Goal: Task Accomplishment & Management: Manage account settings

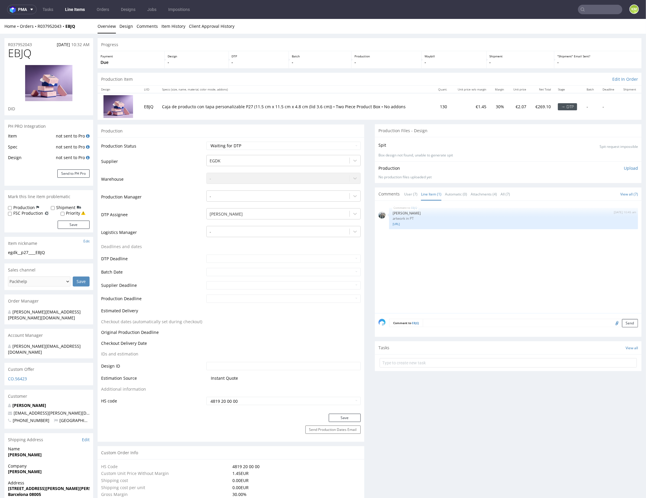
click at [499, 280] on div "EBJQ 19th Aug 25 | 10:45 am Zeniuk Magdalena artwork in PT 6026208-box-es-produ…" at bounding box center [509, 258] width 263 height 109
click at [456, 241] on div "EBJQ 19th Aug 25 | 10:45 am Zeniuk Magdalena artwork in PT 6026208-box-es-produ…" at bounding box center [509, 258] width 263 height 109
click at [453, 224] on link "[URL]" at bounding box center [514, 223] width 242 height 4
click at [283, 141] on select "Waiting for Artwork Waiting for Diecut Waiting for Mockup Waiting for DTP Waiti…" at bounding box center [283, 145] width 154 height 8
select select "dtp_ca_needed"
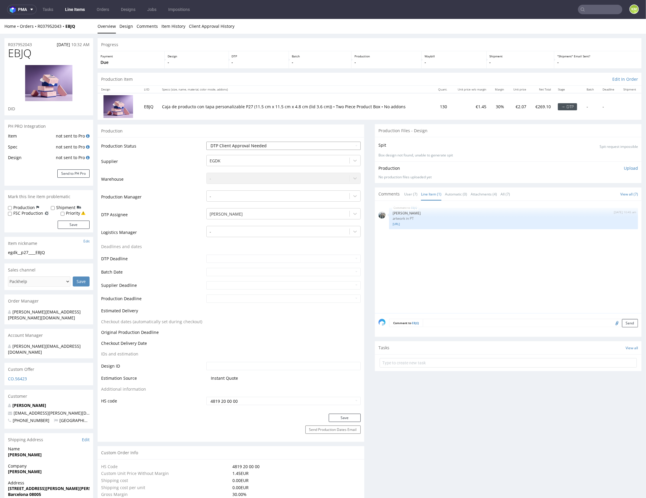
click at [206, 141] on select "Waiting for Artwork Waiting for Diecut Waiting for Mockup Waiting for DTP Waiti…" at bounding box center [283, 145] width 154 height 8
click at [350, 416] on button "Save" at bounding box center [345, 417] width 32 height 8
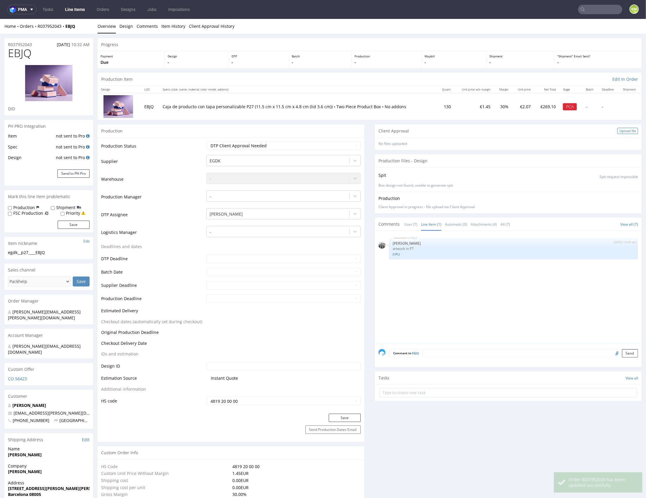
click at [620, 131] on div "Upload file" at bounding box center [627, 130] width 21 height 6
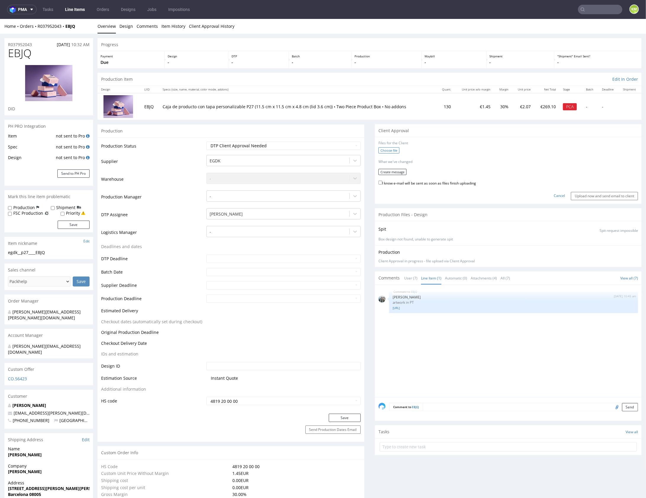
click at [392, 150] on label "Choose file" at bounding box center [388, 150] width 21 height 6
click at [0, 19] on input "Choose file" at bounding box center [0, 19] width 0 height 0
click at [396, 174] on button "Create message" at bounding box center [392, 175] width 28 height 6
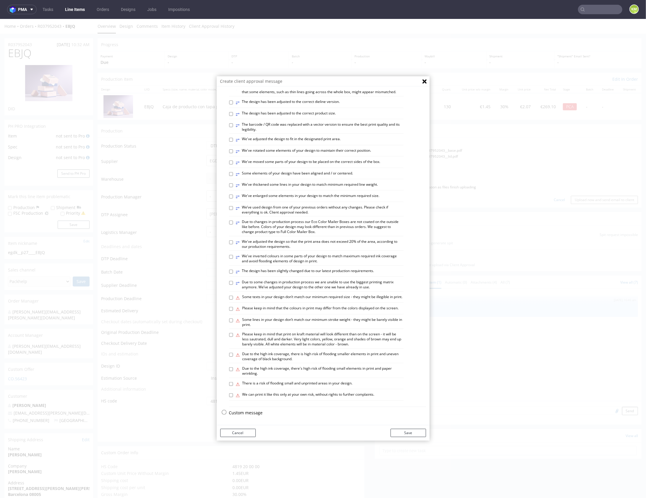
scroll to position [164, 0]
click at [253, 410] on p "Custom message" at bounding box center [327, 412] width 197 height 6
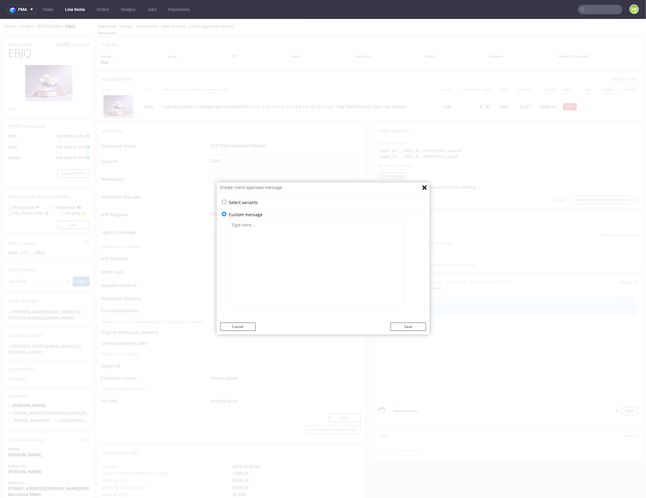
scroll to position [0, 0]
click at [273, 268] on textarea at bounding box center [316, 263] width 174 height 86
paste textarea "The design has been adapted to the correct die-cut template and changed from a …"
type textarea "The design has been adapted to the correct die-cut template and changed from a …"
click at [401, 325] on button "Save" at bounding box center [407, 326] width 35 height 8
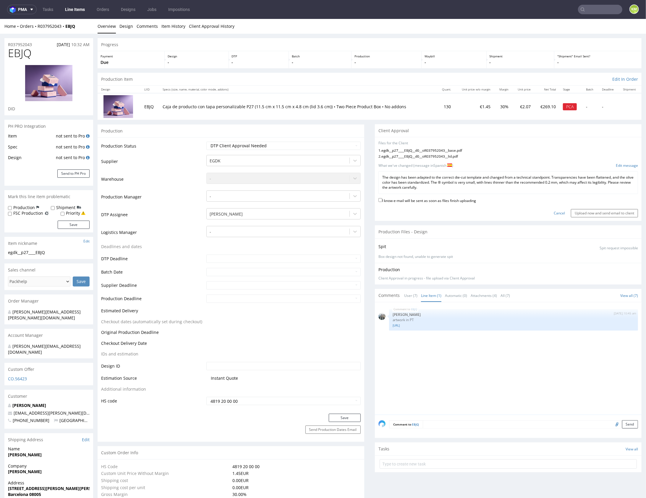
click at [457, 200] on label "I know e-mail will be sent as soon as files finish uploading" at bounding box center [427, 200] width 98 height 7
click at [382, 200] on input "I know e-mail will be sent as soon as files finish uploading" at bounding box center [380, 200] width 4 height 4
checkbox input "true"
click at [594, 212] on input "Upload now and send email to client" at bounding box center [604, 213] width 67 height 8
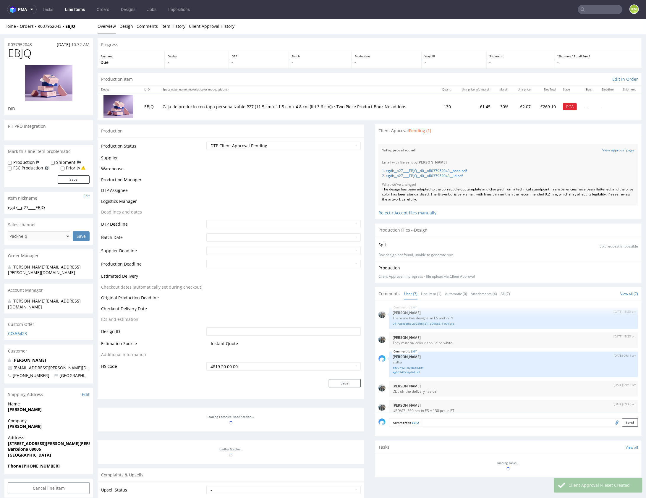
scroll to position [56, 0]
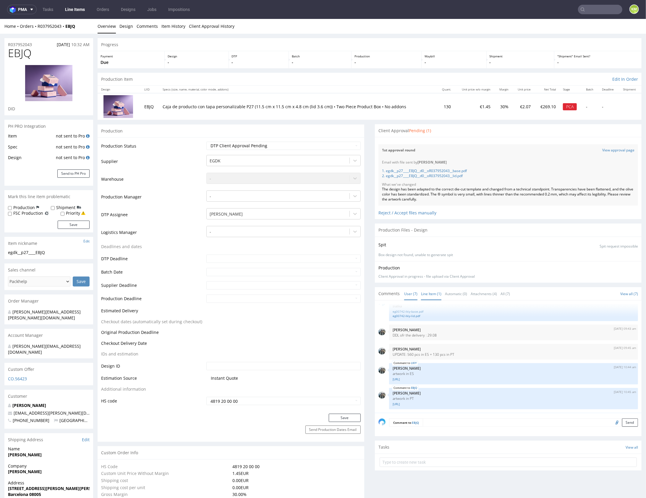
drag, startPoint x: 429, startPoint y: 291, endPoint x: 429, endPoint y: 294, distance: 3.3
click at [429, 291] on link "Line Item (1)" at bounding box center [431, 293] width 20 height 13
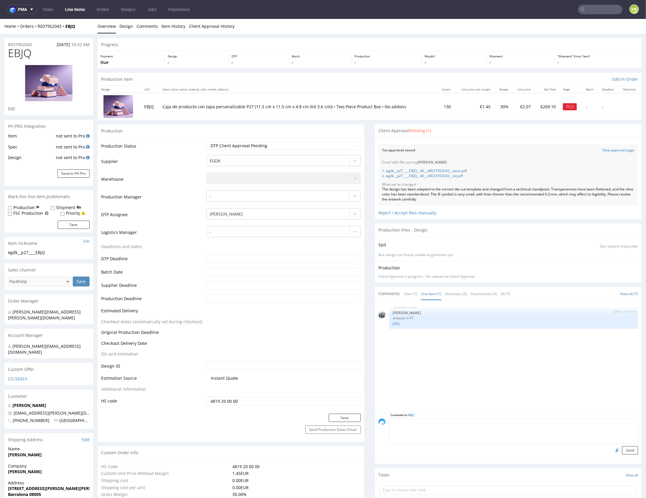
click at [470, 423] on textarea at bounding box center [513, 430] width 249 height 25
paste textarea "Design jest troche inny niż informacje wpisane w specfikacji, podstawka pudełka…"
type textarea "Design jest troche inny niż informacje wpisane w specfikacji, podstawka pudełka…"
click at [622, 447] on button "Send" at bounding box center [630, 450] width 16 height 8
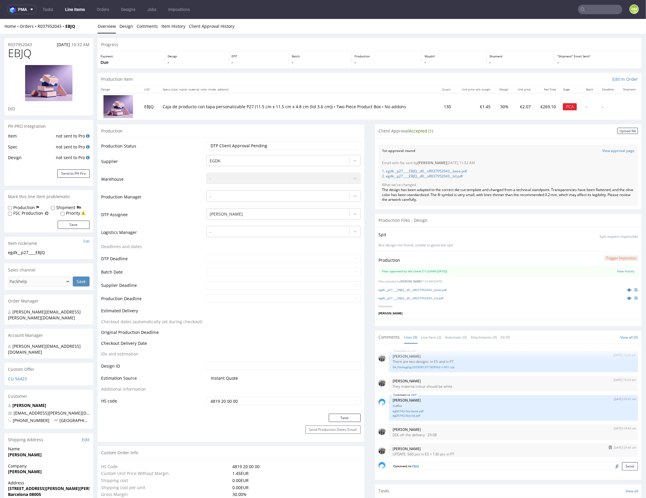
scroll to position [95, 0]
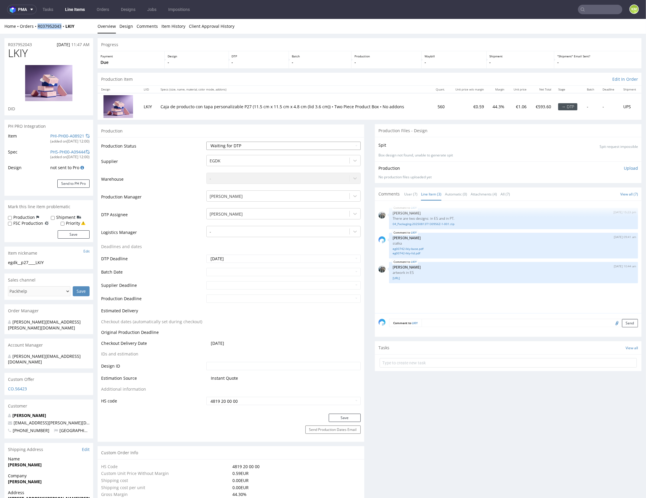
click at [299, 145] on select "Waiting for Artwork Waiting for Diecut Waiting for Mockup Waiting for DTP Waiti…" at bounding box center [283, 145] width 154 height 8
select select "dtp_ca_needed"
click at [206, 141] on select "Waiting for Artwork Waiting for Diecut Waiting for Mockup Waiting for DTP Waiti…" at bounding box center [283, 145] width 154 height 8
click at [348, 416] on button "Save" at bounding box center [345, 417] width 32 height 8
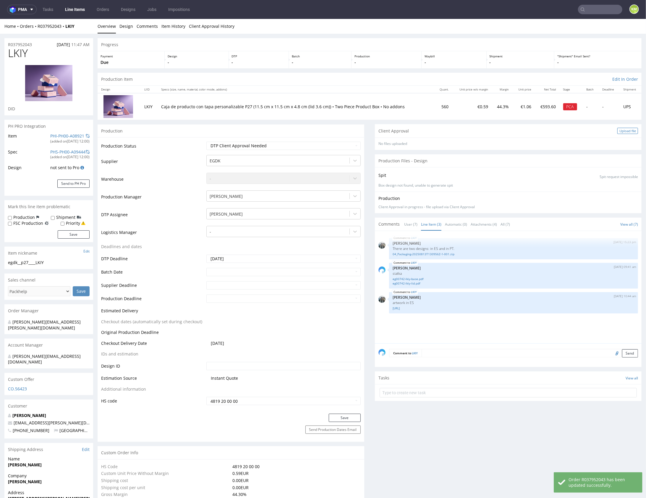
click at [620, 132] on div "Upload file" at bounding box center [627, 130] width 21 height 6
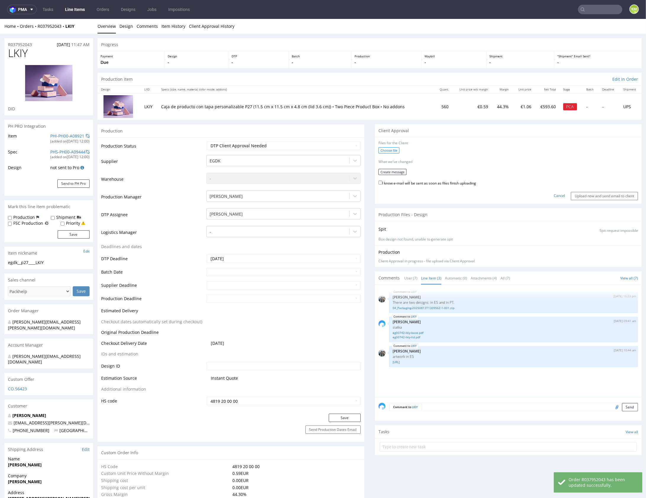
click at [389, 152] on label "Choose file" at bounding box center [388, 150] width 21 height 6
click at [0, 19] on input "Choose file" at bounding box center [0, 19] width 0 height 0
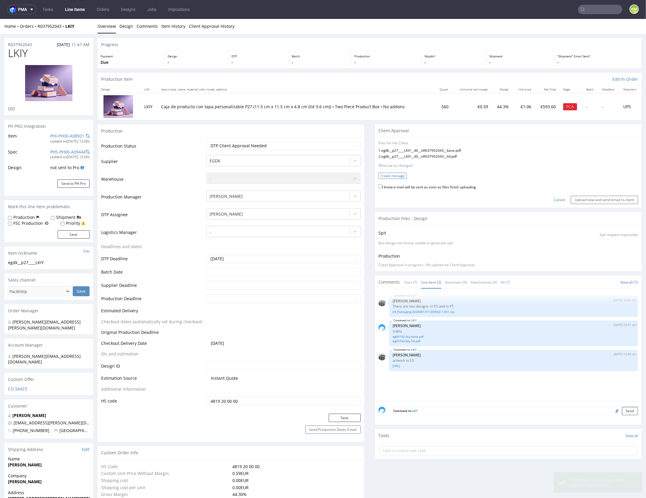
click at [383, 173] on button "Create message" at bounding box center [392, 175] width 28 height 6
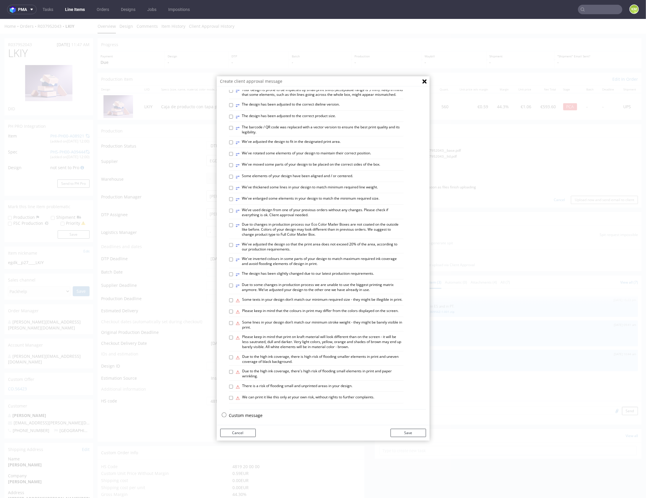
scroll to position [164, 0]
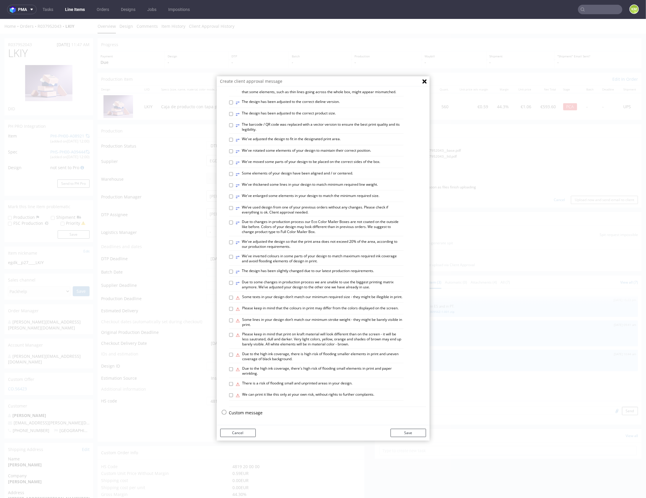
click at [252, 413] on p "Custom message" at bounding box center [327, 412] width 197 height 6
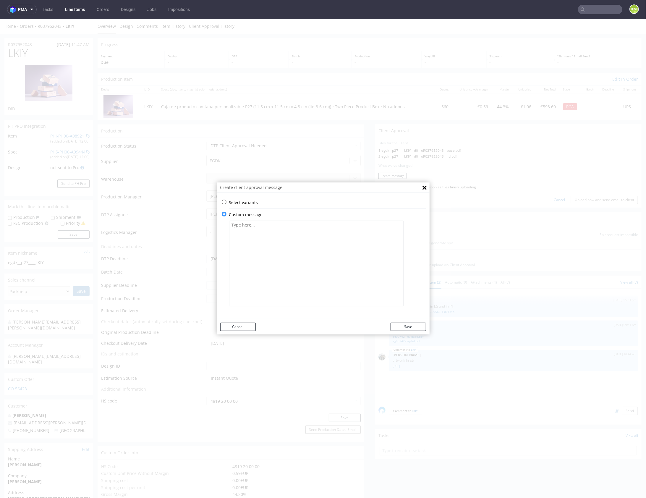
click at [273, 289] on textarea at bounding box center [316, 263] width 174 height 86
paste textarea "The design has been adapted to the correct die-cut template and changed from a …"
type textarea "The design has been adapted to the correct die-cut template and changed from a …"
click at [404, 327] on button "Save" at bounding box center [407, 326] width 35 height 8
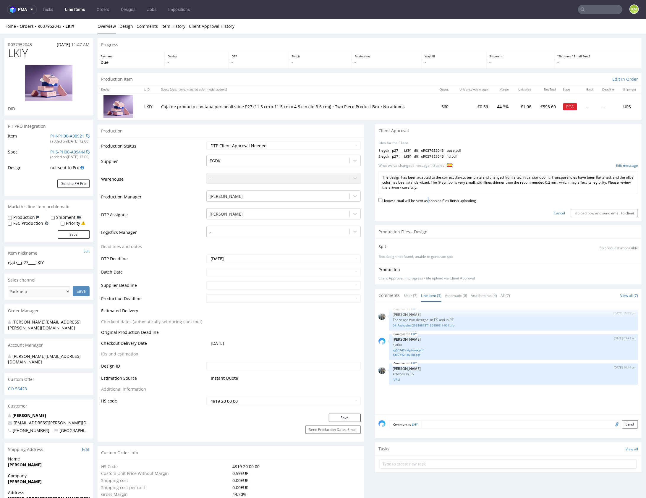
click at [425, 198] on label "I know e-mail will be sent as soon as files finish uploading" at bounding box center [427, 200] width 98 height 7
click at [475, 200] on label "I know e-mail will be sent as soon as files finish uploading" at bounding box center [427, 200] width 98 height 7
click at [382, 200] on input "I know e-mail will be sent as soon as files finish uploading" at bounding box center [380, 200] width 4 height 4
checkbox input "true"
click at [595, 213] on input "Upload now and send email to client" at bounding box center [604, 213] width 67 height 8
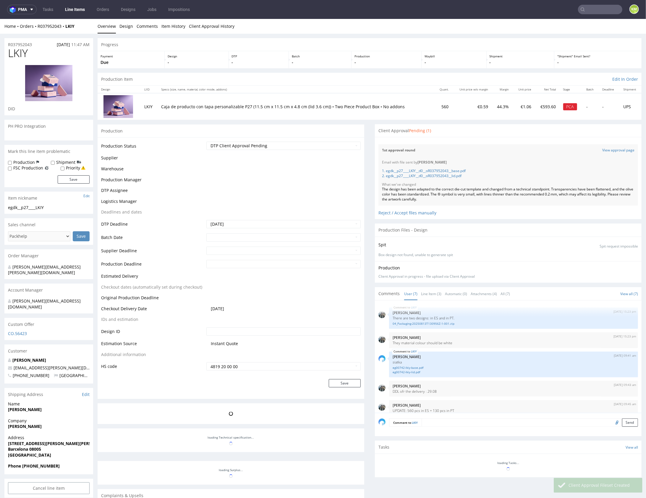
scroll to position [56, 0]
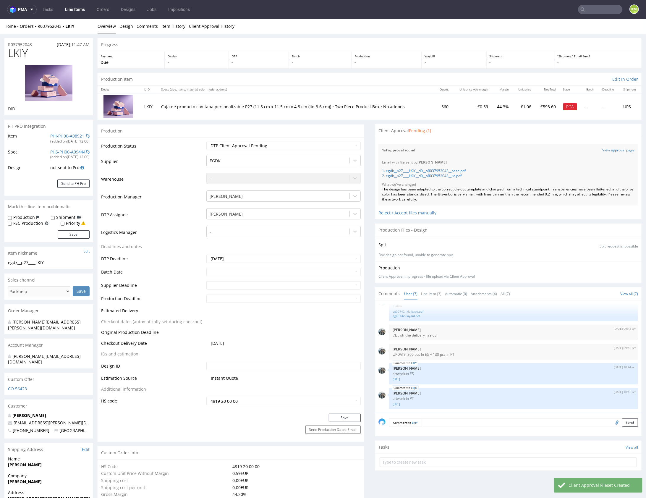
click at [436, 424] on textarea at bounding box center [530, 422] width 216 height 8
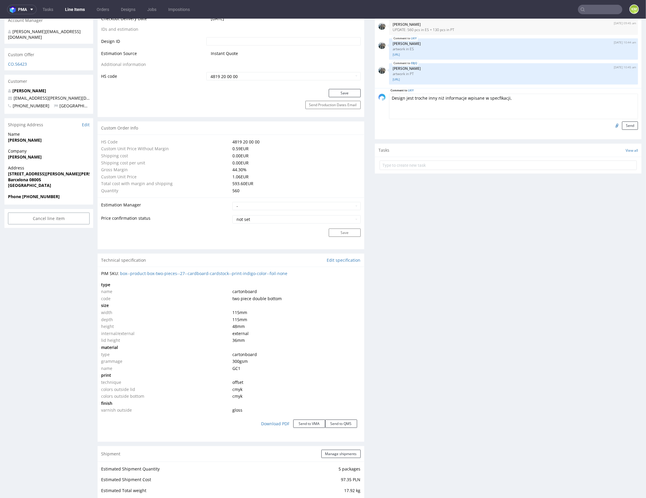
scroll to position [252, 0]
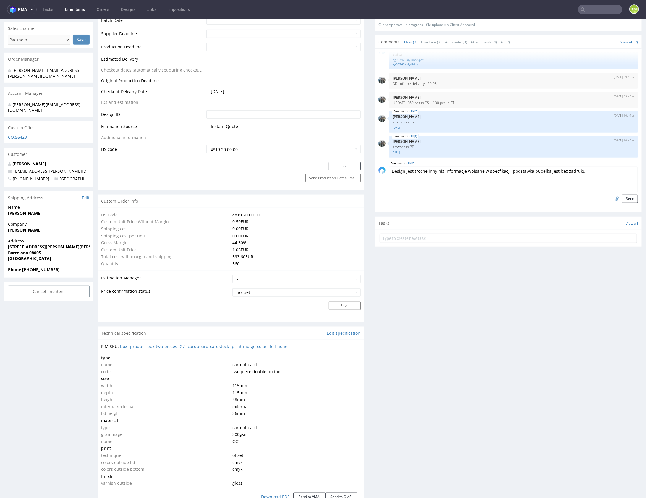
click at [502, 171] on textarea "Design jest troche inny niż informacje wpisane w specfikacji, podstawka pudełka…" at bounding box center [513, 178] width 249 height 25
click at [585, 171] on textarea "Design jest troche inny niż informacje wpisane w specfikacji, podstawka pudełka…" at bounding box center [513, 178] width 249 height 25
click at [586, 171] on textarea "Design jest troche inny niż informacje wpisane w specfikacji, podstawka pudełka…" at bounding box center [513, 178] width 249 height 25
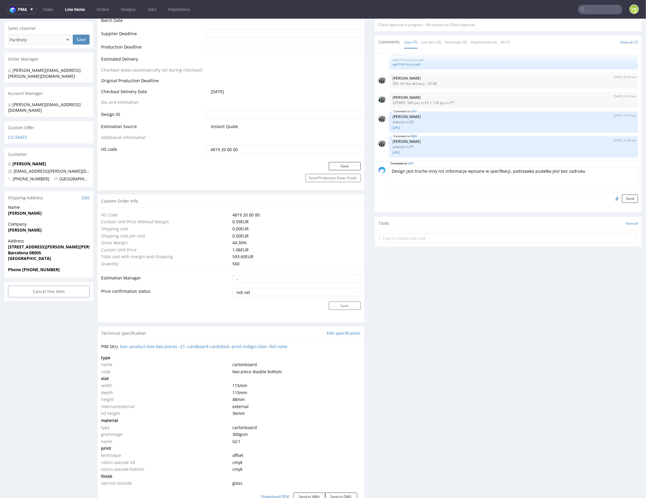
click at [586, 171] on textarea "Design jest troche inny niż informacje wpisane w specfikacji, podstawka pudełka…" at bounding box center [513, 178] width 249 height 25
type textarea "Design jest troche inny niż informacje wpisane w specfikacji, podstawka pudełka…"
click at [628, 195] on button "Send" at bounding box center [630, 198] width 16 height 8
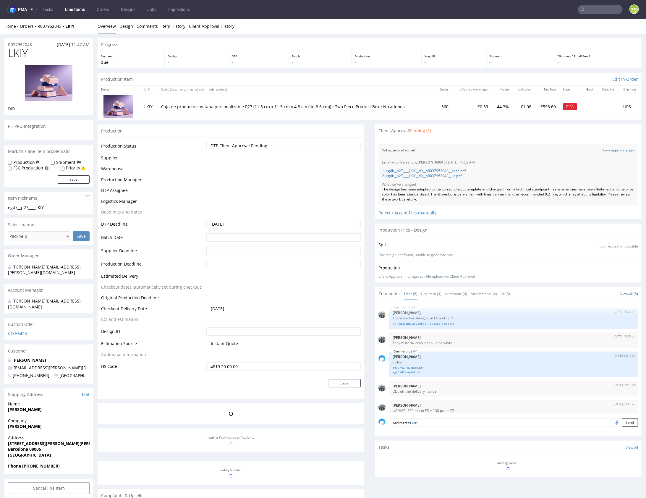
scroll to position [75, 0]
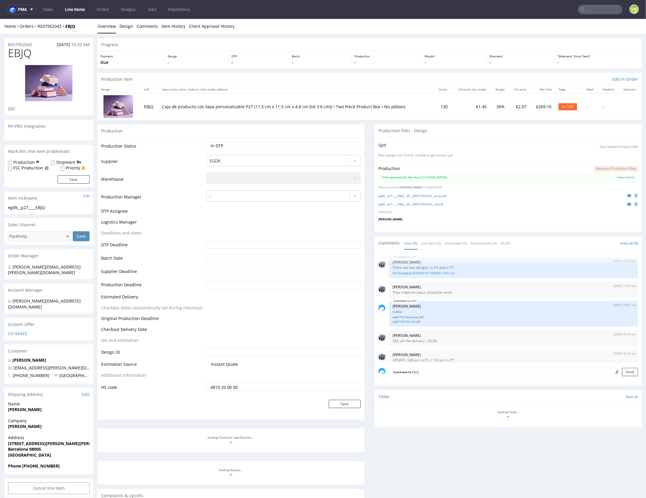
scroll to position [95, 0]
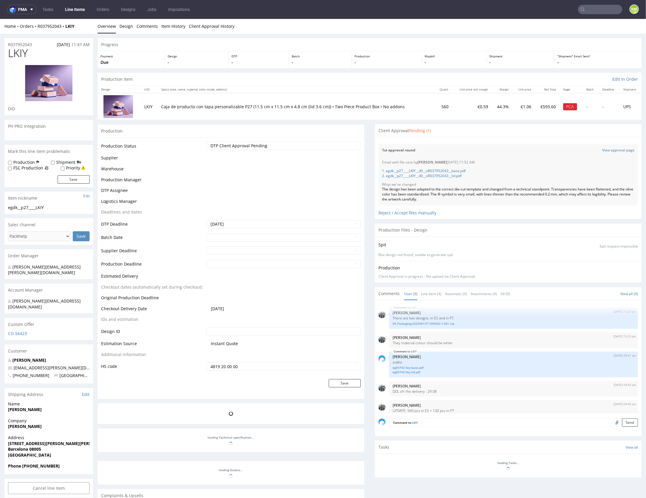
scroll to position [95, 0]
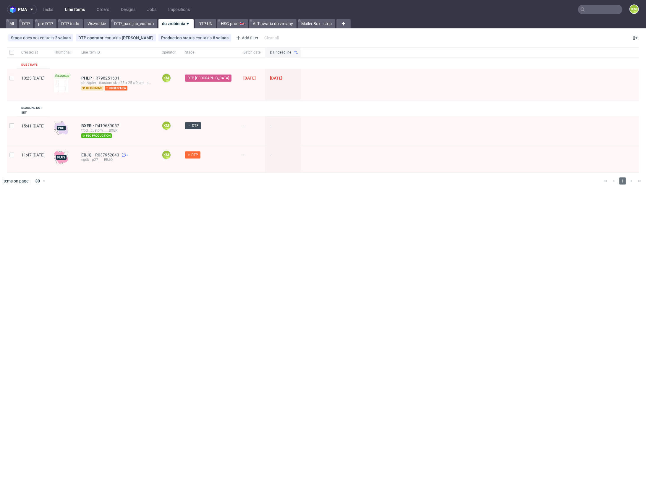
drag, startPoint x: 171, startPoint y: 190, endPoint x: 142, endPoint y: 167, distance: 36.6
click at [171, 189] on div "pma Tasks Line Items Orders Designs Jobs Impositions KM All DTP pre-DTP DTP to …" at bounding box center [323, 249] width 646 height 498
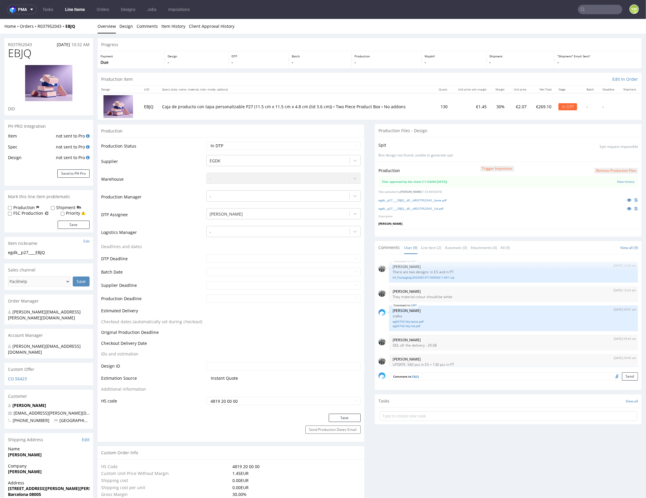
scroll to position [95, 0]
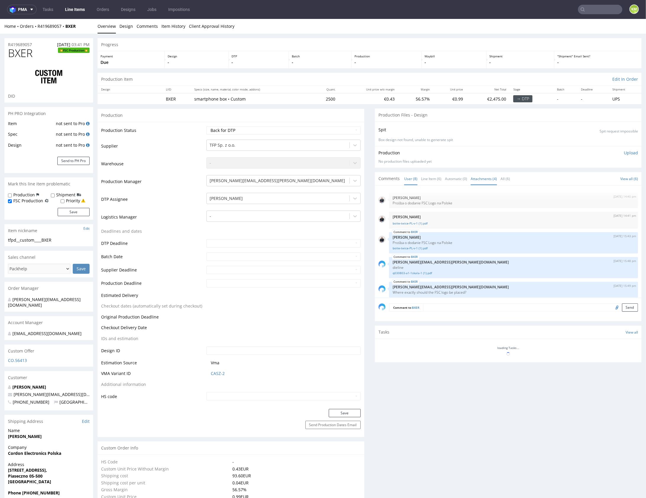
scroll to position [67, 0]
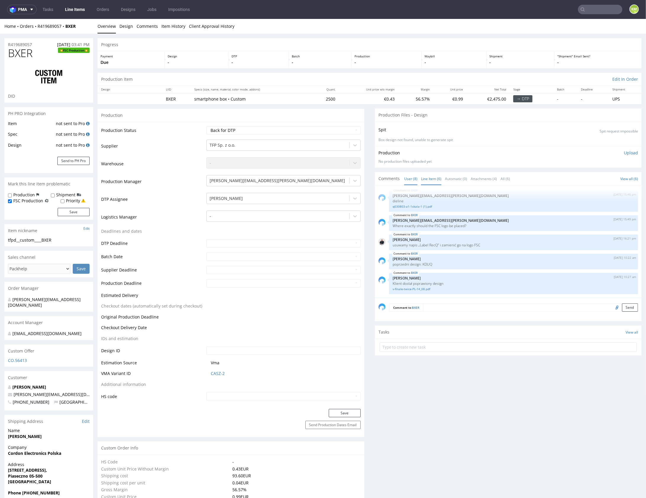
click at [429, 180] on link "Line Item (6)" at bounding box center [431, 178] width 20 height 13
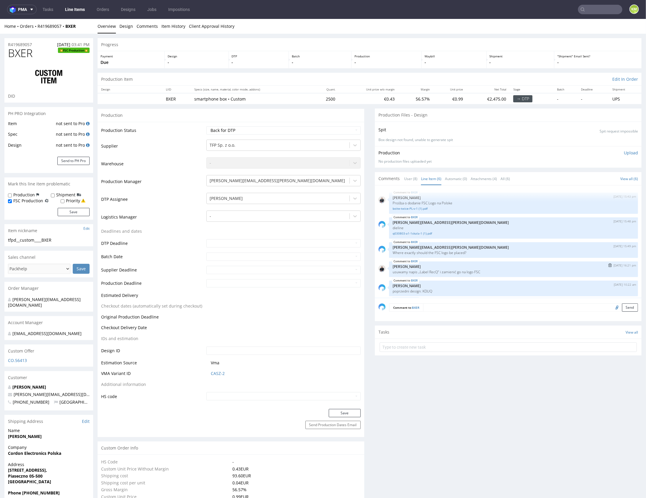
scroll to position [27, 0]
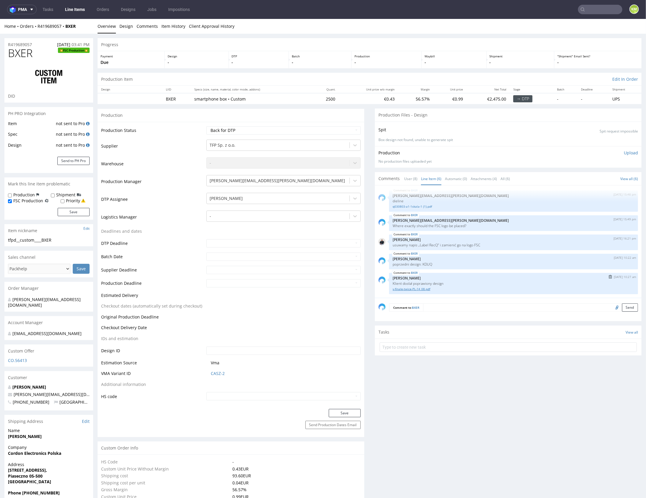
click at [424, 288] on link "v-finale-twice-PL-14_08.pdf" at bounding box center [514, 288] width 242 height 4
click at [172, 25] on link "Item History" at bounding box center [173, 26] width 24 height 14
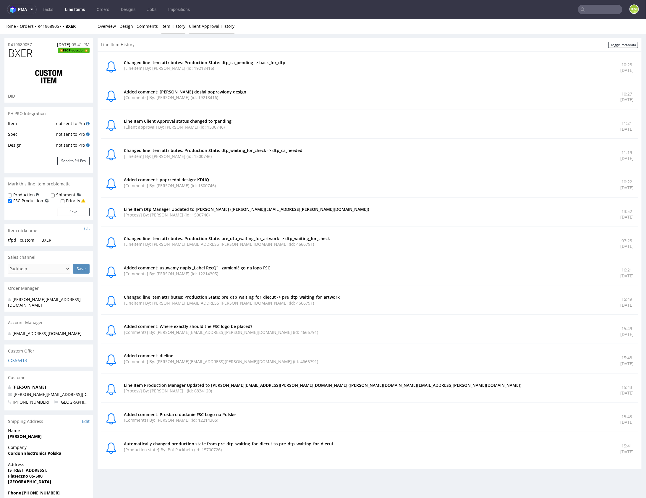
click at [201, 27] on link "Client Approval History" at bounding box center [212, 26] width 46 height 14
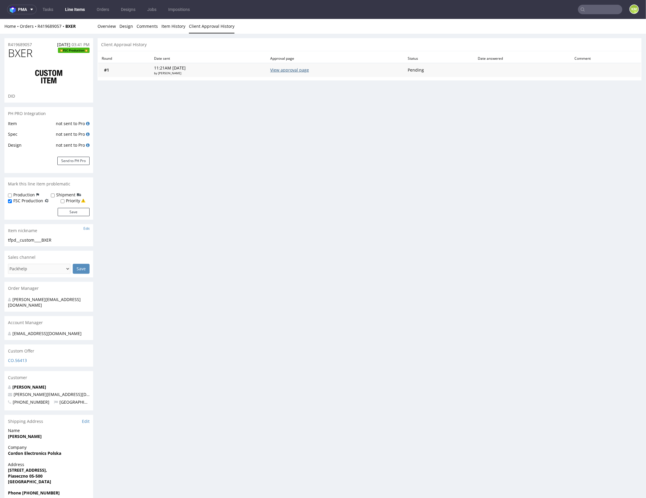
click at [291, 71] on link "View approval page" at bounding box center [289, 70] width 39 height 6
click at [113, 25] on link "Overview" at bounding box center [107, 26] width 18 height 14
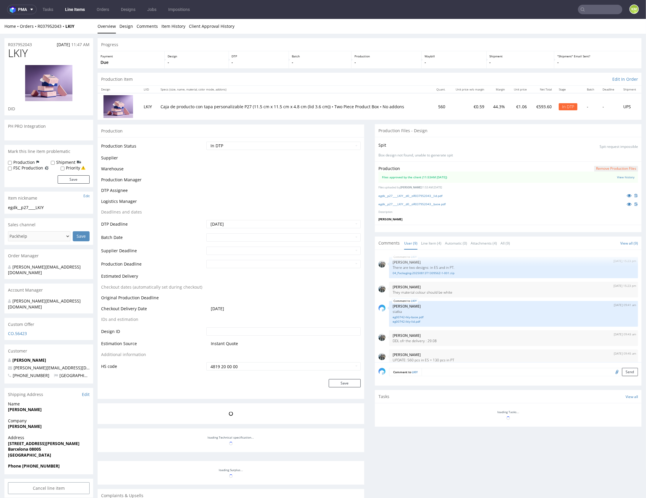
scroll to position [95, 0]
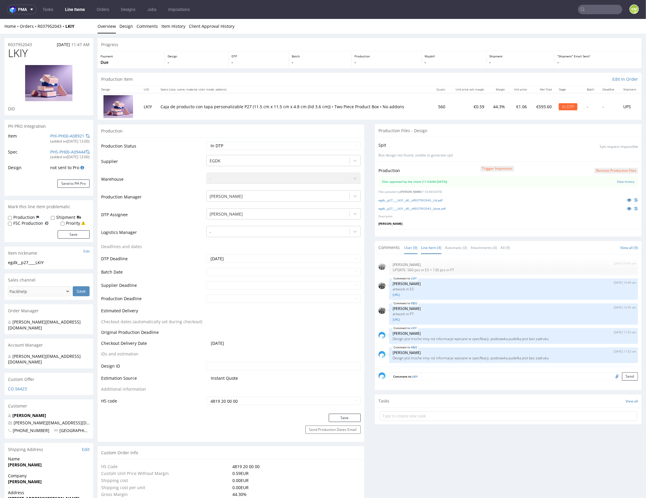
click at [435, 251] on link "Line Item (4)" at bounding box center [431, 247] width 20 height 13
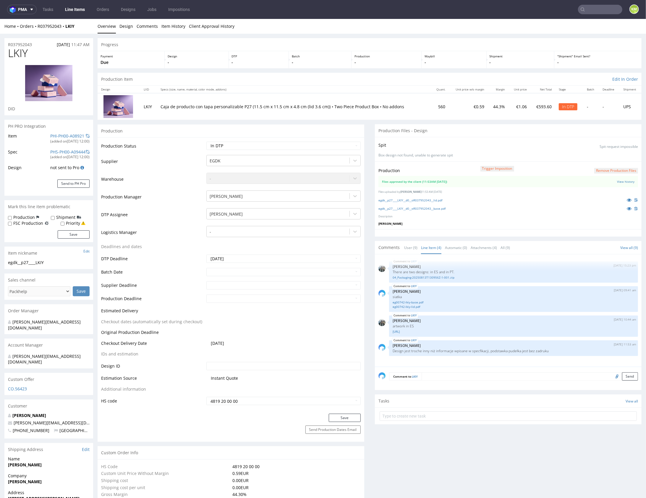
click at [431, 247] on link "Line Item (4)" at bounding box center [431, 247] width 20 height 13
click at [429, 250] on link "Line Item (4)" at bounding box center [431, 247] width 20 height 13
click at [295, 145] on select "Waiting for Artwork Waiting for Diecut Waiting for Mockup Waiting for DTP Waiti…" at bounding box center [283, 145] width 154 height 8
select select "dtp_waiting_for_double_check"
click at [206, 141] on select "Waiting for Artwork Waiting for Diecut Waiting for Mockup Waiting for DTP Waiti…" at bounding box center [283, 145] width 154 height 8
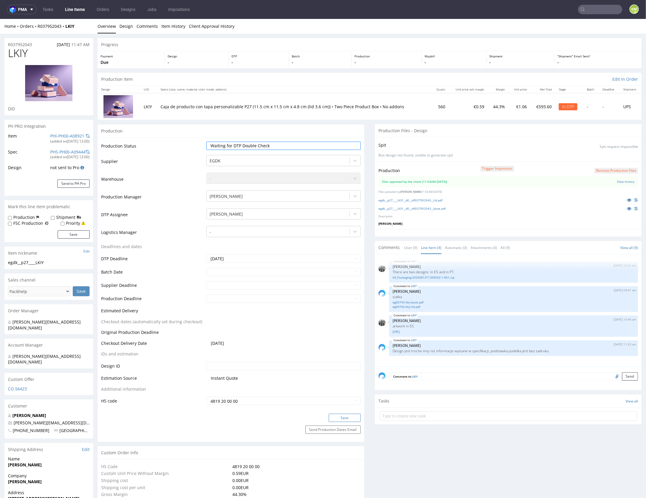
click at [343, 418] on button "Save" at bounding box center [345, 417] width 32 height 8
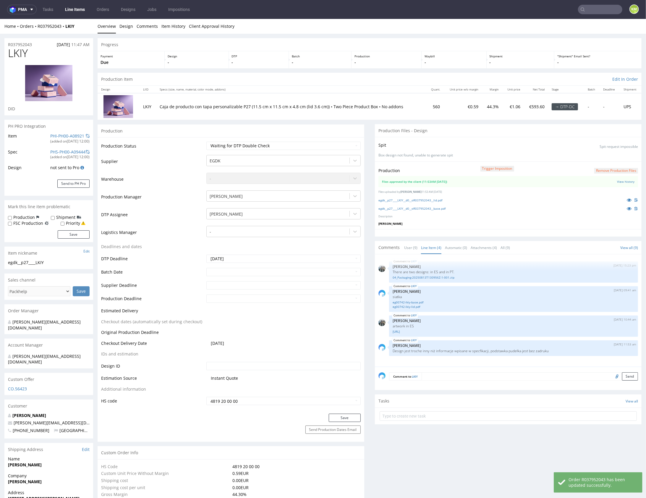
scroll to position [0, 0]
click at [443, 413] on input "text" at bounding box center [508, 415] width 257 height 9
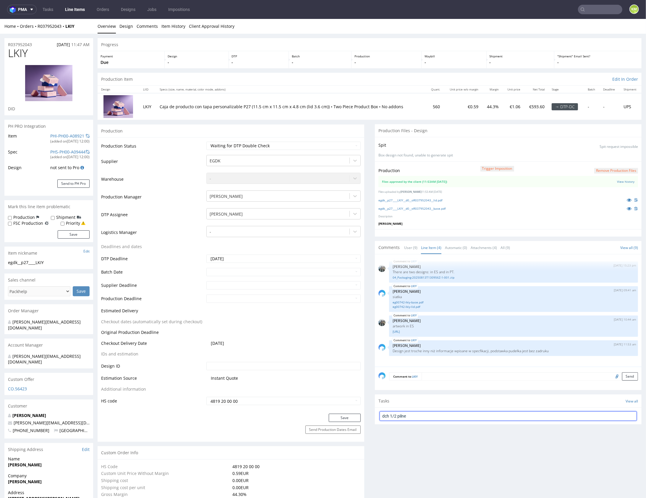
type input "dch 1/2 pilne"
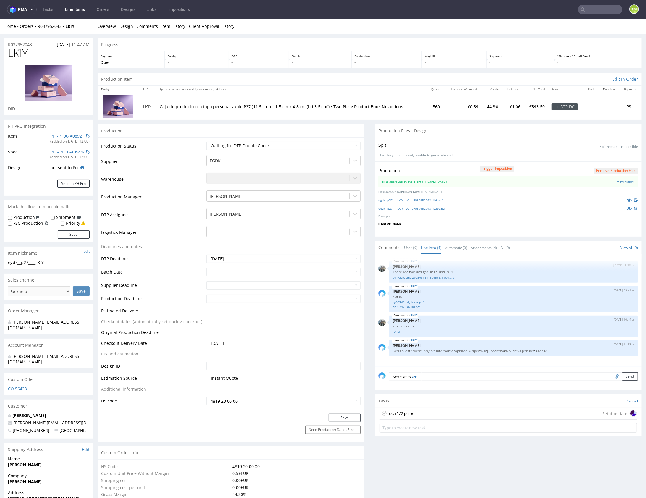
click at [433, 413] on div "dch 1/2 pilne Set due date" at bounding box center [508, 413] width 257 height 12
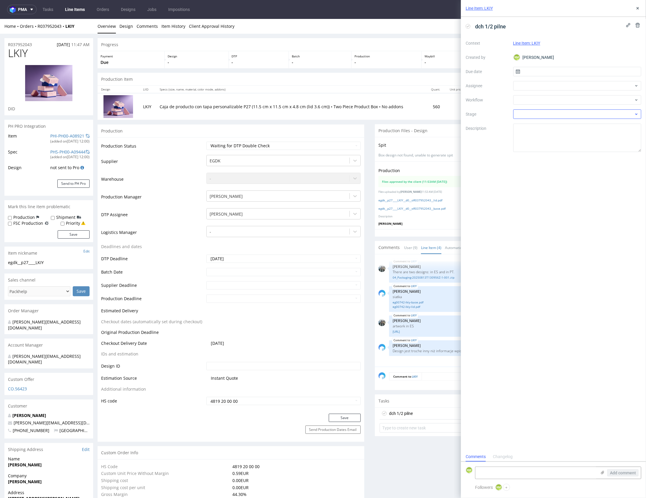
scroll to position [5, 0]
click at [538, 75] on input "text" at bounding box center [577, 71] width 128 height 9
click at [572, 135] on button "19" at bounding box center [567, 138] width 9 height 9
type input "[DATE]"
click at [542, 84] on div at bounding box center [577, 85] width 128 height 9
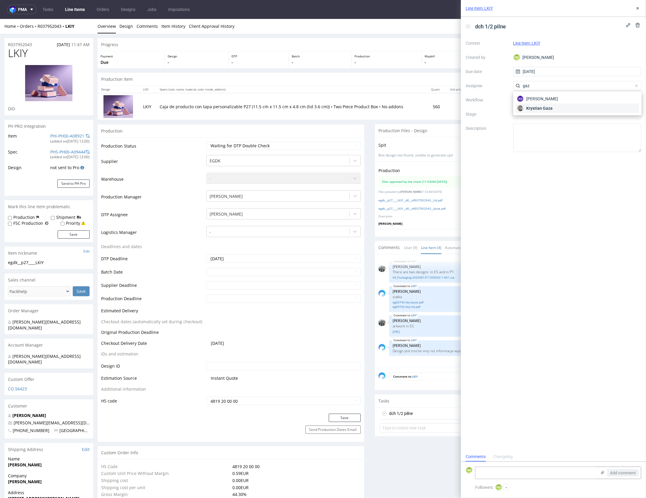
type input "gaz"
drag, startPoint x: 548, startPoint y: 108, endPoint x: 544, endPoint y: 105, distance: 5.0
click at [547, 107] on span "Krystian Gaza" at bounding box center [539, 108] width 26 height 6
click at [543, 104] on div at bounding box center [577, 99] width 128 height 9
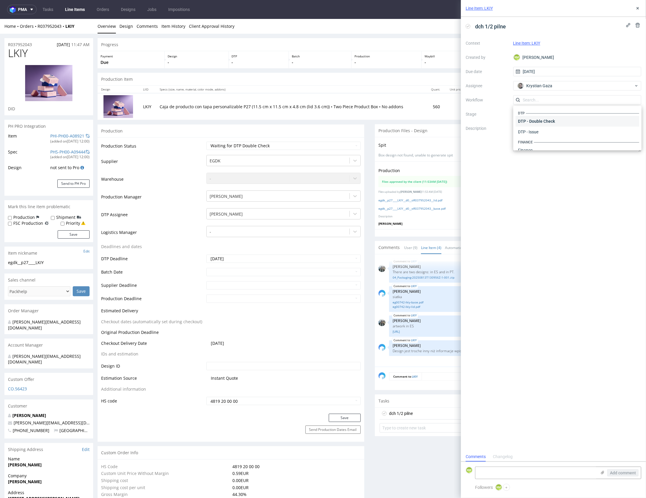
click at [548, 119] on div "DTP - Double Check" at bounding box center [577, 121] width 124 height 11
click at [551, 128] on textarea at bounding box center [577, 138] width 128 height 28
click at [640, 11] on button at bounding box center [637, 8] width 7 height 7
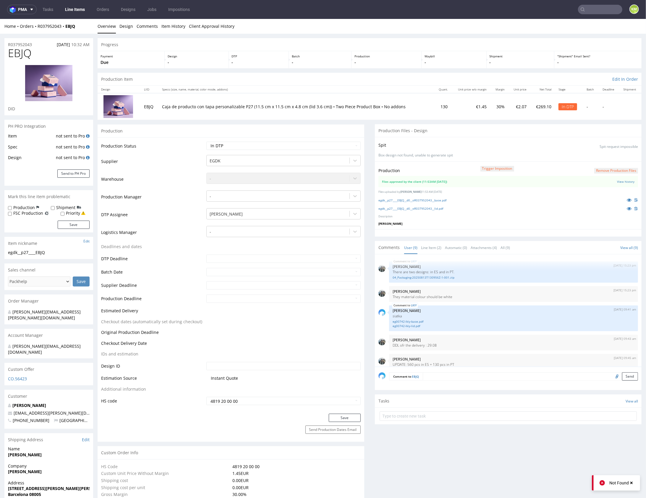
scroll to position [95, 0]
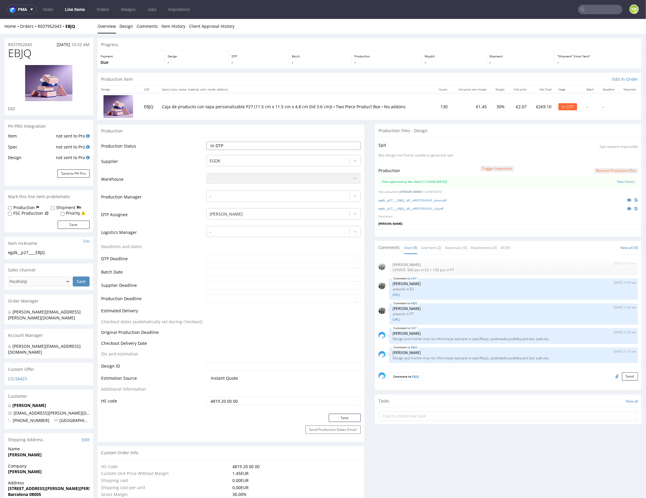
click at [313, 144] on select "Waiting for Artwork Waiting for Diecut Waiting for Mockup Waiting for DTP Waiti…" at bounding box center [283, 145] width 154 height 8
select select "dtp_waiting_for_double_check"
click at [206, 141] on select "Waiting for Artwork Waiting for Diecut Waiting for Mockup Waiting for DTP Waiti…" at bounding box center [283, 145] width 154 height 8
drag, startPoint x: 345, startPoint y: 416, endPoint x: 341, endPoint y: 407, distance: 10.3
click at [345, 416] on button "Save" at bounding box center [345, 417] width 32 height 8
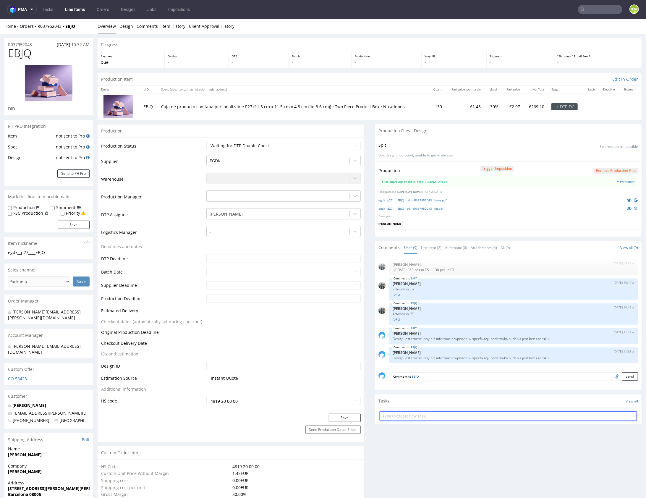
click at [441, 413] on input "text" at bounding box center [508, 415] width 257 height 9
type input "dch 2/2 pilne"
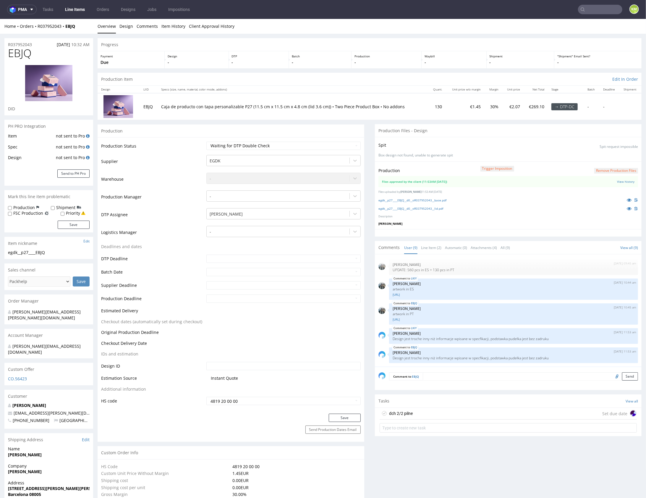
click at [422, 414] on div "dch 2/2 pilne Set due date" at bounding box center [508, 413] width 257 height 12
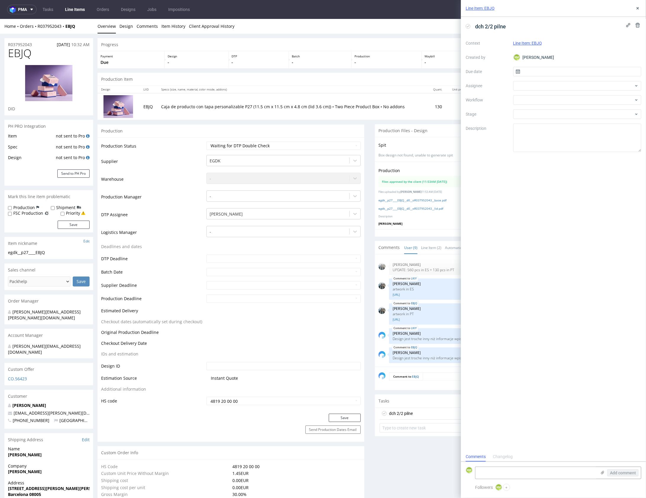
scroll to position [5, 0]
click at [536, 69] on input "text" at bounding box center [577, 71] width 128 height 9
click at [572, 140] on button "19" at bounding box center [567, 138] width 9 height 9
type input "[DATE]"
click at [543, 86] on div at bounding box center [577, 85] width 128 height 9
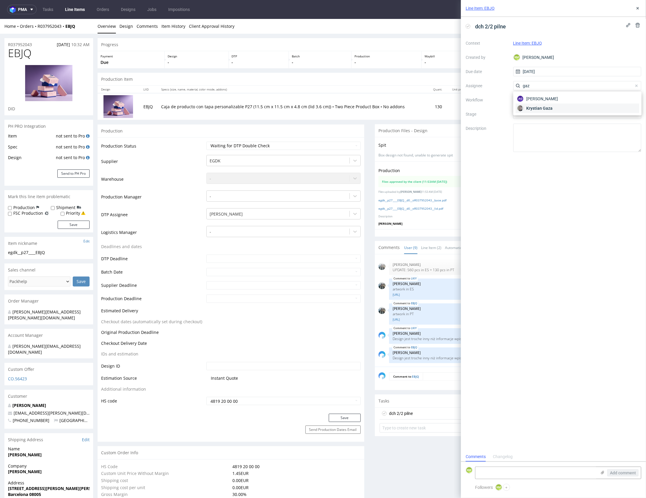
type input "gaz"
drag, startPoint x: 544, startPoint y: 106, endPoint x: 540, endPoint y: 101, distance: 5.3
click at [544, 105] on span "Krystian Gaza" at bounding box center [539, 108] width 26 height 6
click at [541, 101] on div at bounding box center [577, 99] width 128 height 9
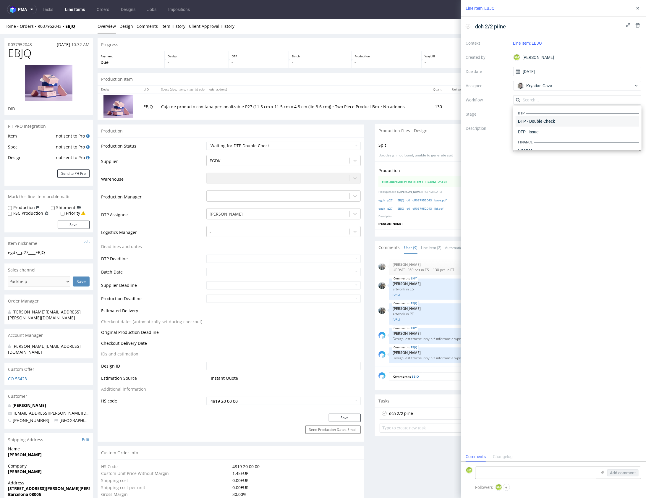
click at [544, 121] on div "DTP - Double Check" at bounding box center [577, 121] width 124 height 11
click at [548, 136] on textarea at bounding box center [577, 138] width 128 height 28
click at [636, 11] on button at bounding box center [637, 8] width 7 height 7
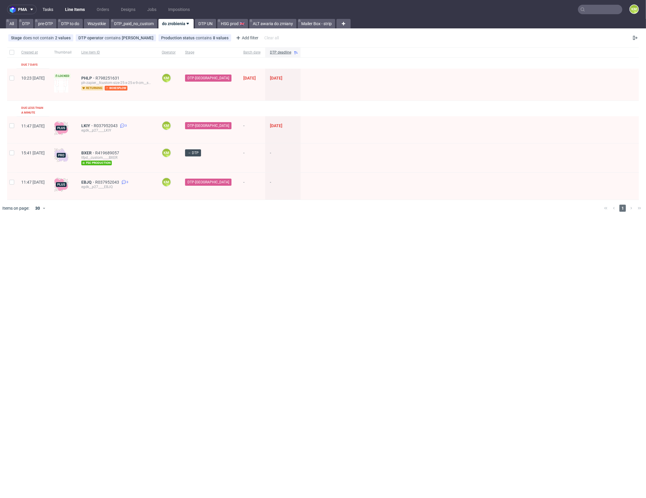
click at [44, 9] on link "Tasks" at bounding box center [48, 9] width 18 height 9
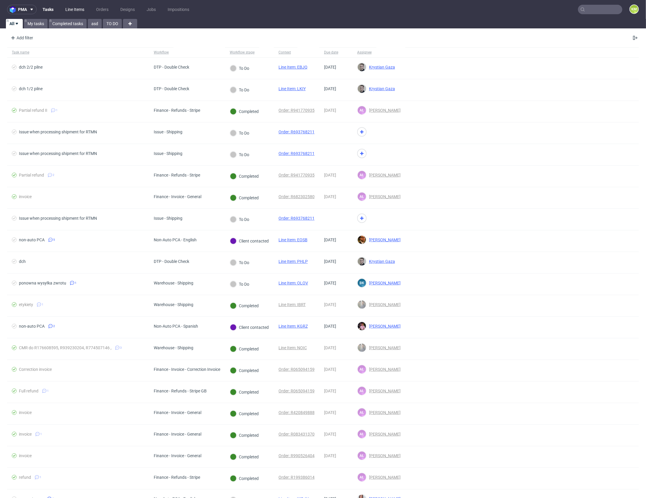
click at [74, 11] on link "Line Items" at bounding box center [75, 9] width 26 height 9
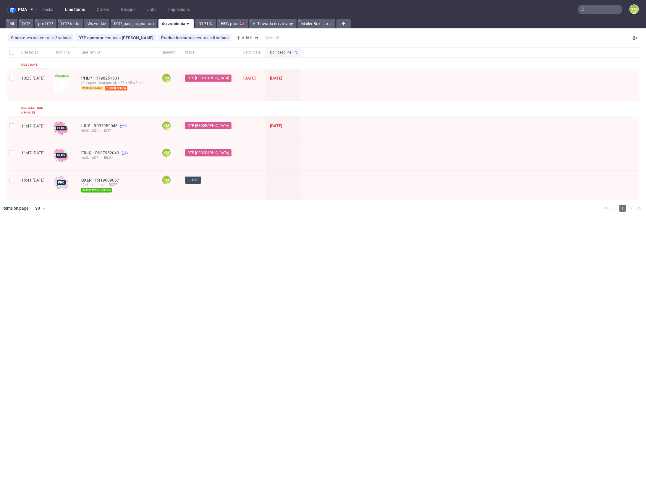
click at [254, 247] on div "pma Tasks Line Items Orders Designs Jobs Impositions KM All DTP pre-DTP DTP to …" at bounding box center [323, 249] width 646 height 498
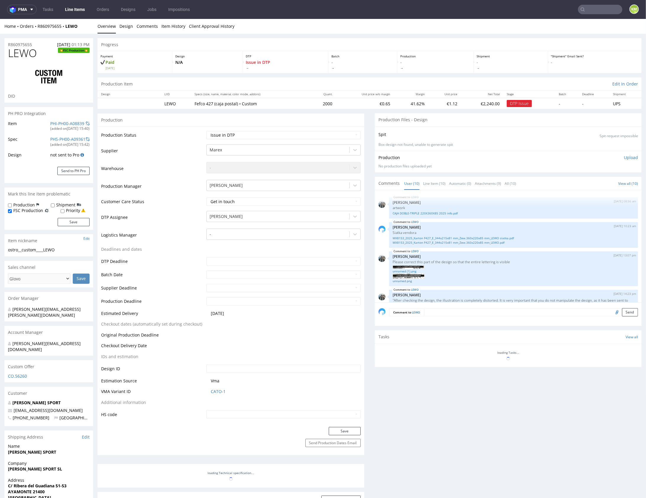
scroll to position [296, 0]
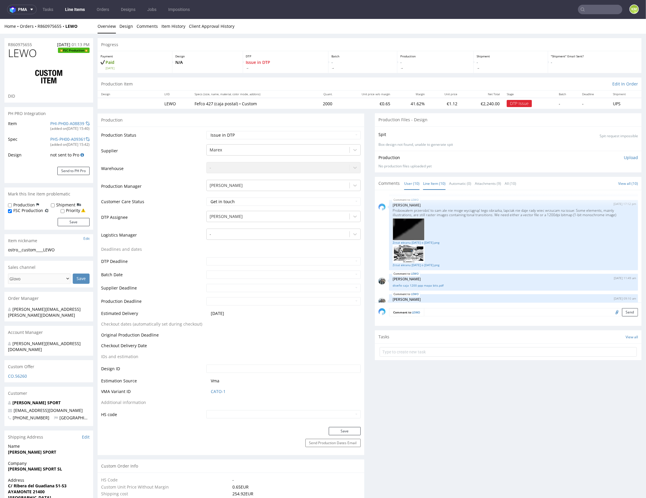
click at [432, 180] on link "Line Item (10)" at bounding box center [434, 183] width 22 height 13
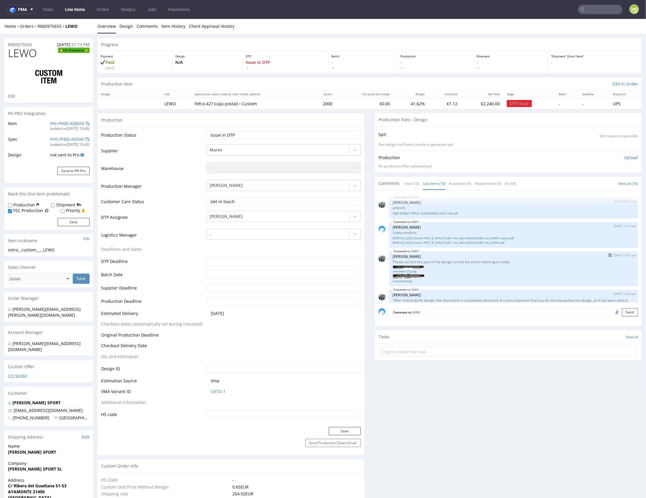
scroll to position [335, 0]
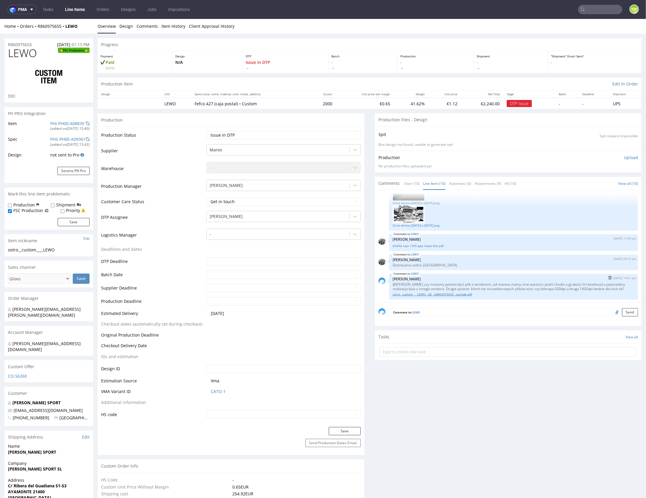
click at [462, 293] on link "ostro__custom____LEWO__d0__oR860975655__outside.pdf" at bounding box center [514, 294] width 242 height 4
click at [496, 309] on textarea at bounding box center [531, 312] width 214 height 8
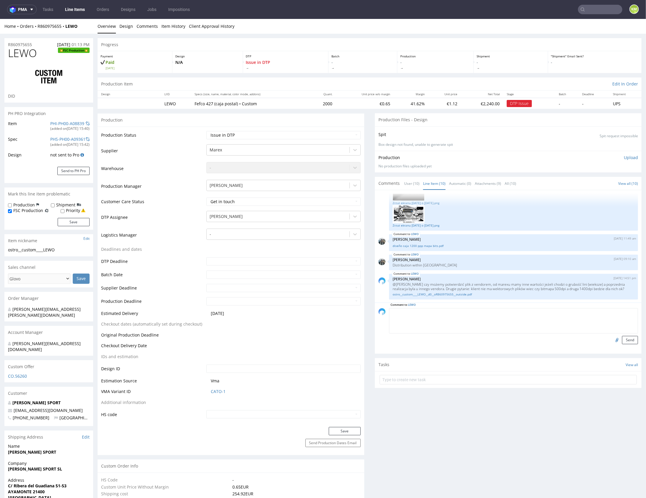
paste textarea "https://packhelp.slack.com/archives/C0101HZ89EW/p1753259025905859"
type textarea "https://packhelp.slack.com/archives/C0101HZ89EW/p1753259025905859"
click at [622, 338] on button "Send" at bounding box center [630, 339] width 16 height 8
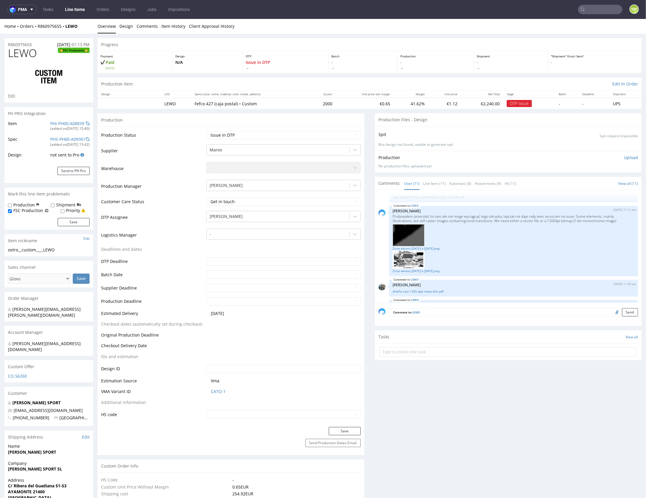
scroll to position [274, 0]
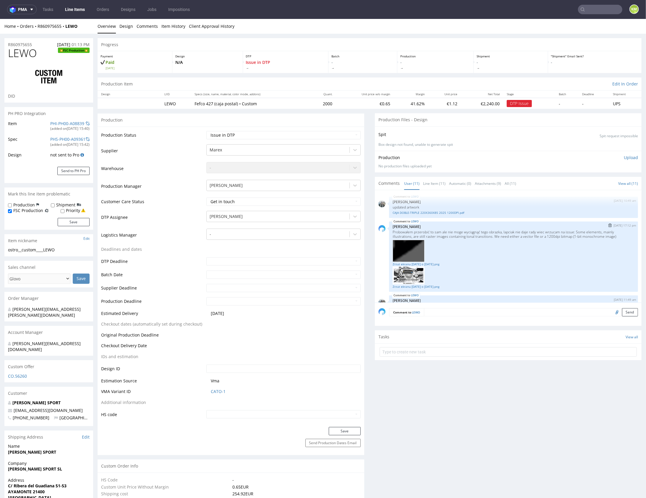
click at [468, 232] on p "Probowałem przerobić to sam ale nie moge wyciągnąć tego obrazka, lapciak nie da…" at bounding box center [514, 233] width 242 height 9
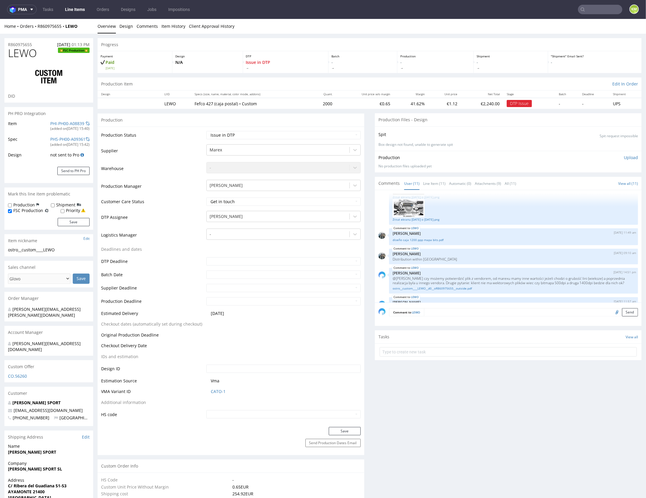
scroll to position [354, 0]
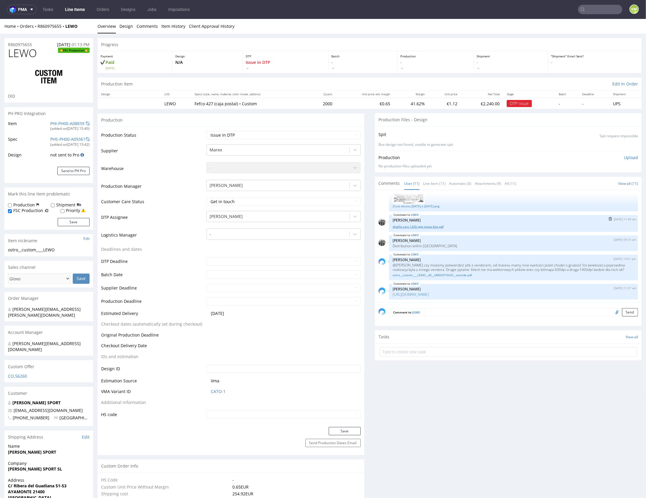
click at [430, 225] on link "diseño caja 1200 ppp mapa bits.pdf" at bounding box center [514, 226] width 242 height 4
click at [333, 132] on select "Waiting for Artwork Waiting for Diecut Waiting for Mockup Waiting for DTP Waiti…" at bounding box center [283, 135] width 154 height 8
select select "dtp_ca_needed"
click at [206, 131] on select "Waiting for Artwork Waiting for Diecut Waiting for Mockup Waiting for DTP Waiti…" at bounding box center [283, 135] width 154 height 8
click at [351, 430] on button "Save" at bounding box center [345, 431] width 32 height 8
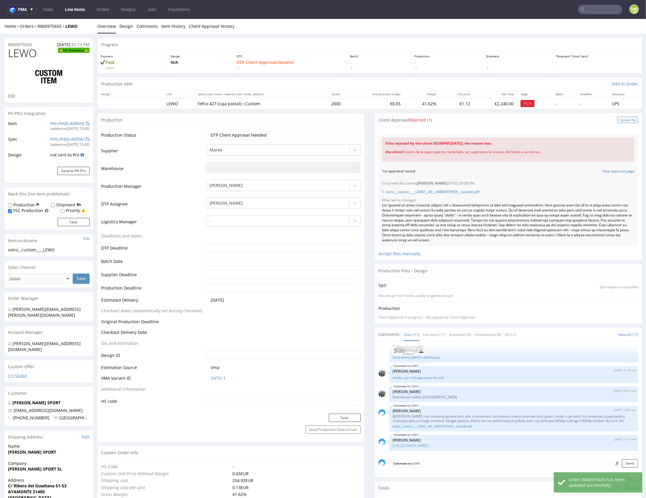
click at [617, 119] on div "Upload file" at bounding box center [627, 119] width 21 height 6
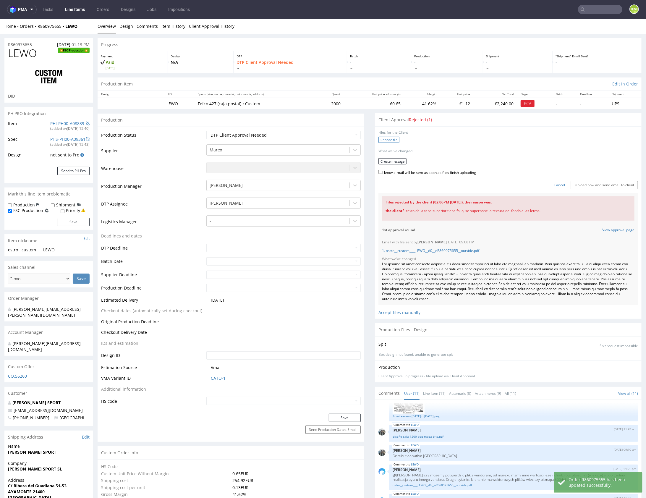
click at [387, 140] on label "Choose file" at bounding box center [388, 139] width 21 height 6
click at [0, 19] on input "Choose file" at bounding box center [0, 19] width 0 height 0
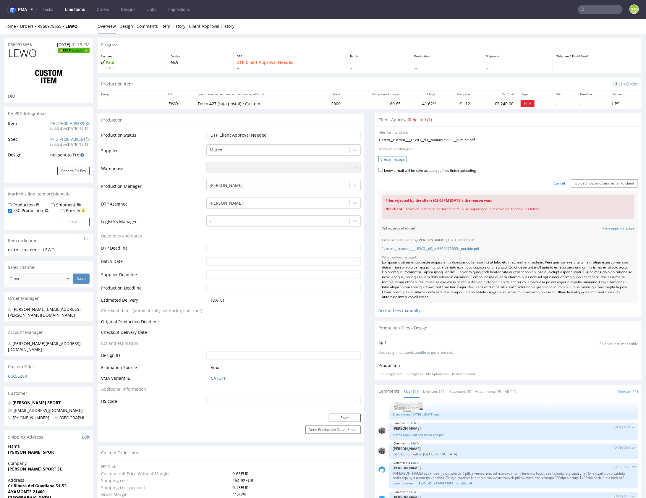
click at [398, 159] on button "Create message" at bounding box center [392, 159] width 28 height 6
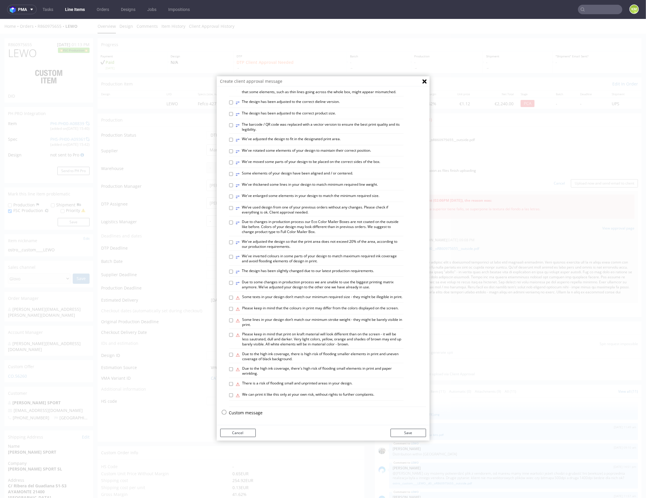
scroll to position [1, 0]
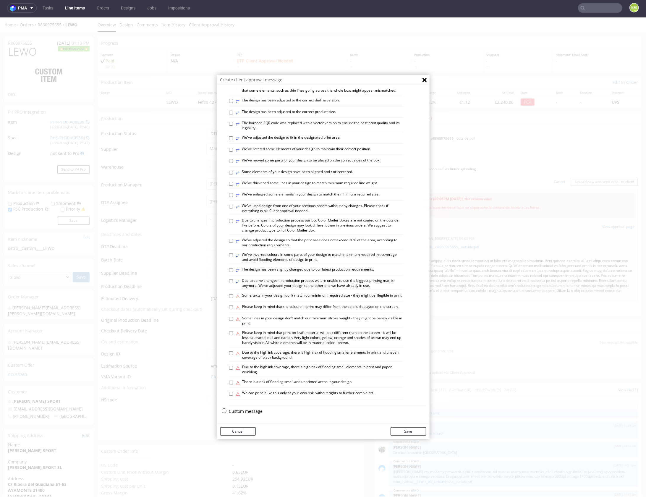
click at [242, 410] on p "Custom message" at bounding box center [327, 411] width 197 height 6
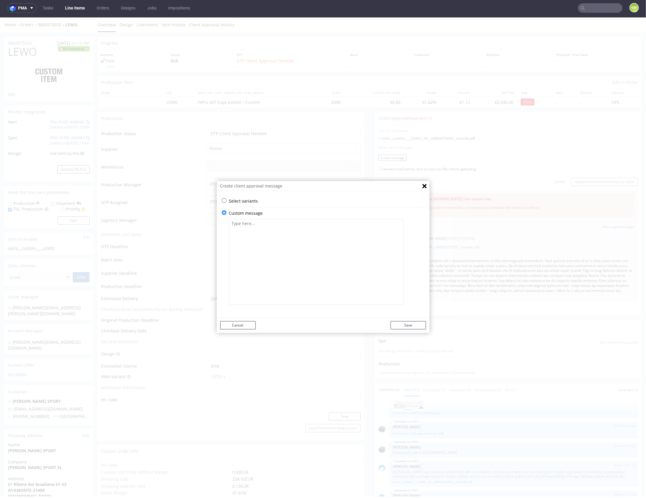
click at [269, 239] on textarea at bounding box center [316, 262] width 174 height 86
paste textarea "The design has been adapted to the correct die-cut template and changed from a …"
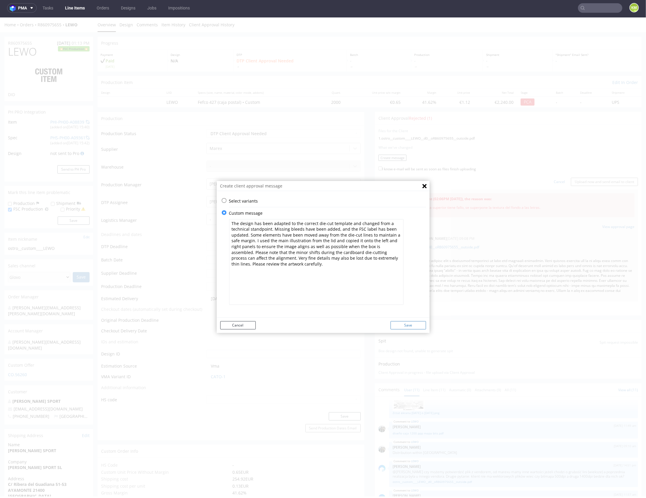
type textarea "The design has been adapted to the correct die-cut template and changed from a …"
click at [408, 324] on button "Save" at bounding box center [407, 325] width 35 height 8
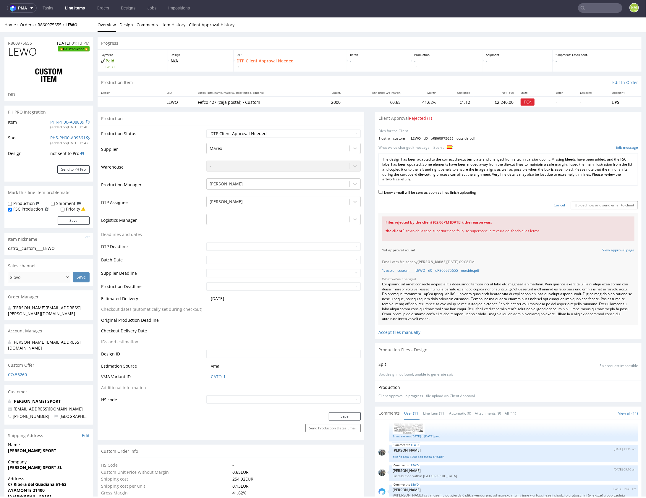
click at [433, 194] on div "I know e-mail will be sent as soon as files finish uploading" at bounding box center [508, 192] width 260 height 8
click at [437, 192] on label "I know e-mail will be sent as soon as files finish uploading" at bounding box center [427, 191] width 98 height 7
click at [382, 192] on input "I know e-mail will be sent as soon as files finish uploading" at bounding box center [380, 191] width 4 height 4
checkbox input "true"
click at [574, 203] on input "Upload now and send email to client" at bounding box center [604, 205] width 67 height 8
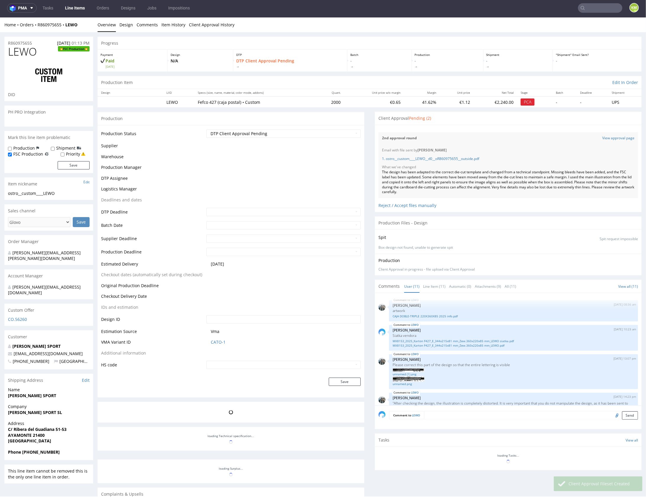
scroll to position [354, 0]
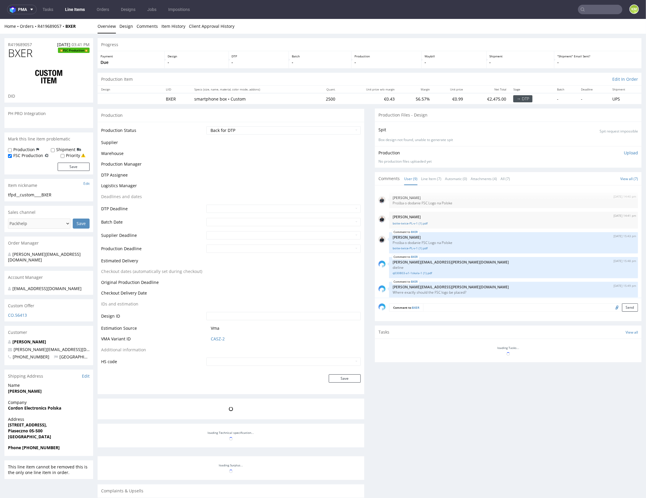
scroll to position [86, 0]
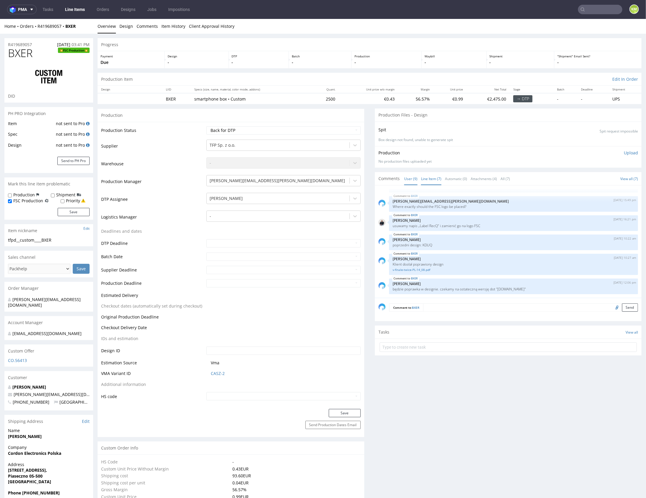
click at [430, 179] on link "Line Item (7)" at bounding box center [431, 178] width 20 height 13
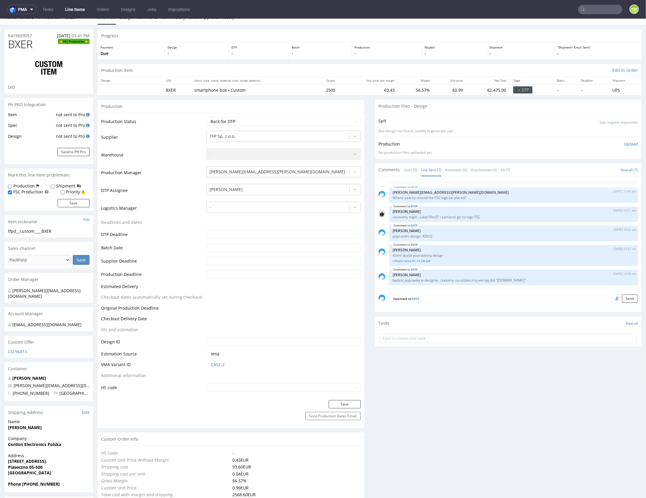
scroll to position [9, 0]
click at [468, 245] on div "BXER 19th Aug 25 | 10:27 am Jozefina Owczarek Klient dosłał poprawiony design v…" at bounding box center [513, 254] width 249 height 21
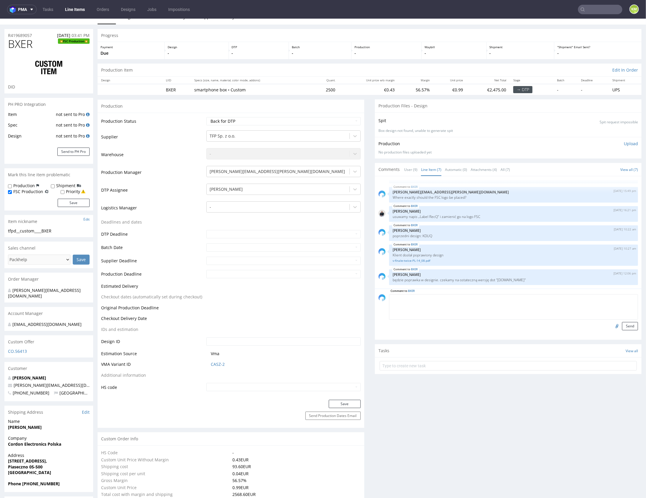
click at [476, 296] on textarea at bounding box center [513, 306] width 249 height 25
click at [462, 305] on textarea at bounding box center [513, 306] width 249 height 25
click at [311, 123] on select "Waiting for Artwork Waiting for Diecut Waiting for Mockup Waiting for DTP Waiti…" at bounding box center [283, 121] width 154 height 8
select select "dtp_issue"
click at [206, 117] on select "Waiting for Artwork Waiting for Diecut Waiting for Mockup Waiting for DTP Waiti…" at bounding box center [283, 121] width 154 height 8
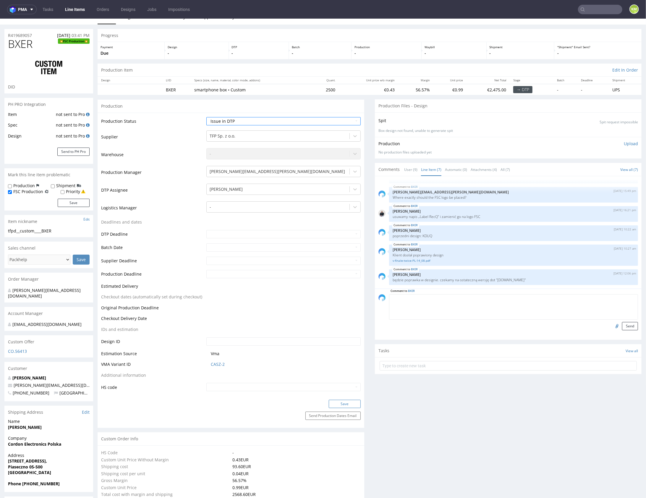
click at [340, 398] on div "Production Status Waiting for Artwork Waiting for Diecut Waiting for Mockup Wai…" at bounding box center [231, 255] width 267 height 287
click at [343, 401] on button "Save" at bounding box center [345, 403] width 32 height 8
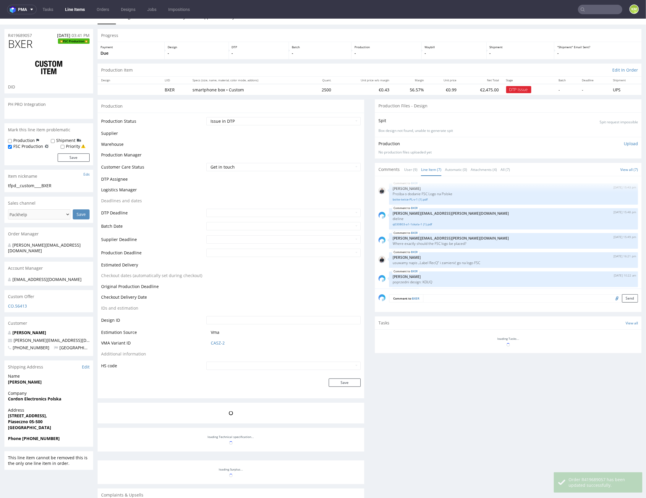
scroll to position [46, 0]
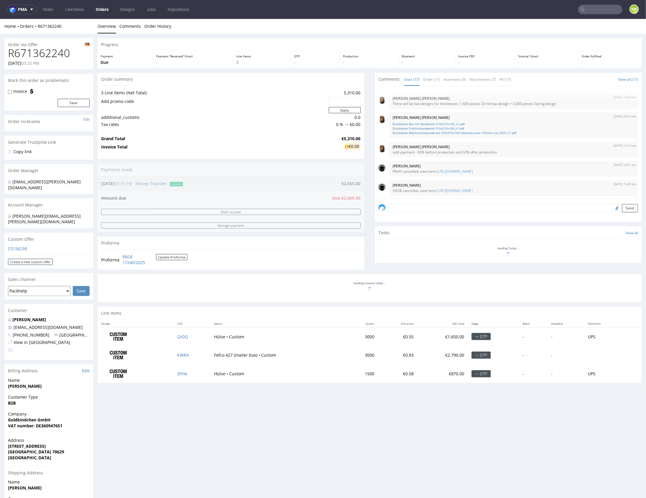
scroll to position [239, 0]
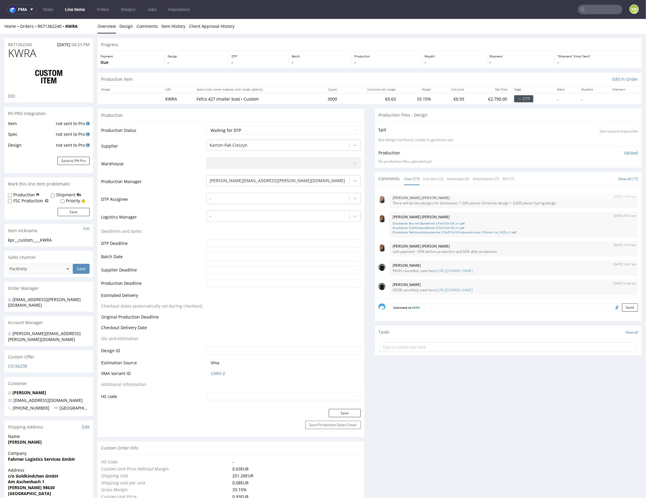
scroll to position [239, 0]
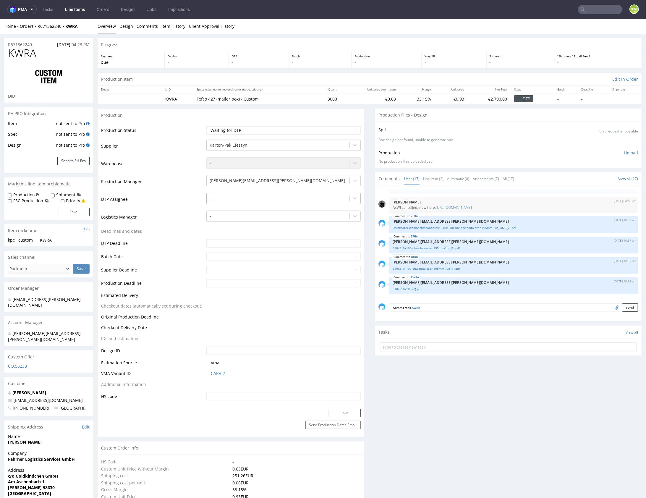
click at [266, 196] on div at bounding box center [278, 197] width 137 height 7
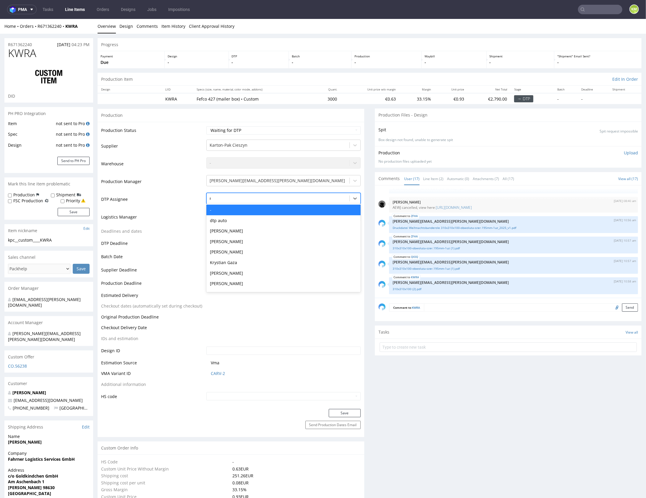
type input "mark"
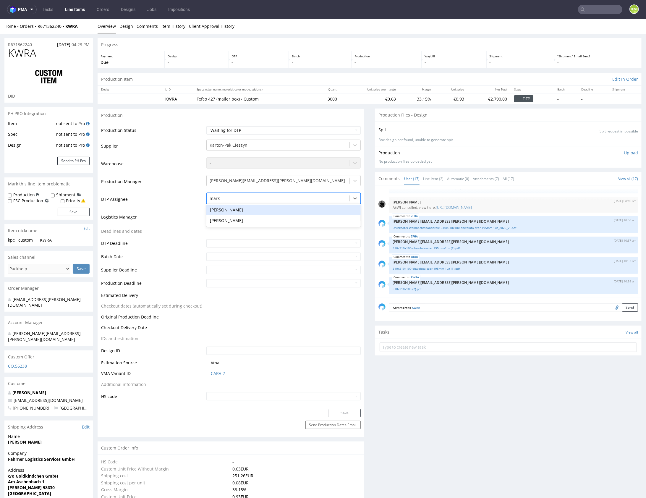
click at [270, 208] on div "[PERSON_NAME]" at bounding box center [283, 209] width 154 height 11
click at [345, 414] on button "Save" at bounding box center [345, 412] width 32 height 8
click at [429, 176] on link "Line Item (2)" at bounding box center [433, 178] width 20 height 13
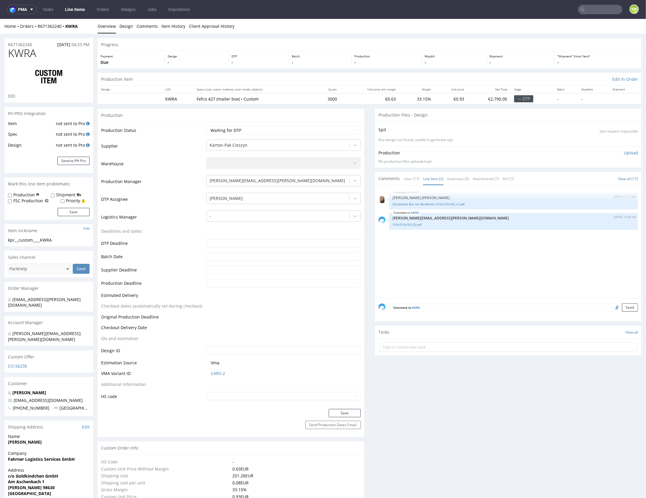
click at [442, 237] on div "KWRA [DATE] 17:11 pm [PERSON_NAME] [PERSON_NAME] Druckdatei Box mit Banderole 3…" at bounding box center [509, 243] width 263 height 109
click at [442, 237] on div "KWRA 13th Aug 25 | 17:11 pm Angelina Marć Druckdatei Box mit Banderole 310x310x…" at bounding box center [509, 243] width 263 height 109
click at [410, 176] on link "User (17)" at bounding box center [411, 178] width 15 height 13
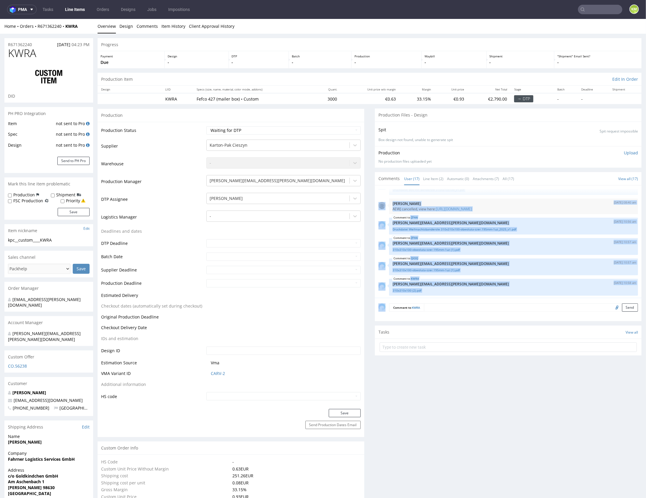
click at [471, 215] on div "30th Jul 25 | 10:54 am Angelina Marć There will be two designs for thesleeves: …" at bounding box center [509, 243] width 263 height 109
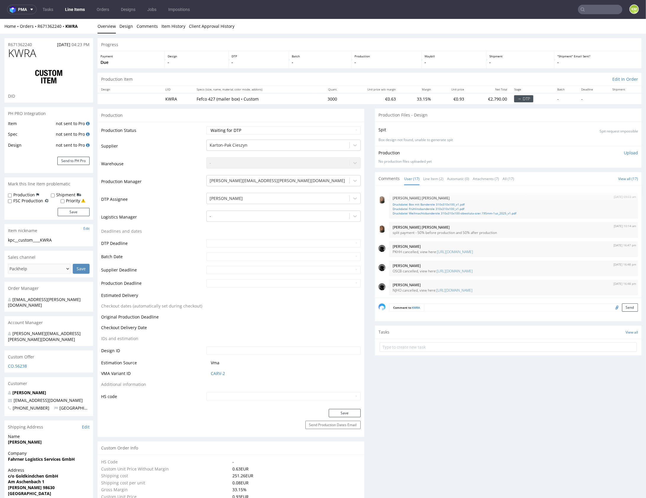
scroll to position [0, 0]
click at [435, 177] on link "Line Item (2)" at bounding box center [433, 178] width 20 height 13
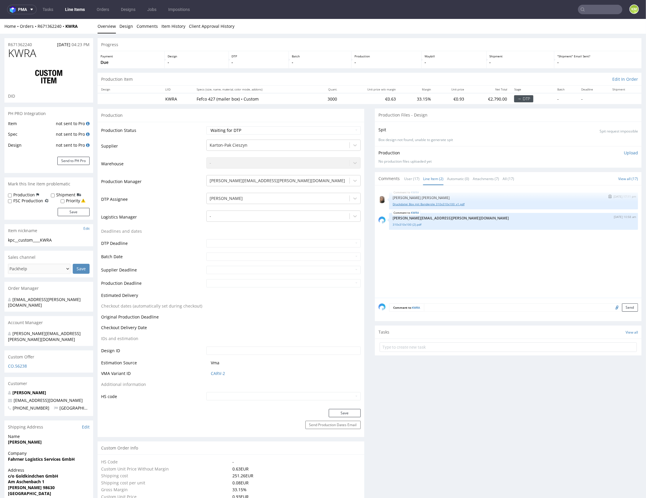
click at [435, 202] on link "Druckdatei Box mit Banderole 310x310x100_v1.pdf" at bounding box center [514, 204] width 242 height 4
click at [470, 260] on div "KWRA 13th Aug 25 | 17:11 pm Angelina Marć Druckdatei Box mit Banderole 310x310x…" at bounding box center [509, 243] width 263 height 109
drag, startPoint x: 470, startPoint y: 260, endPoint x: 455, endPoint y: 251, distance: 17.2
click at [466, 256] on div "KWRA 13th Aug 25 | 17:11 pm Angelina Marć Druckdatei Box mit Banderole 310x310x…" at bounding box center [509, 243] width 263 height 109
click at [411, 223] on link "310x310x100 (2).pdf" at bounding box center [514, 224] width 242 height 4
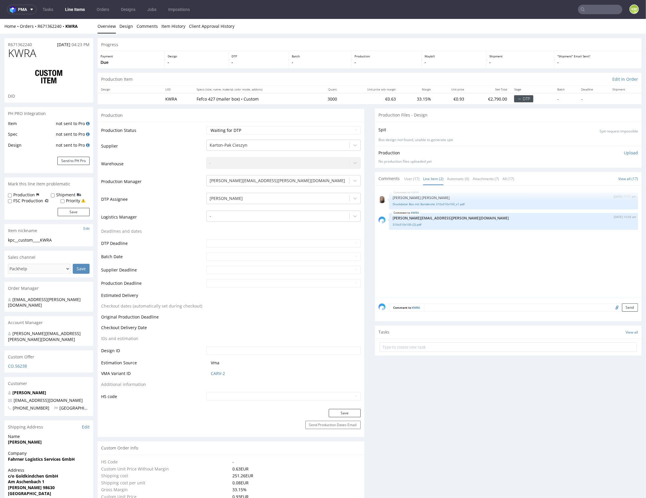
click at [450, 256] on div "KWRA 13th Aug 25 | 17:11 pm Angelina Marć Druckdatei Box mit Banderole 310x310x…" at bounding box center [509, 243] width 263 height 109
click at [449, 256] on div "KWRA 13th Aug 25 | 17:11 pm Angelina Marć Druckdatei Box mit Banderole 310x310x…" at bounding box center [509, 243] width 263 height 109
click at [49, 241] on div "kpc__custom____KWRA" at bounding box center [49, 240] width 82 height 6
copy div "kpc__custom____KWRA"
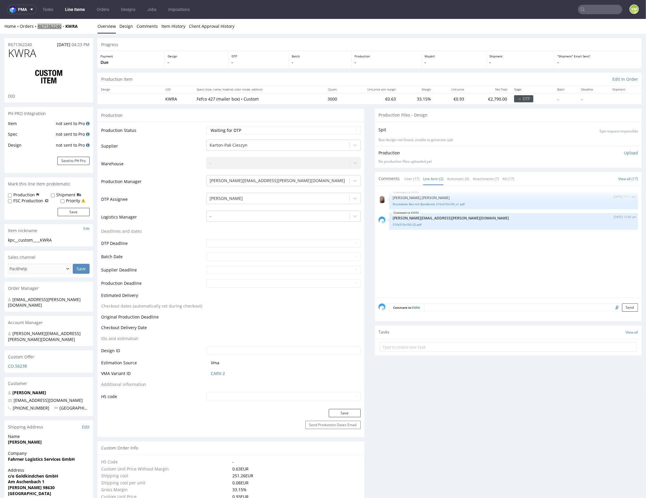
copy link "R671362240"
click at [314, 126] on select "Waiting for Artwork Waiting for Diecut Waiting for Mockup Waiting for DTP Waiti…" at bounding box center [283, 130] width 154 height 8
select select "dtp_ca_needed"
click at [206, 126] on select "Waiting for Artwork Waiting for Diecut Waiting for Mockup Waiting for DTP Waiti…" at bounding box center [283, 130] width 154 height 8
click at [352, 414] on button "Save" at bounding box center [345, 412] width 32 height 8
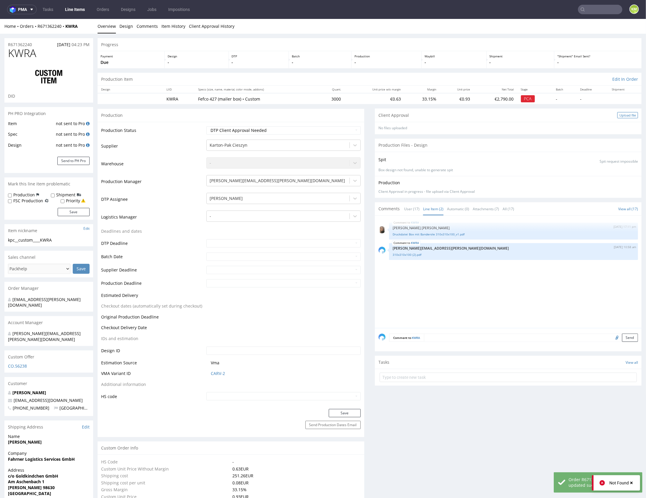
click at [621, 114] on div "Upload file" at bounding box center [627, 115] width 21 height 6
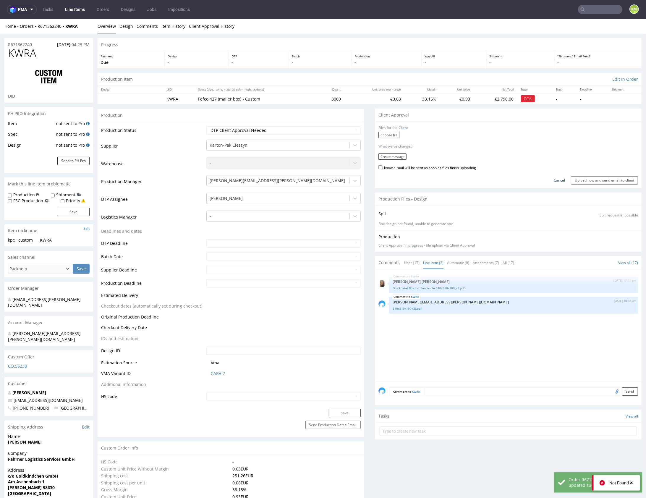
click at [554, 179] on link "Cancel" at bounding box center [559, 180] width 11 height 5
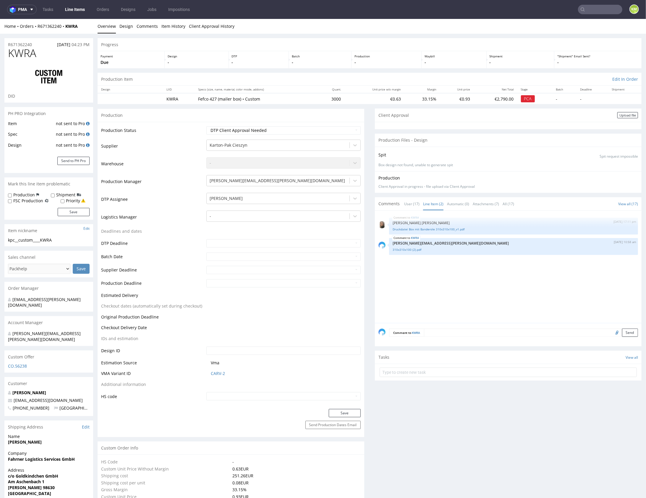
click at [508, 268] on div "KWRA 13th Aug 25 | 17:11 pm Angelina Marć Druckdatei Box mit Banderole 310x310x…" at bounding box center [509, 268] width 263 height 109
click at [512, 272] on div "KWRA 13th Aug 25 | 17:11 pm Angelina Marć Druckdatei Box mit Banderole 310x310x…" at bounding box center [509, 268] width 263 height 109
click at [352, 414] on button "Save" at bounding box center [345, 412] width 32 height 8
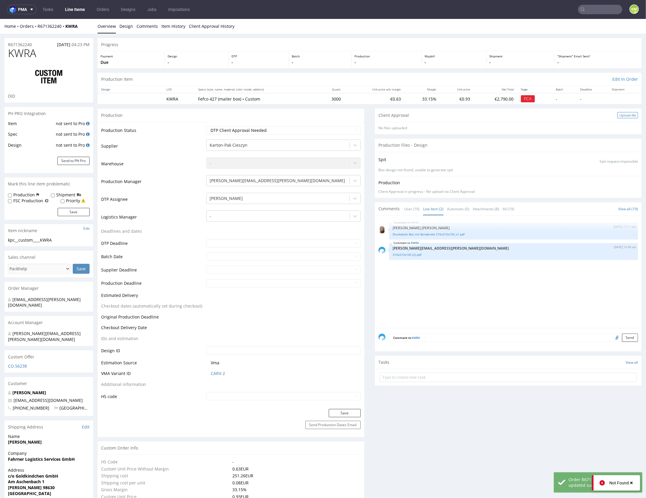
click at [612, 116] on div "Client Approval Upload file" at bounding box center [508, 114] width 267 height 13
click at [617, 114] on div "Upload file" at bounding box center [627, 115] width 21 height 6
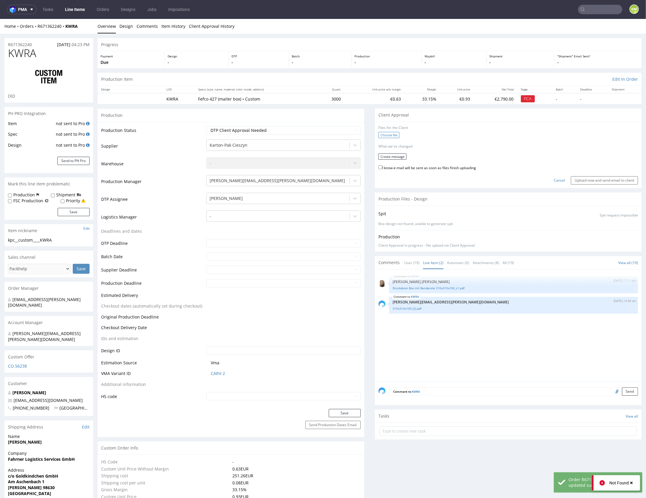
click at [391, 132] on label "Choose file" at bounding box center [388, 135] width 21 height 6
click at [0, 19] on input "Choose file" at bounding box center [0, 19] width 0 height 0
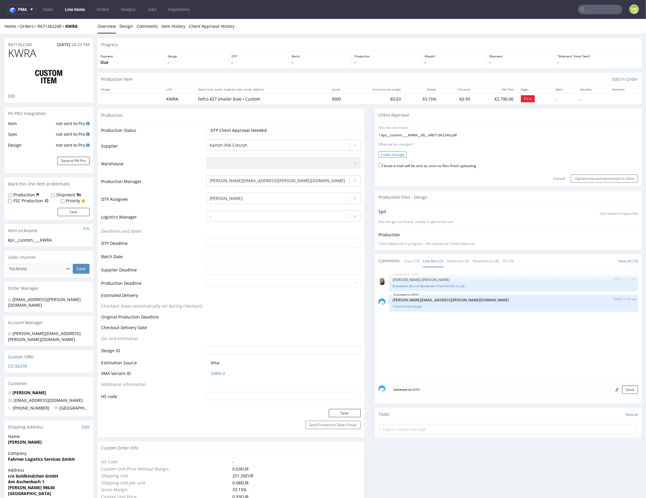
click at [391, 152] on button "Create message" at bounding box center [392, 154] width 28 height 6
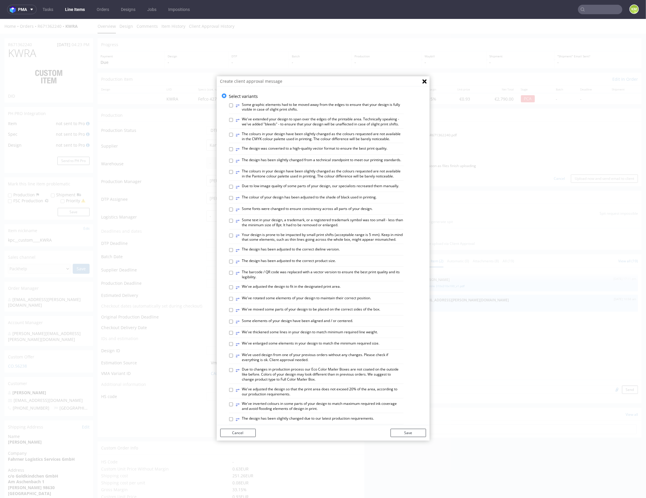
click at [300, 105] on label "⥂ Some graphic elements had to be moved away from the edges to ensure that your…" at bounding box center [320, 107] width 168 height 10
click at [233, 105] on input "⥂ Some graphic elements had to be moved away from the edges to ensure that your…" at bounding box center [231, 105] width 4 height 4
click at [311, 106] on label "⥂ Some graphic elements had to be moved away from the edges to ensure that your…" at bounding box center [320, 107] width 168 height 10
click at [233, 106] on input "⥂ Some graphic elements had to be moved away from the edges to ensure that your…" at bounding box center [231, 105] width 4 height 4
checkbox input "false"
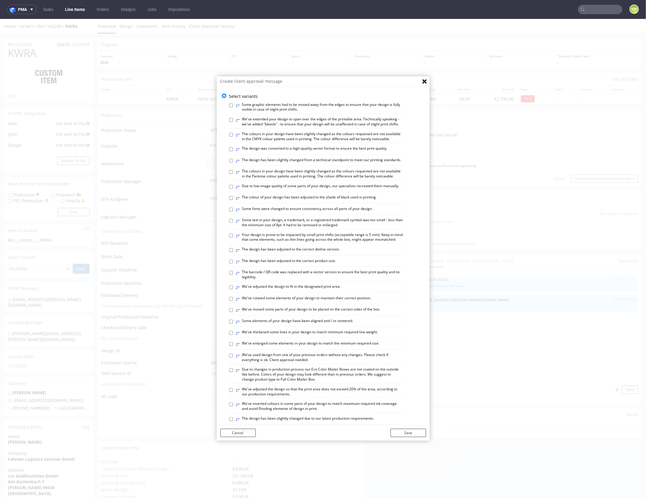
click at [314, 121] on label "⥂ We've extended your design to span over the edges of the printable area. Tech…" at bounding box center [320, 121] width 168 height 10
click at [233, 121] on input "⥂ We've extended your design to span over the edges of the printable area. Tech…" at bounding box center [231, 120] width 4 height 4
checkbox input "true"
click at [403, 432] on button "Save" at bounding box center [407, 432] width 35 height 8
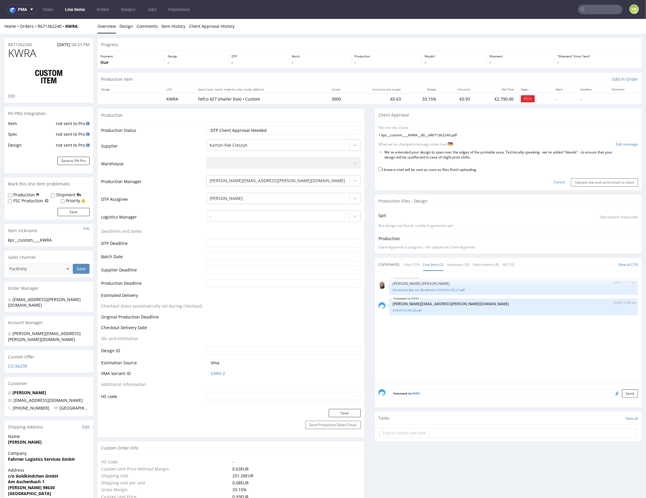
click at [391, 167] on label "I know e-mail will be sent as soon as files finish uploading" at bounding box center [427, 169] width 98 height 7
click at [382, 167] on input "I know e-mail will be sent as soon as files finish uploading" at bounding box center [380, 169] width 4 height 4
checkbox input "true"
click at [585, 181] on input "Upload now and send email to client" at bounding box center [604, 182] width 67 height 8
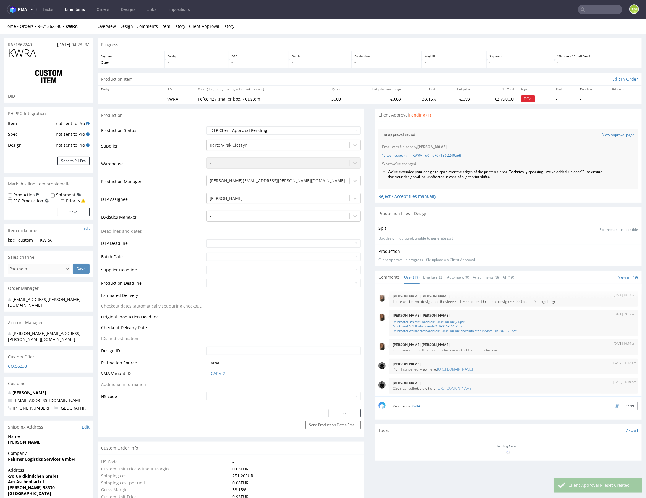
scroll to position [291, 0]
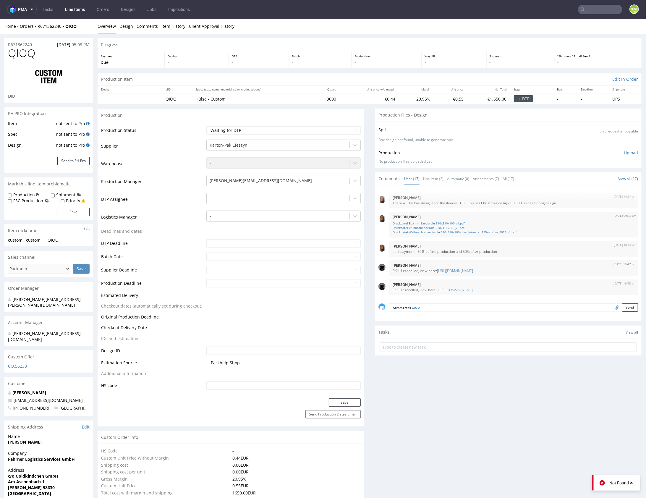
scroll to position [239, 0]
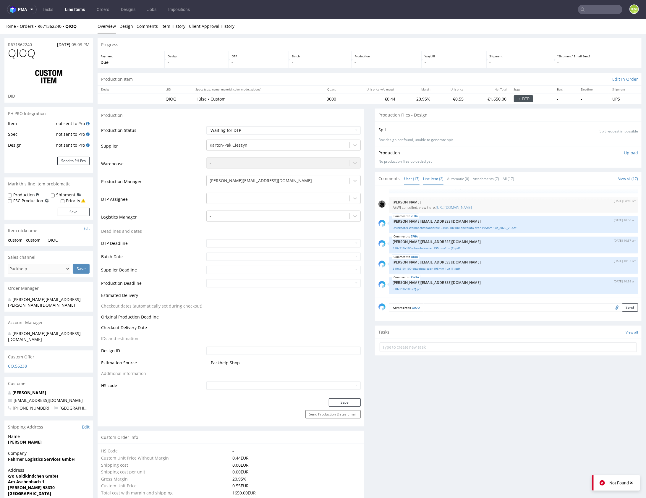
click at [432, 180] on link "Line Item (2)" at bounding box center [433, 178] width 20 height 13
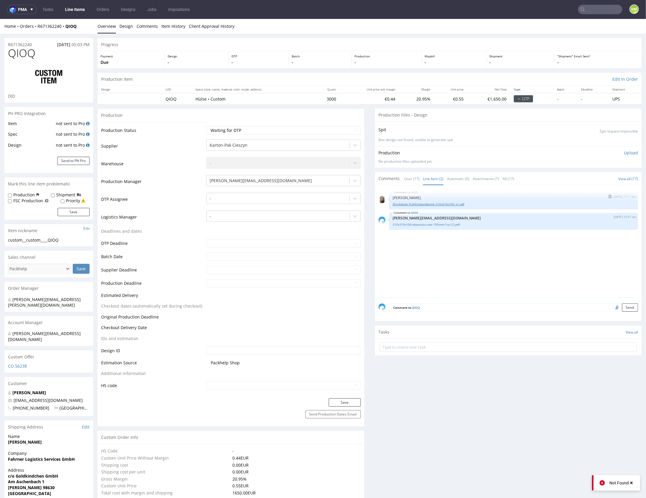
click at [438, 204] on link "Druckdatei Frühlinsbanderole 310x310x100_v1.pdf" at bounding box center [514, 204] width 242 height 4
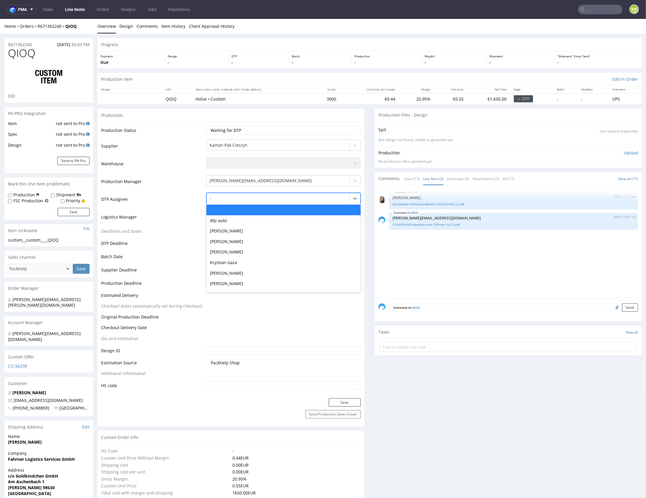
click at [260, 198] on div at bounding box center [278, 197] width 137 height 7
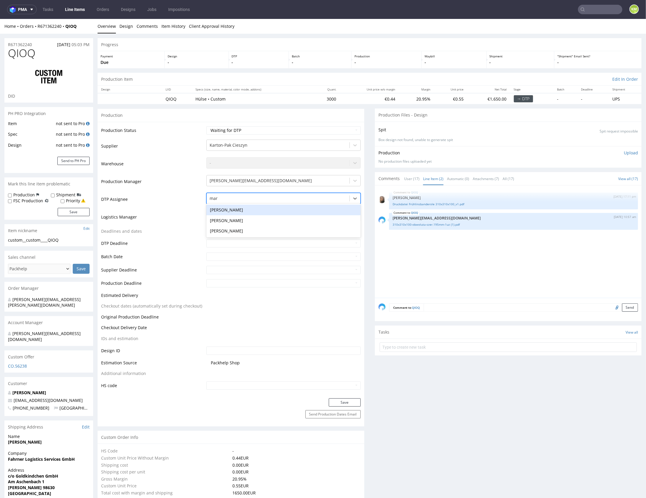
type input "mark"
click at [256, 206] on div "[PERSON_NAME]" at bounding box center [283, 209] width 154 height 11
click at [343, 403] on button "Save" at bounding box center [345, 402] width 32 height 8
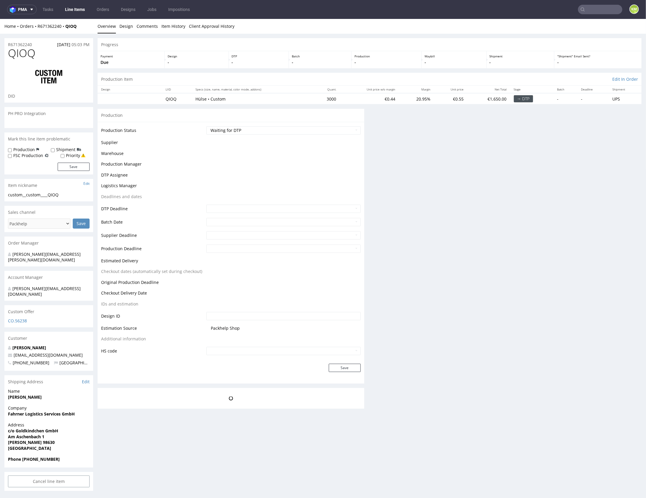
scroll to position [0, 0]
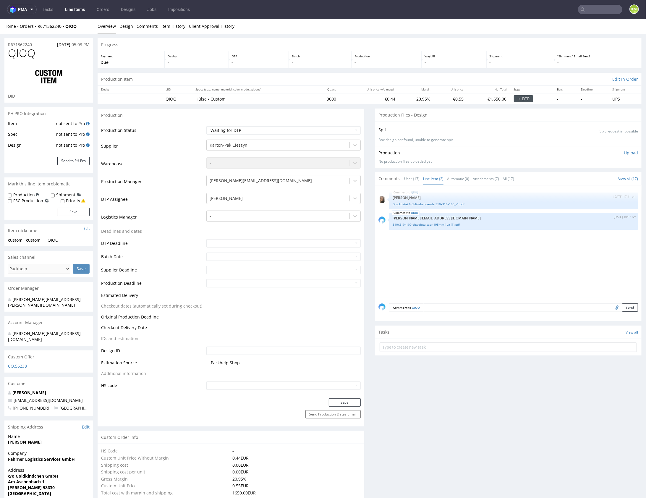
click at [483, 260] on div "QIOQ [DATE] 17:11 pm [PERSON_NAME] Druckdatei Frühlinsbanderole 310x310x100_v1…" at bounding box center [509, 243] width 263 height 109
click at [448, 271] on div "QIOQ [DATE] 17:11 pm [PERSON_NAME] Druckdatei Frühlinsbanderole 310x310x100_v1…" at bounding box center [509, 243] width 263 height 109
click at [448, 270] on div "QIOQ [DATE] 17:11 pm [PERSON_NAME] Druckdatei Frühlinsbanderole 310x310x100_v1…" at bounding box center [509, 243] width 263 height 109
click at [425, 204] on link "Druckdatei Frühlinsbanderole 310x310x100_v1.pdf" at bounding box center [514, 204] width 242 height 4
click at [434, 225] on link "310x310x100-obwoluta-szer.195mm-1uz (1).pdf" at bounding box center [514, 224] width 242 height 4
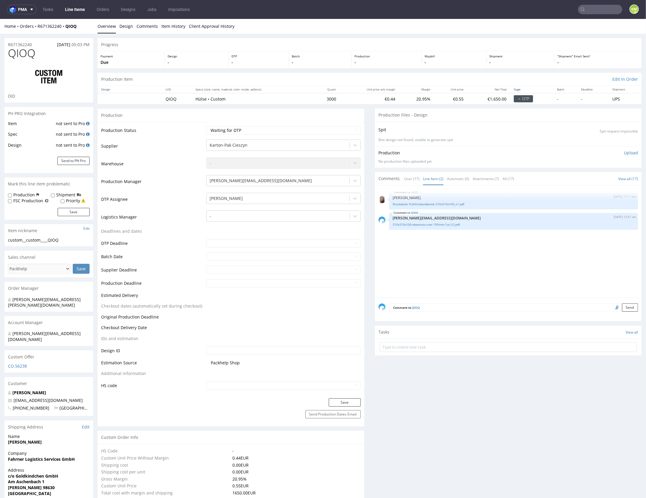
click at [504, 264] on div "QIOQ [DATE] 17:11 pm [PERSON_NAME] Druckdatei Frühlinsbanderole 310x310x100_v1…" at bounding box center [509, 243] width 263 height 109
click at [506, 272] on div "QIOQ [DATE] 17:11 pm [PERSON_NAME] Druckdatei Frühlinsbanderole 310x310x100_v1…" at bounding box center [509, 243] width 263 height 109
click at [612, 307] on input "file" at bounding box center [616, 307] width 8 height 8
click at [471, 304] on textarea at bounding box center [531, 307] width 214 height 8
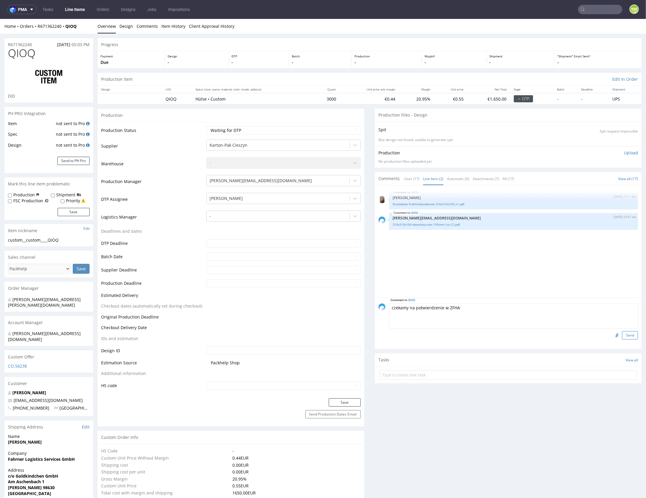
type textarea "czekamy na potwierdzenie w ZFHA"
click at [625, 335] on button "Send" at bounding box center [630, 335] width 16 height 8
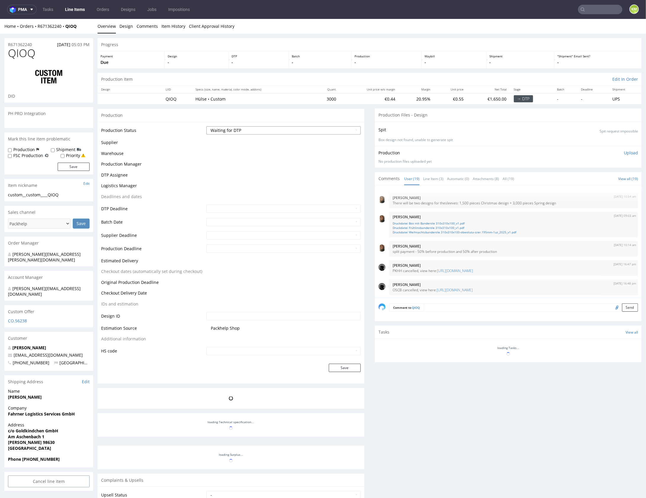
scroll to position [291, 0]
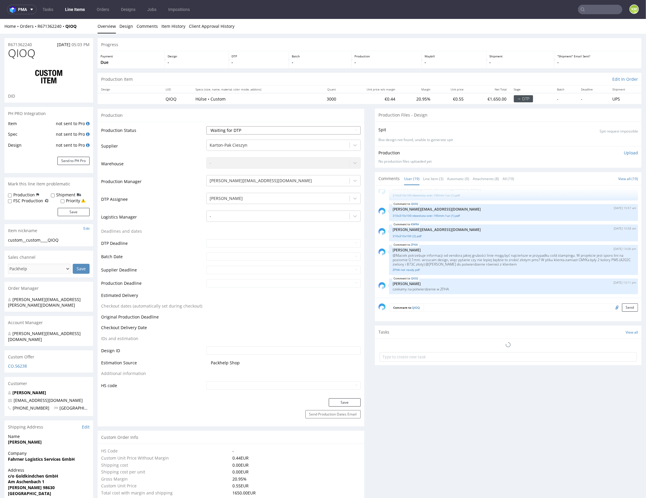
click at [330, 126] on select "Waiting for Artwork Waiting for Diecut Waiting for Mockup Waiting for DTP Waiti…" at bounding box center [283, 130] width 154 height 8
select select "dtp_issue"
click at [206, 126] on select "Waiting for Artwork Waiting for Diecut Waiting for Mockup Waiting for DTP Waiti…" at bounding box center [283, 130] width 154 height 8
click at [345, 402] on button "Save" at bounding box center [345, 402] width 32 height 8
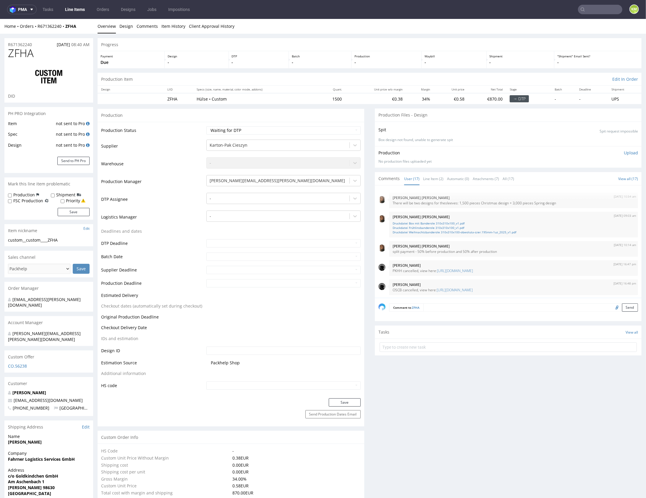
scroll to position [239, 0]
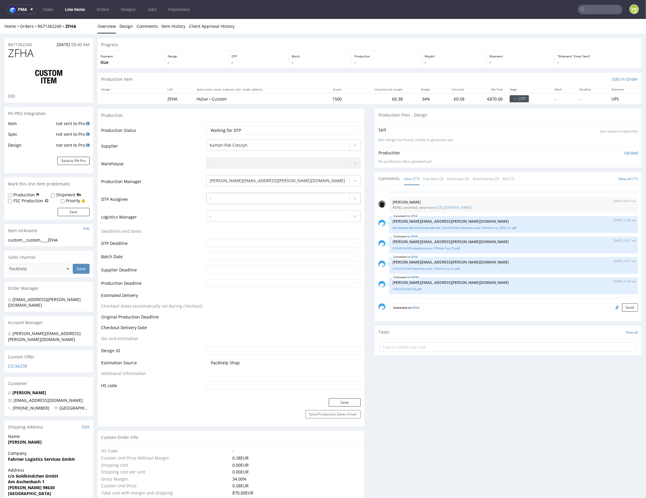
click at [266, 197] on div at bounding box center [278, 197] width 137 height 7
type input "mark"
click at [265, 206] on div "[PERSON_NAME]" at bounding box center [283, 209] width 154 height 11
click at [340, 399] on button "Save" at bounding box center [345, 402] width 32 height 8
click at [432, 176] on link "Line Item (2)" at bounding box center [433, 178] width 20 height 13
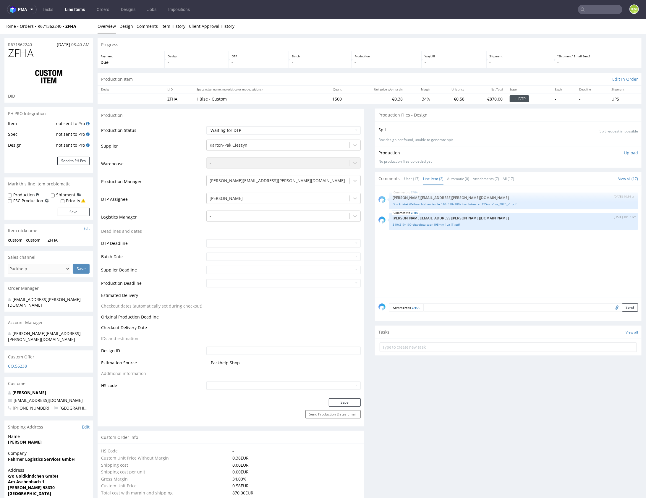
click at [471, 254] on div "ZFHA [DATE] 10:56 am [PERSON_NAME][EMAIL_ADDRESS][DOMAIN_NAME] Druckdatei Weihn…" at bounding box center [509, 243] width 263 height 109
click at [446, 204] on link "Druckdatei Weihnachtsbanderole 310x310x100-obwoluta-szer.195mm-1uz_2025_v1.pdf" at bounding box center [514, 204] width 242 height 4
click at [440, 223] on link "310x310x100-obwoluta-szer.195mm-1uz (1).pdf" at bounding box center [514, 224] width 242 height 4
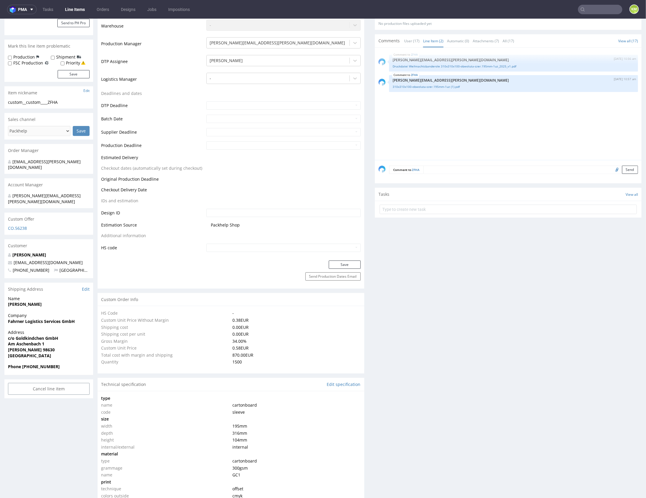
scroll to position [0, 0]
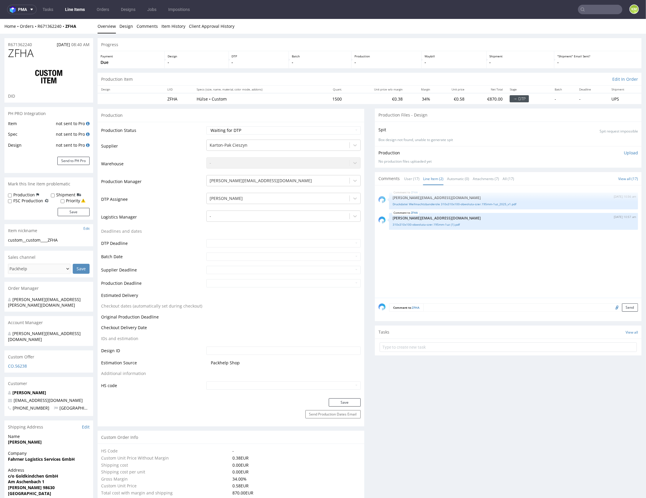
click at [486, 253] on div "ZFHA [DATE] 10:56 am [PERSON_NAME][EMAIL_ADDRESS][DOMAIN_NAME] Druckdatei Weihn…" at bounding box center [509, 243] width 263 height 109
click at [464, 262] on div "ZFHA [DATE] 10:56 am [PERSON_NAME][EMAIL_ADDRESS][DOMAIN_NAME] Druckdatei Weihn…" at bounding box center [509, 243] width 263 height 109
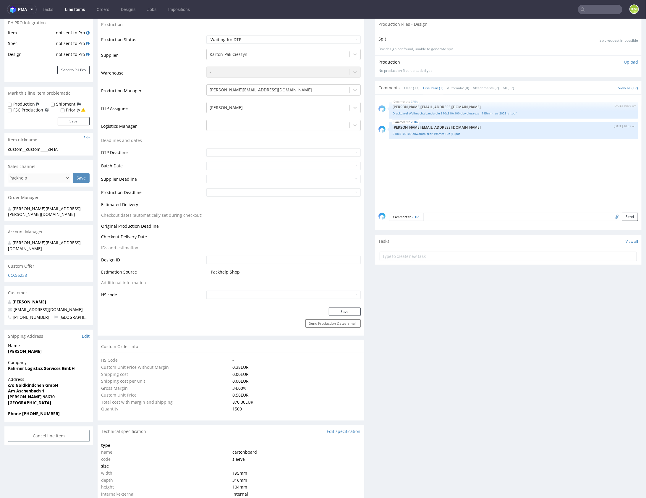
scroll to position [25, 0]
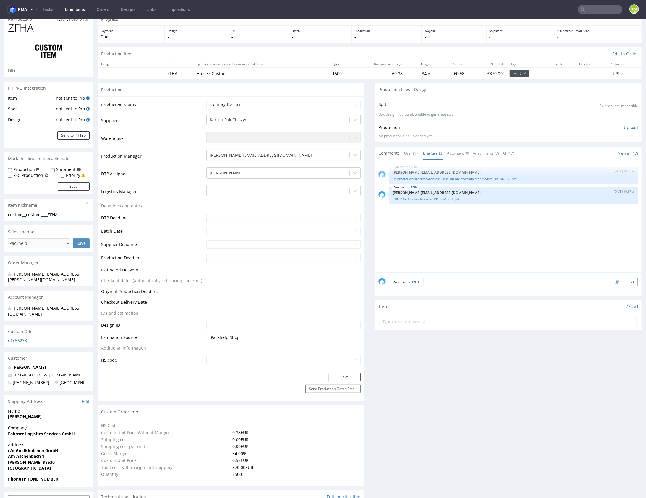
click at [468, 238] on div "ZFHA [DATE] 10:56 am [PERSON_NAME][EMAIL_ADDRESS][DOMAIN_NAME] Druckdatei Weihn…" at bounding box center [509, 217] width 263 height 109
click at [498, 236] on div "ZFHA 14th Aug 25 | 10:56 am maciej.sikora@packhelp.com Druckdatei Weihnachtsban…" at bounding box center [509, 217] width 263 height 109
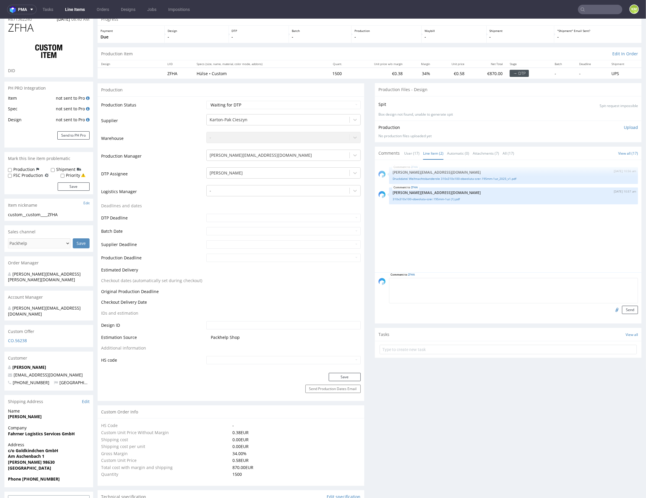
click at [472, 279] on textarea at bounding box center [513, 290] width 249 height 25
click at [453, 287] on textarea "@Maciek potrzebuje informacji od vendora jakiej grubości linie mogą być najcień…" at bounding box center [513, 290] width 249 height 25
click at [536, 295] on textarea "@Maciek potrzebuje informacji od vendora jakiej grubości linie mogą być najcień…" at bounding box center [513, 290] width 249 height 25
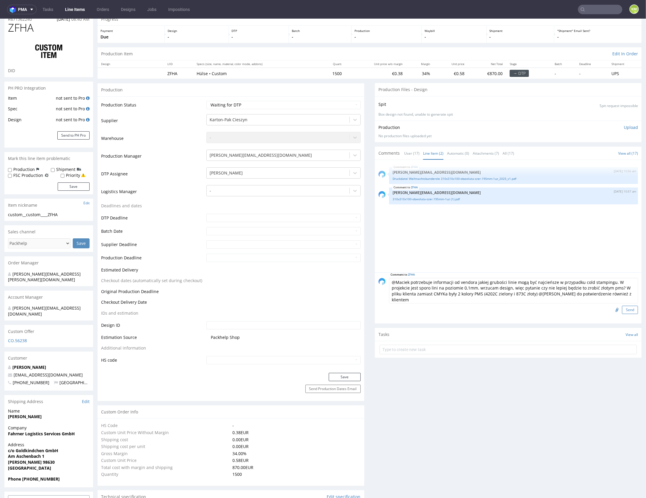
type textarea "@Maciek potrzebuje informacji od vendora jakiej grubości linie mogą być najcień…"
click at [625, 307] on button "Send" at bounding box center [630, 309] width 16 height 8
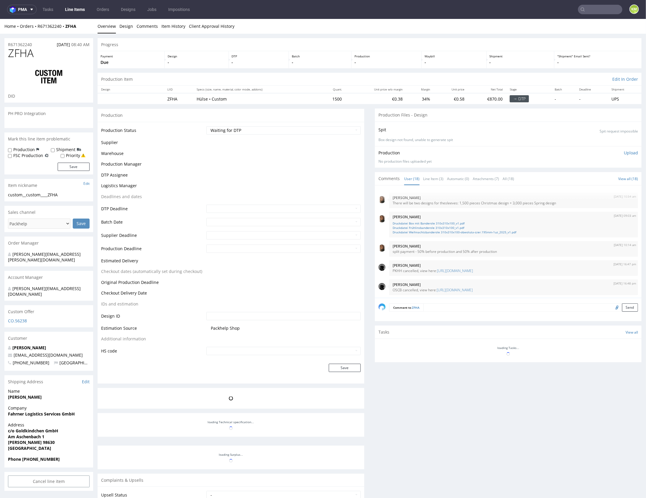
scroll to position [267, 0]
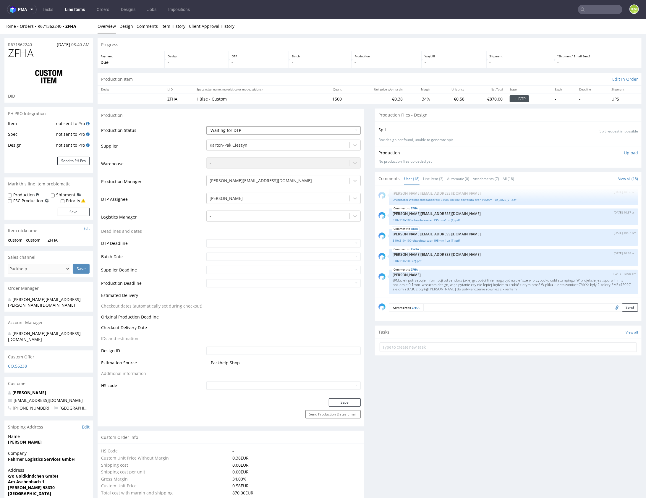
click at [326, 131] on select "Waiting for Artwork Waiting for Diecut Waiting for Mockup Waiting for DTP Waiti…" at bounding box center [283, 130] width 154 height 8
drag, startPoint x: 390, startPoint y: 280, endPoint x: 525, endPoint y: 291, distance: 135.5
click at [525, 291] on div "ZFHA 19th Aug 25 | 13:08 pm Karol Markowski @Maciek potrzebuje informacji od ve…" at bounding box center [513, 281] width 249 height 25
copy p "@Maciek potrzebuje informacji od vendora jakiej grubości linie mogą być najcień…"
click at [478, 303] on textarea at bounding box center [530, 307] width 215 height 8
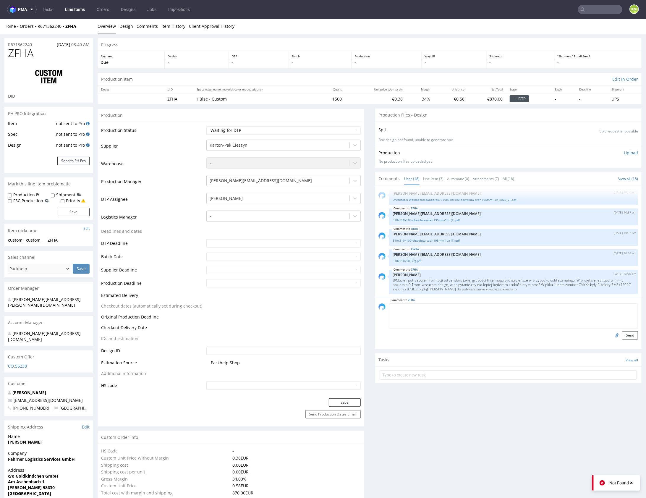
paste textarea "@Maciek potrzebuje informacji od vendora jakiej grubości linie mogą być najcień…"
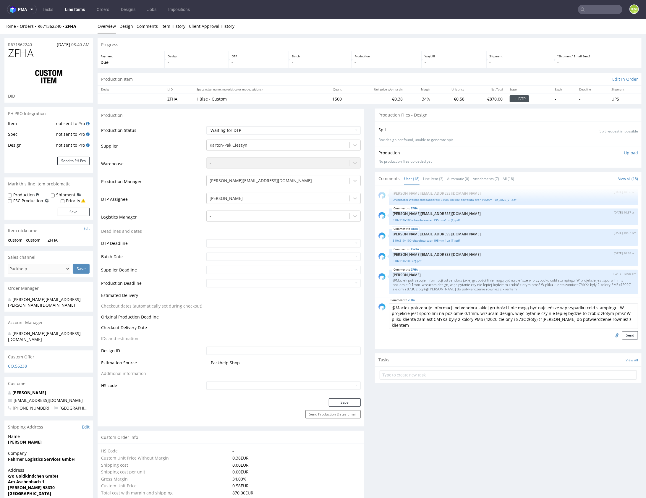
type textarea "@Maciek potrzebuje informacji od vendora jakiej grubości linie mogą być najcień…"
click at [612, 333] on input "file" at bounding box center [616, 335] width 8 height 8
type input "C:\fakepath\ZFHA not ready.pdf"
click at [623, 335] on button "Send" at bounding box center [630, 335] width 16 height 8
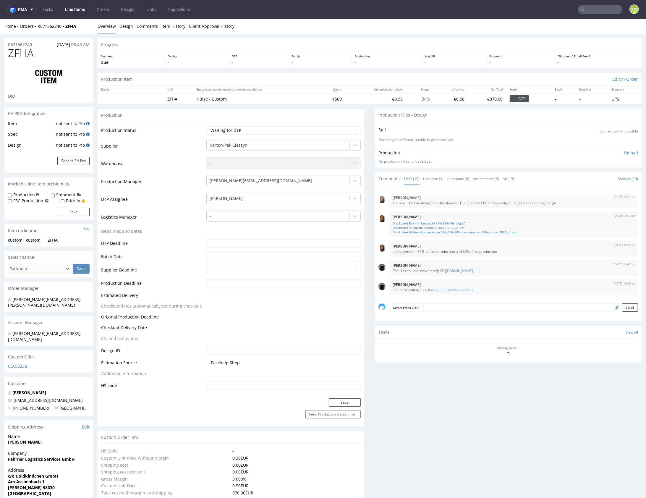
scroll to position [300, 0]
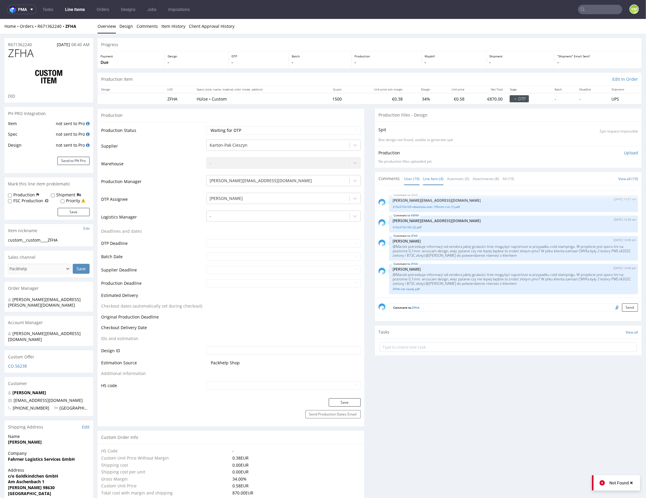
click at [427, 179] on link "Line Item (4)" at bounding box center [433, 178] width 20 height 13
click at [608, 235] on img "submit" at bounding box center [609, 237] width 3 height 4
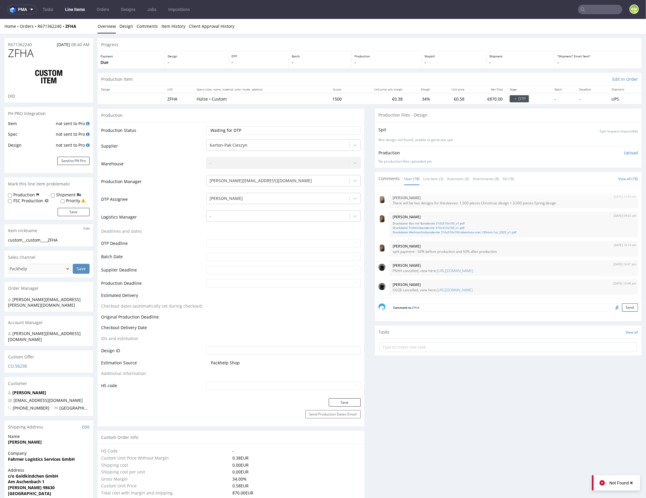
scroll to position [272, 0]
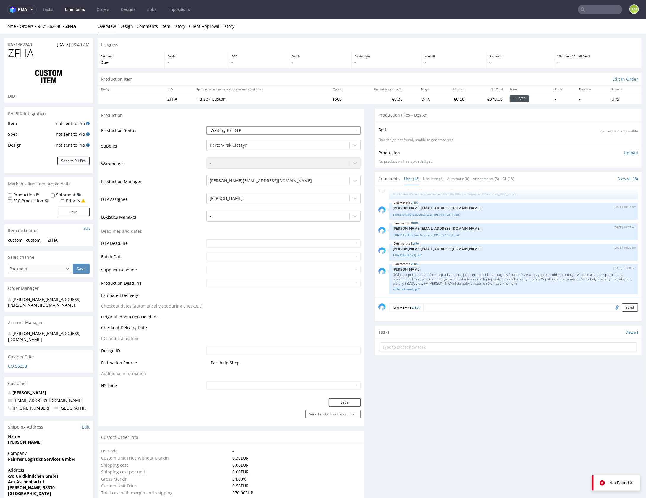
click at [334, 131] on select "Waiting for Artwork Waiting for Diecut Waiting for Mockup Waiting for DTP Waiti…" at bounding box center [283, 130] width 154 height 8
select select "dtp_issue"
click at [206, 126] on select "Waiting for Artwork Waiting for Diecut Waiting for Mockup Waiting for DTP Waiti…" at bounding box center [283, 130] width 154 height 8
click at [351, 401] on button "Save" at bounding box center [345, 402] width 32 height 8
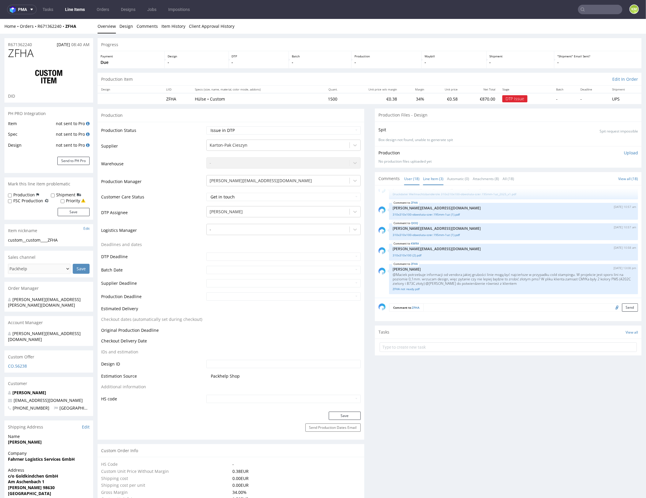
click at [433, 176] on link "Line Item (3)" at bounding box center [433, 178] width 20 height 13
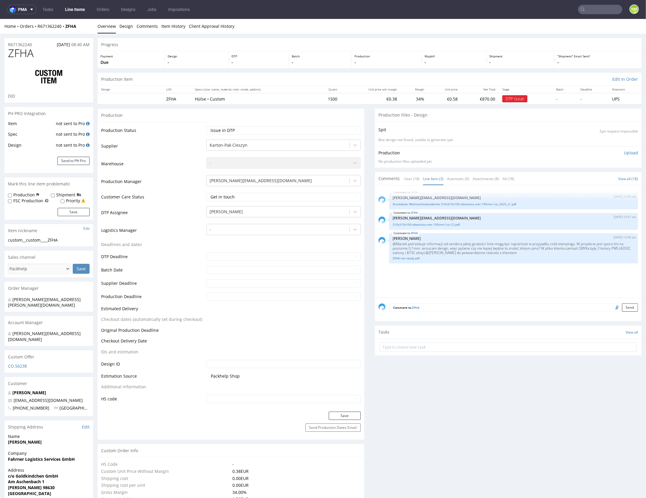
click at [461, 285] on div "ZFHA 14th Aug 25 | 10:56 am maciej.sikora@packhelp.com Druckdatei Weihnachtsban…" at bounding box center [509, 243] width 263 height 109
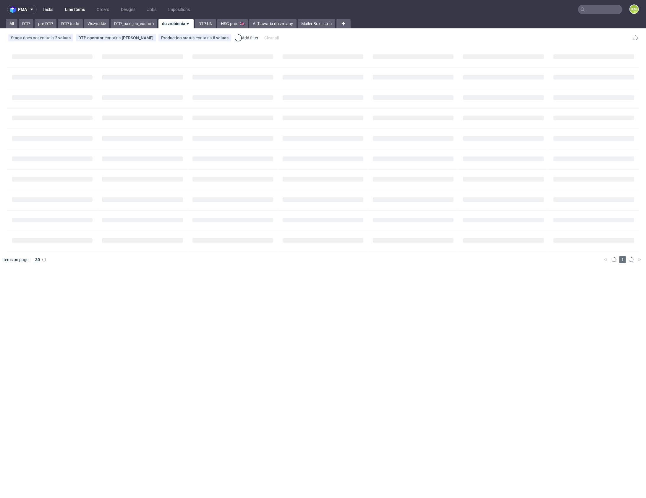
click at [51, 9] on link "Tasks" at bounding box center [48, 9] width 18 height 9
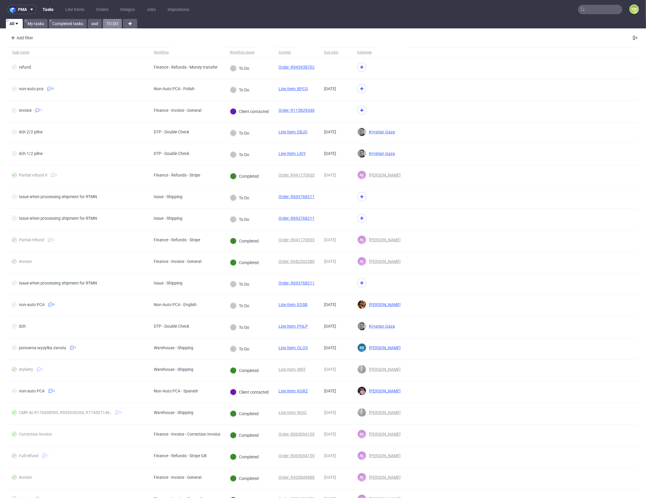
click at [111, 23] on link "TO DO" at bounding box center [112, 23] width 19 height 9
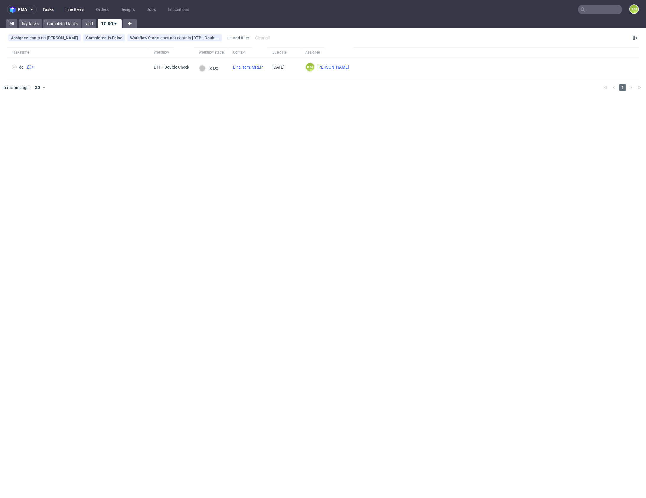
click at [79, 11] on link "Line Items" at bounding box center [75, 9] width 26 height 9
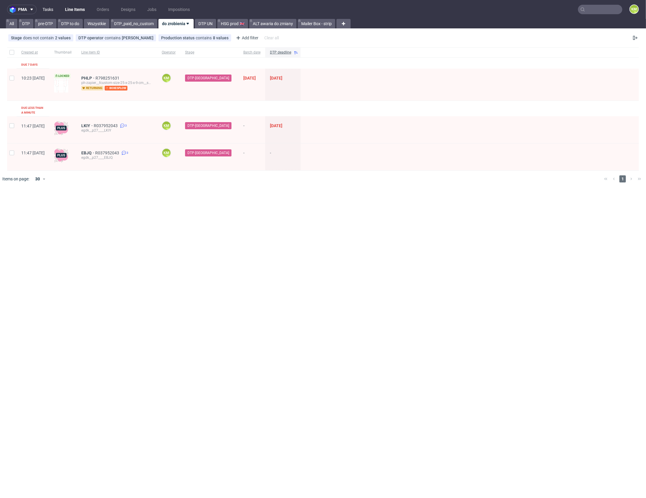
click at [51, 11] on link "Tasks" at bounding box center [48, 9] width 18 height 9
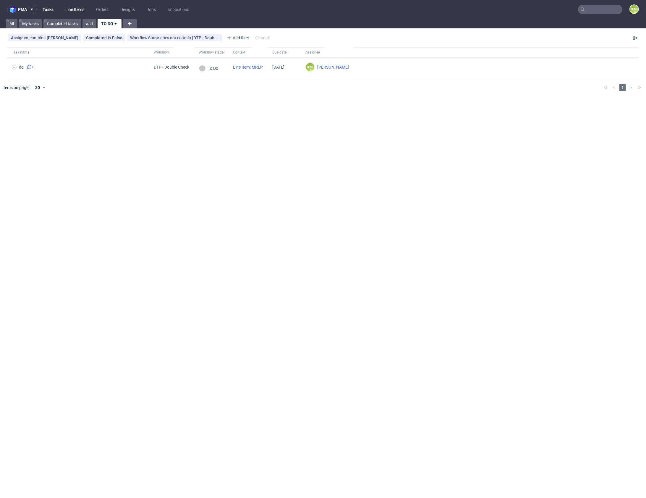
click at [72, 7] on link "Line Items" at bounding box center [75, 9] width 26 height 9
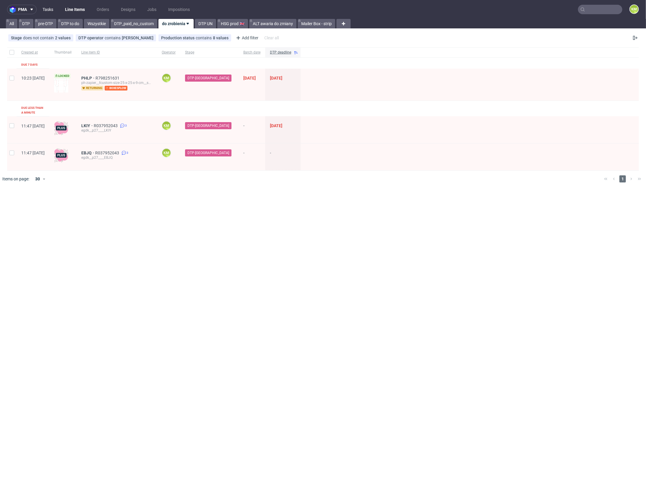
click at [49, 11] on link "Tasks" at bounding box center [48, 9] width 18 height 9
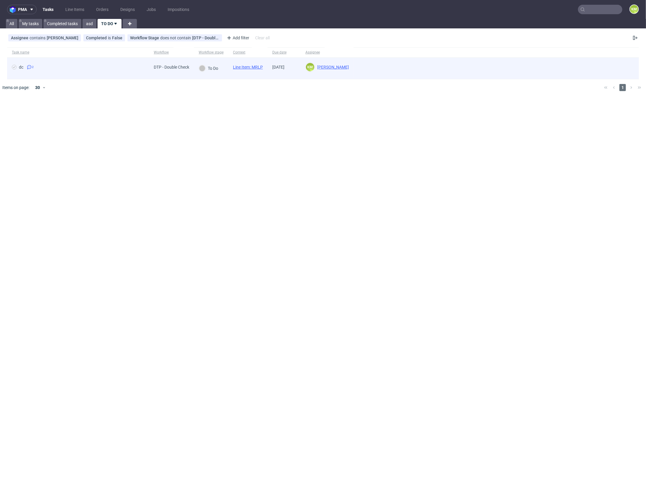
click at [257, 67] on link "Line Item: MRLP" at bounding box center [248, 67] width 30 height 5
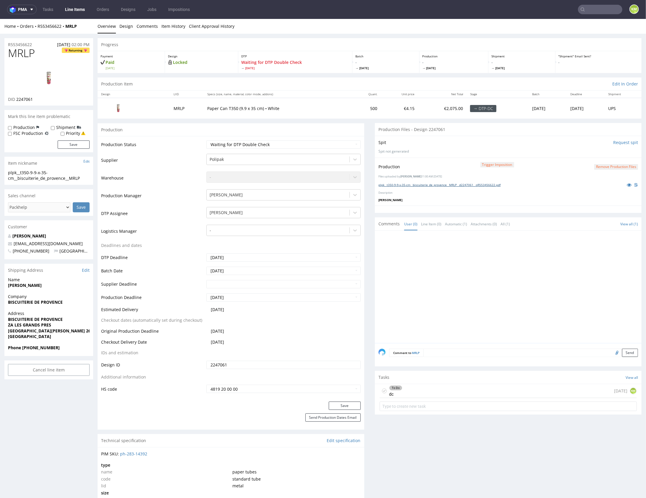
click at [412, 184] on link "plpk__t350-9-9-x-35-cm__biscuiterie_de_provence__MRLP__d2247061__oR553456622.pdf" at bounding box center [439, 184] width 122 height 4
click at [481, 389] on div "To Do dc [DATE] KM" at bounding box center [508, 391] width 257 height 14
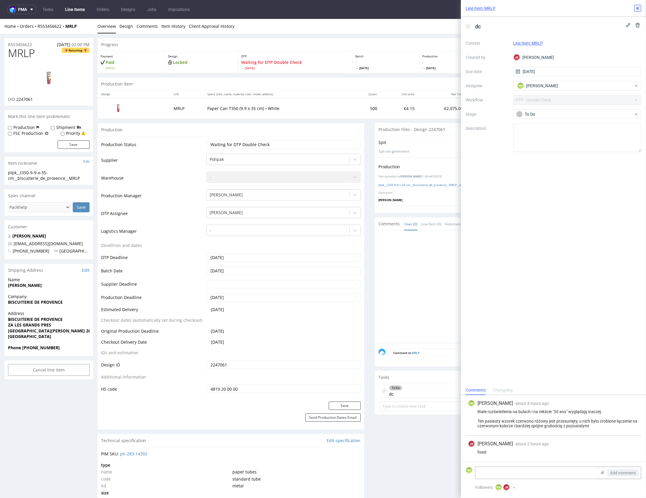
click at [636, 10] on icon at bounding box center [637, 8] width 5 height 5
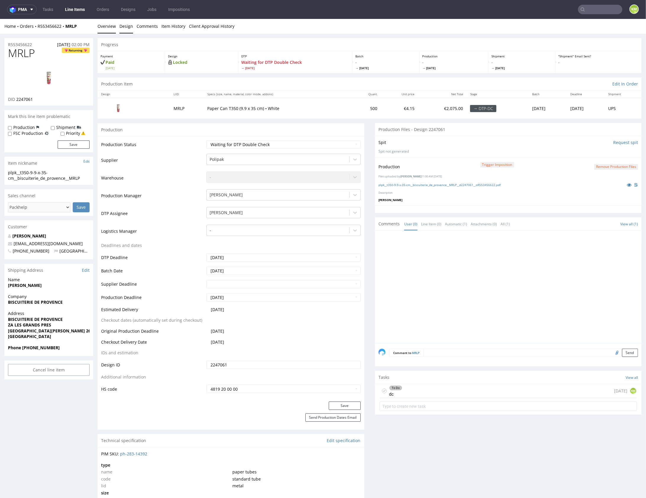
click at [122, 28] on link "Design" at bounding box center [126, 26] width 14 height 14
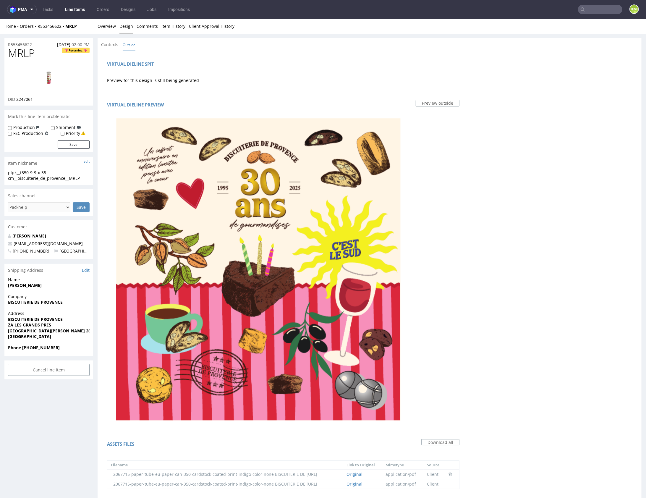
click at [108, 29] on link "Overview" at bounding box center [107, 26] width 18 height 14
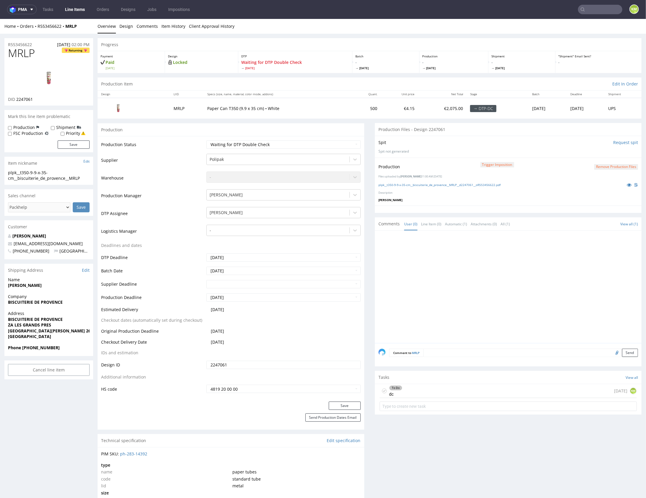
click at [383, 390] on use at bounding box center [384, 391] width 3 height 2
drag, startPoint x: 453, startPoint y: 279, endPoint x: 318, endPoint y: 183, distance: 166.3
click at [450, 276] on div at bounding box center [509, 288] width 263 height 109
click at [286, 143] on select "Waiting for Artwork Waiting for Diecut Waiting for Mockup Waiting for DTP Waiti…" at bounding box center [283, 144] width 154 height 8
select select "dtp_dc_done"
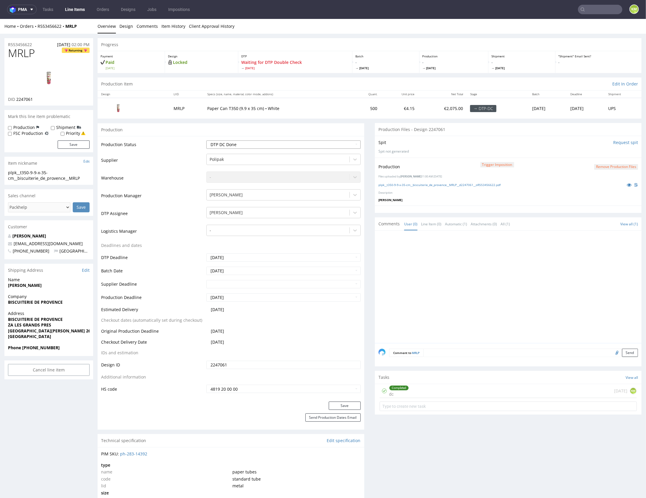
click at [206, 140] on select "Waiting for Artwork Waiting for Diecut Waiting for Mockup Waiting for DTP Waiti…" at bounding box center [283, 144] width 154 height 8
click at [348, 406] on button "Save" at bounding box center [345, 405] width 32 height 8
click at [447, 314] on div at bounding box center [509, 288] width 263 height 109
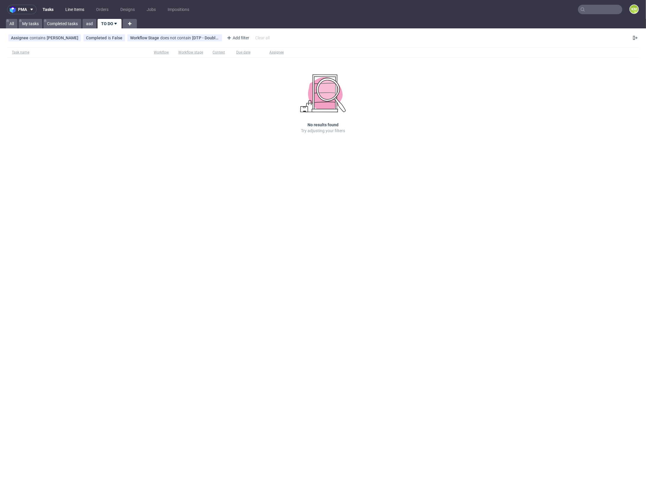
click at [79, 10] on link "Line Items" at bounding box center [75, 9] width 26 height 9
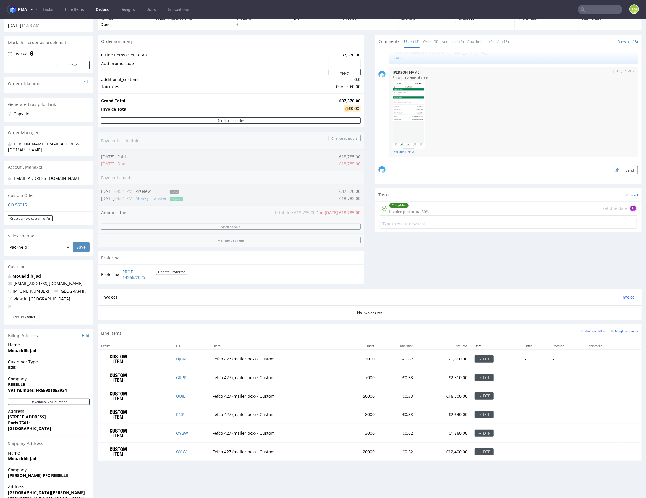
scroll to position [64, 0]
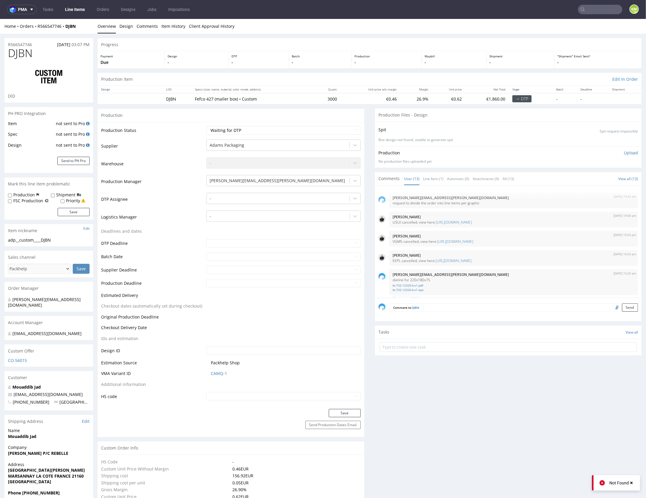
scroll to position [273, 0]
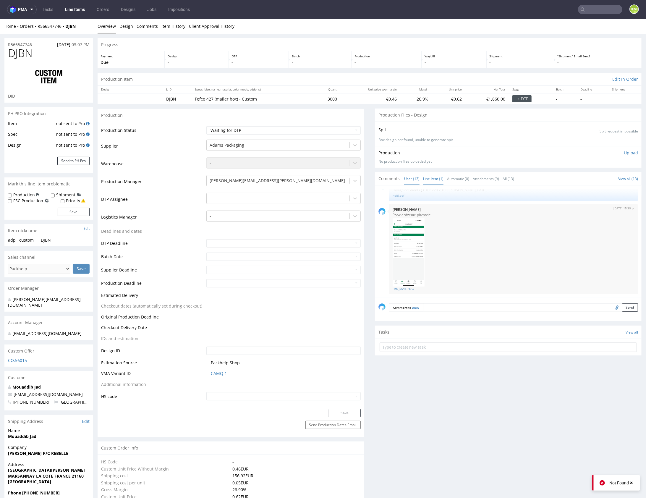
click at [431, 180] on link "Line Item (1)" at bounding box center [433, 178] width 20 height 13
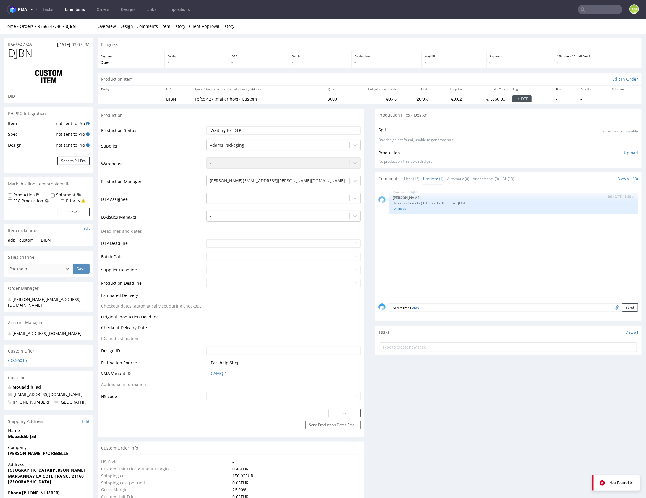
click at [402, 208] on link "[DATE].pdf" at bounding box center [514, 208] width 242 height 4
click at [291, 197] on div at bounding box center [278, 197] width 137 height 7
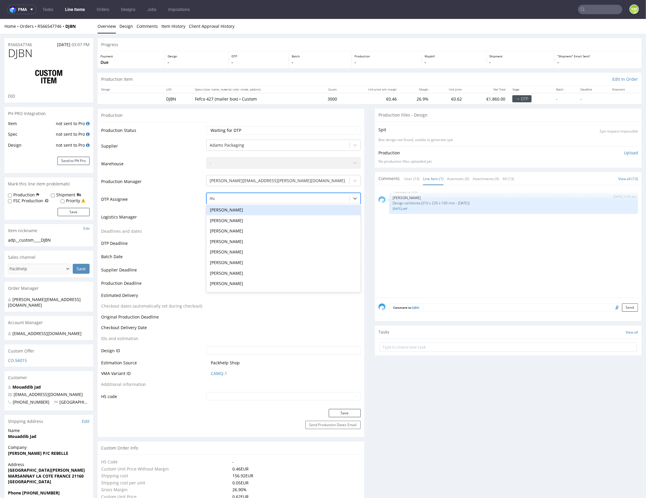
type input "mark"
click at [234, 208] on div "[PERSON_NAME]" at bounding box center [283, 209] width 154 height 11
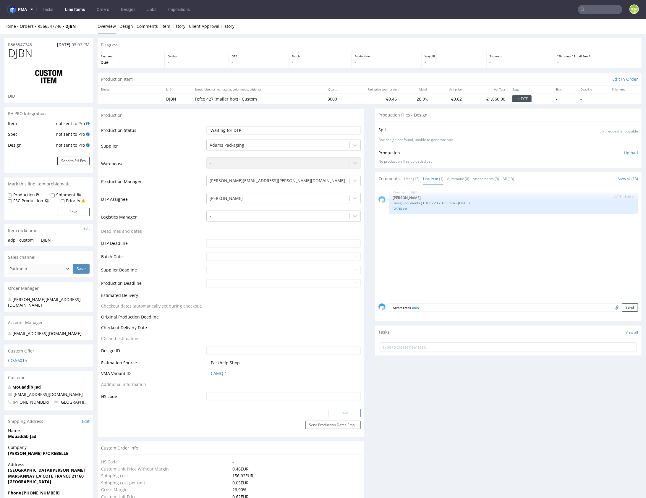
click at [330, 410] on button "Save" at bounding box center [345, 412] width 32 height 8
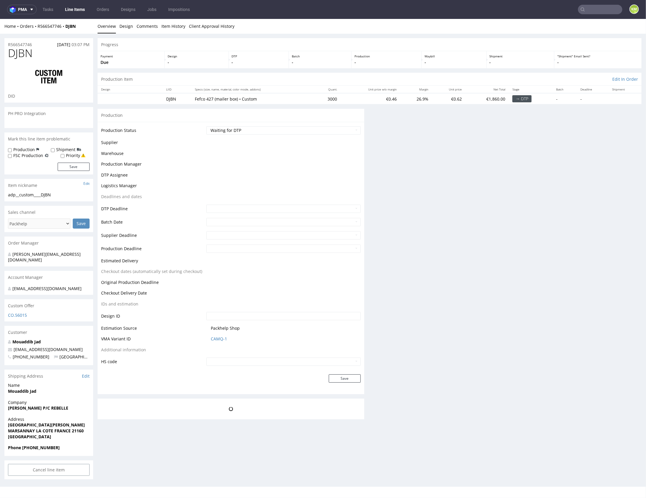
scroll to position [0, 0]
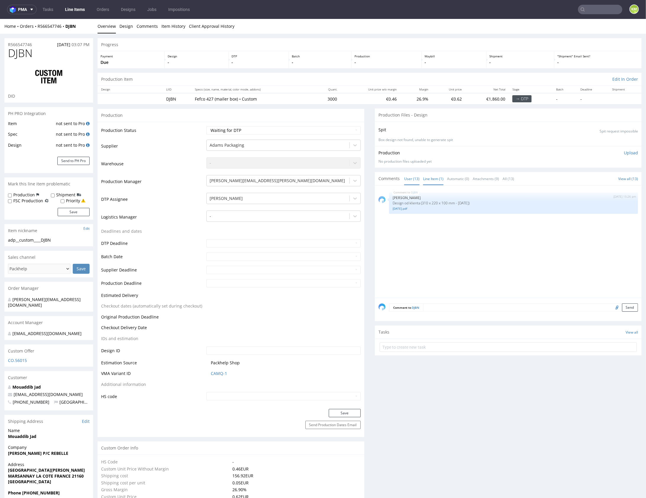
click at [411, 179] on link "User (13)" at bounding box center [411, 178] width 15 height 13
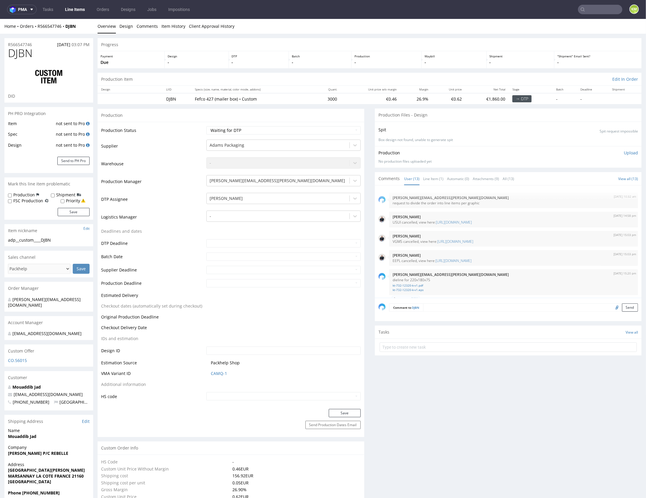
click at [488, 209] on div "4th Jul 25 | 10:32 am maciej.sikora@packhelp.com request to divide the order in…" at bounding box center [509, 243] width 263 height 109
click at [424, 177] on link "Line Item (1)" at bounding box center [433, 178] width 20 height 13
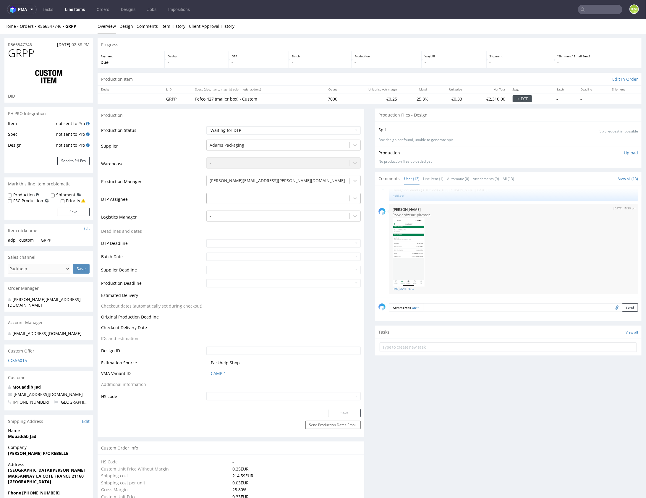
click at [222, 197] on div at bounding box center [278, 197] width 137 height 7
type input "mark"
click at [222, 208] on div "[PERSON_NAME]" at bounding box center [283, 209] width 154 height 11
click at [348, 409] on button "Save" at bounding box center [345, 412] width 32 height 8
click at [426, 178] on link "Line Item (1)" at bounding box center [433, 178] width 20 height 13
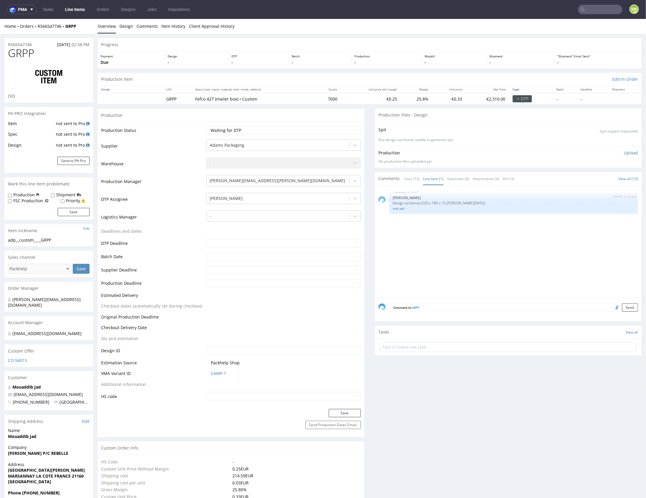
click at [432, 223] on div "GRPP 18th Aug 25 | 15:23 pm Jozefina Owczarek Design od klienta (220 x 180 x 75…" at bounding box center [509, 243] width 263 height 109
click at [437, 241] on div "GRPP 18th Aug 25 | 15:23 pm Jozefina Owczarek Design od klienta (220 x 180 x 75…" at bounding box center [509, 243] width 263 height 109
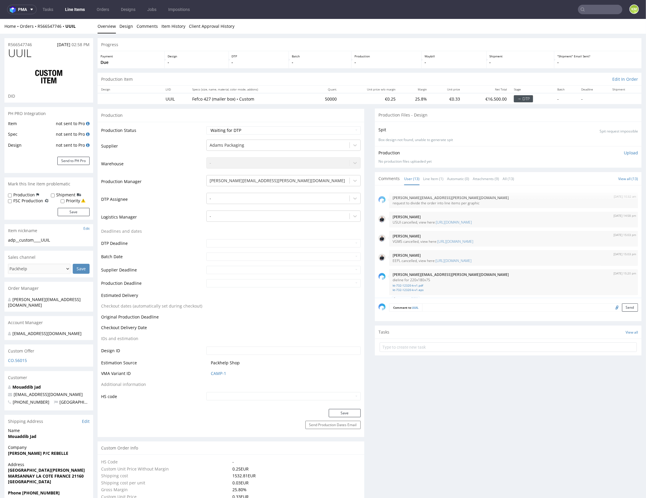
scroll to position [273, 0]
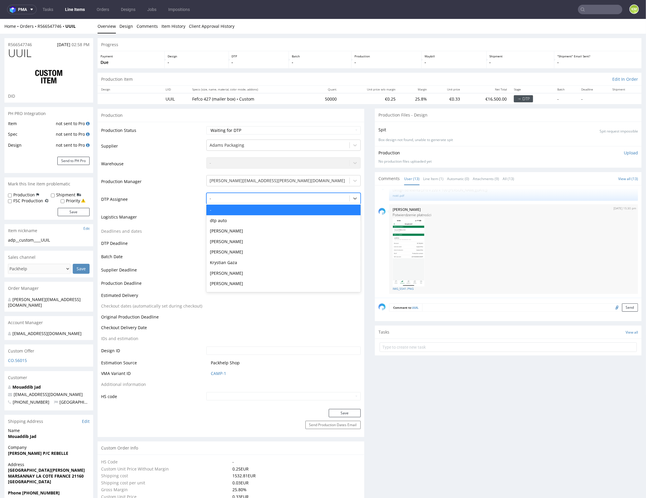
click at [259, 197] on div at bounding box center [278, 197] width 137 height 7
type input "mark"
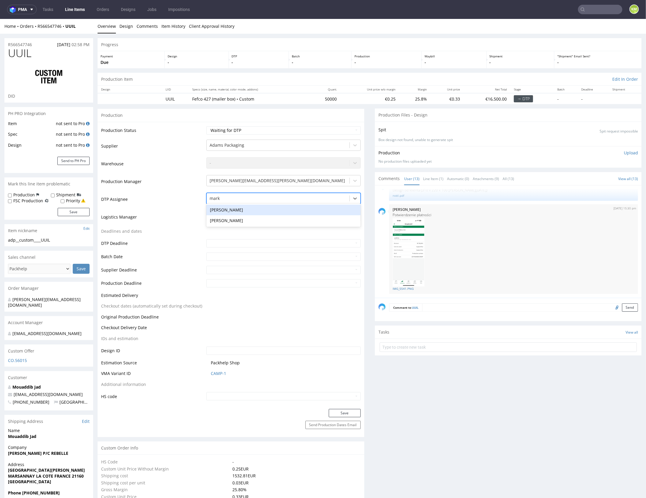
click at [237, 210] on div "[PERSON_NAME]" at bounding box center [283, 209] width 154 height 11
click at [345, 414] on button "Save" at bounding box center [345, 412] width 32 height 8
click at [429, 182] on link "Line Item (1)" at bounding box center [433, 178] width 20 height 13
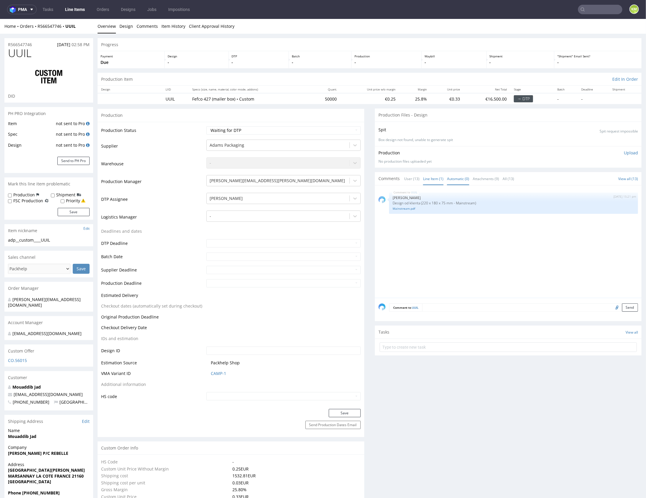
drag, startPoint x: 475, startPoint y: 231, endPoint x: 454, endPoint y: 181, distance: 55.0
click at [475, 231] on div "UUIL 18th Aug 25 | 15:21 pm Jozefina Owczarek Design od klienta (220 x 180 x 75…" at bounding box center [509, 243] width 263 height 109
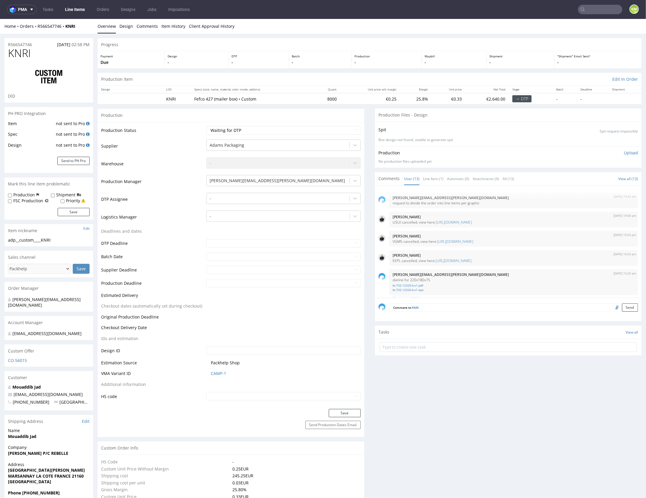
scroll to position [273, 0]
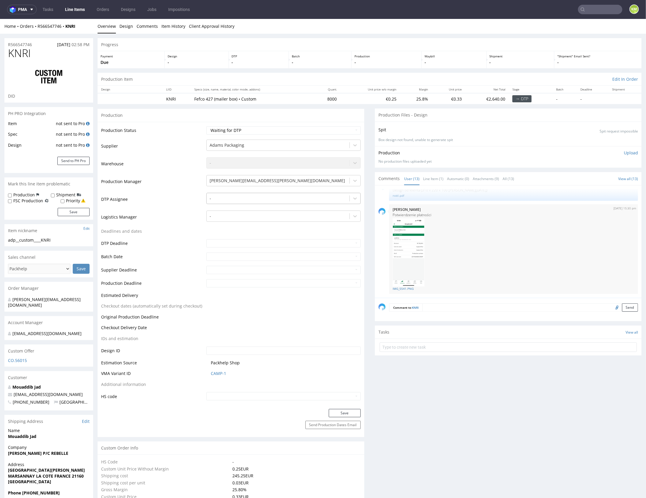
click at [230, 192] on div "-" at bounding box center [283, 197] width 154 height 11
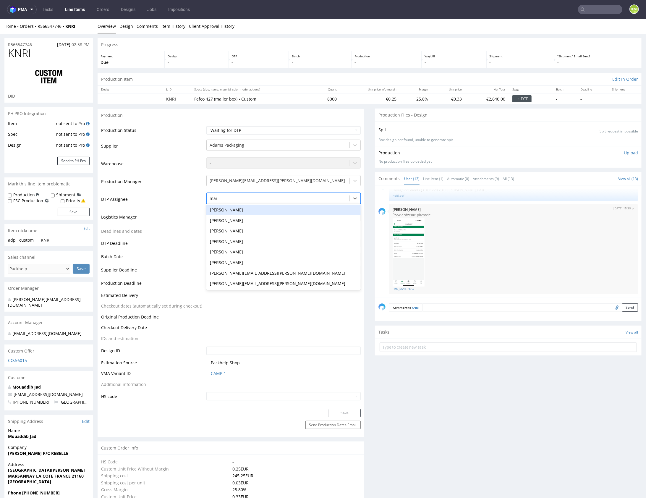
type input "mark"
click at [224, 210] on div "[PERSON_NAME]" at bounding box center [283, 209] width 154 height 11
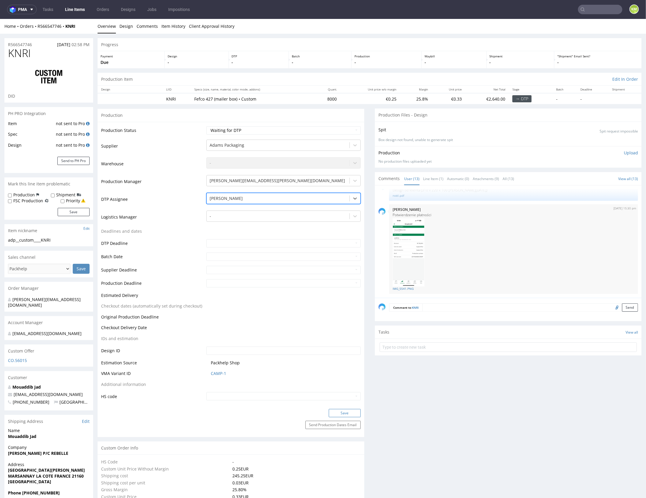
click at [343, 410] on button "Save" at bounding box center [345, 412] width 32 height 8
click at [434, 174] on link "Line Item (1)" at bounding box center [433, 178] width 20 height 13
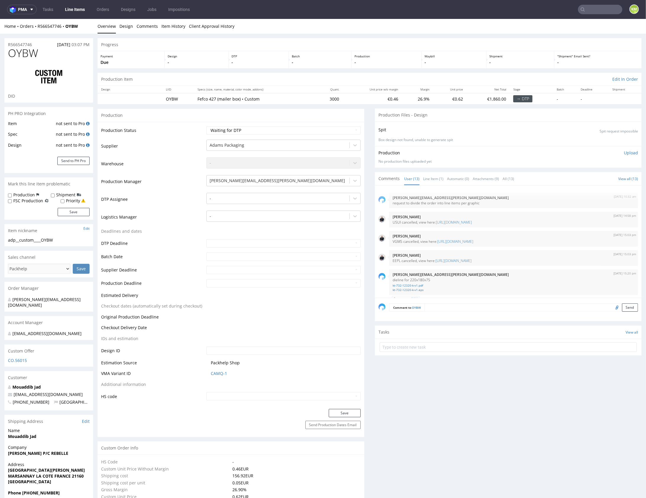
scroll to position [273, 0]
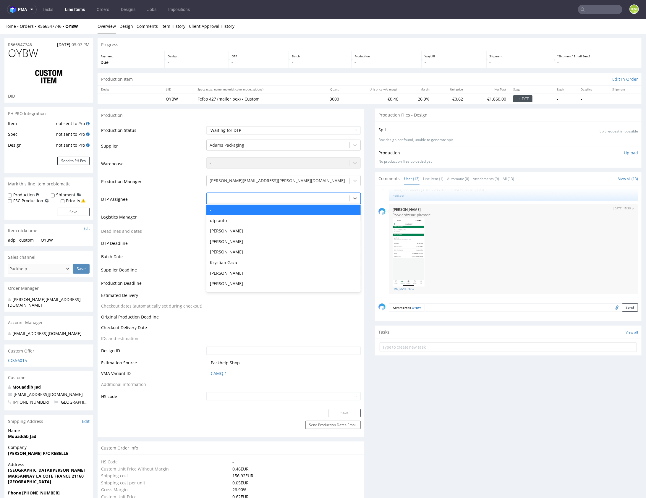
click at [242, 199] on div at bounding box center [278, 197] width 137 height 7
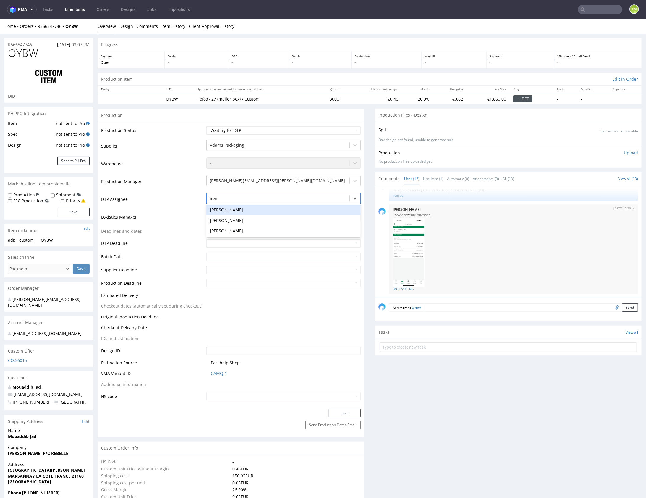
type input "mark"
click at [217, 205] on div "[PERSON_NAME]" at bounding box center [283, 209] width 154 height 11
click at [337, 408] on button "Save" at bounding box center [345, 412] width 32 height 8
click at [428, 177] on link "Line Item (1)" at bounding box center [433, 178] width 20 height 13
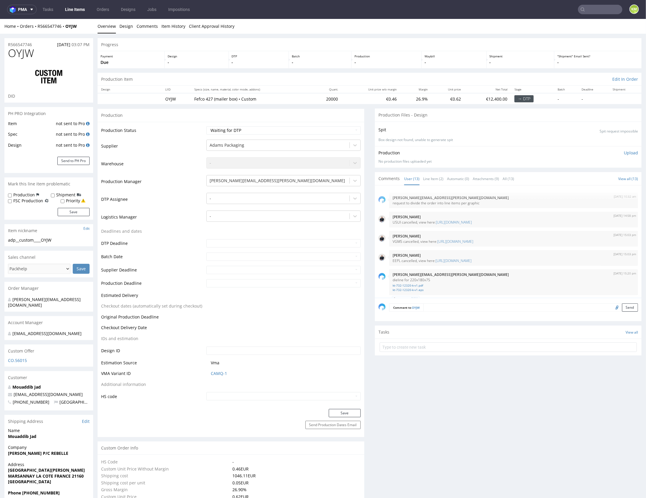
scroll to position [273, 0]
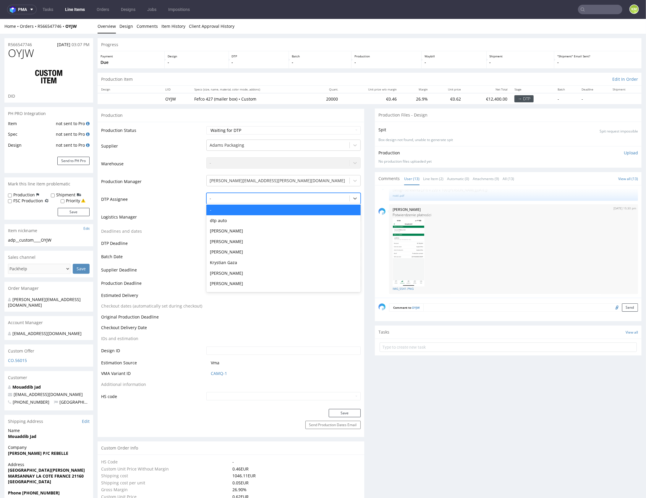
click at [226, 197] on div at bounding box center [278, 197] width 137 height 7
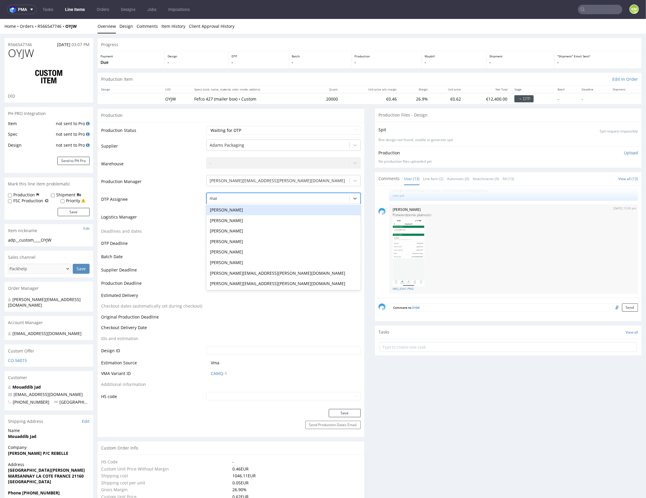
type input "mark"
click at [218, 207] on div "[PERSON_NAME]" at bounding box center [283, 209] width 154 height 11
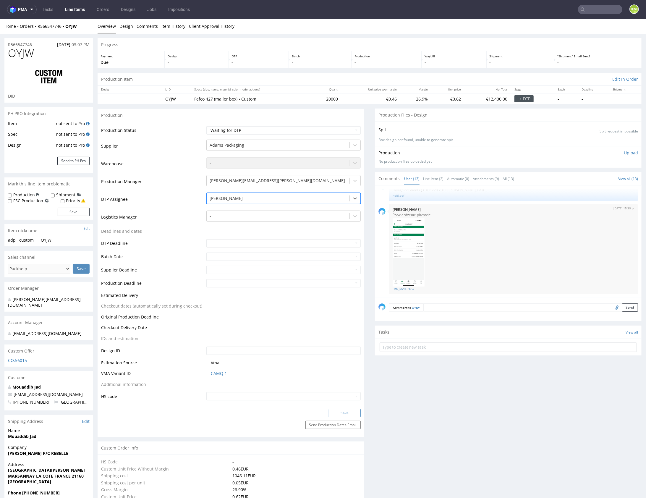
click at [343, 414] on button "Save" at bounding box center [345, 412] width 32 height 8
click at [393, 288] on link "IMG_5541.PNG" at bounding box center [514, 288] width 242 height 4
click at [429, 178] on link "Line Item (2)" at bounding box center [433, 178] width 20 height 13
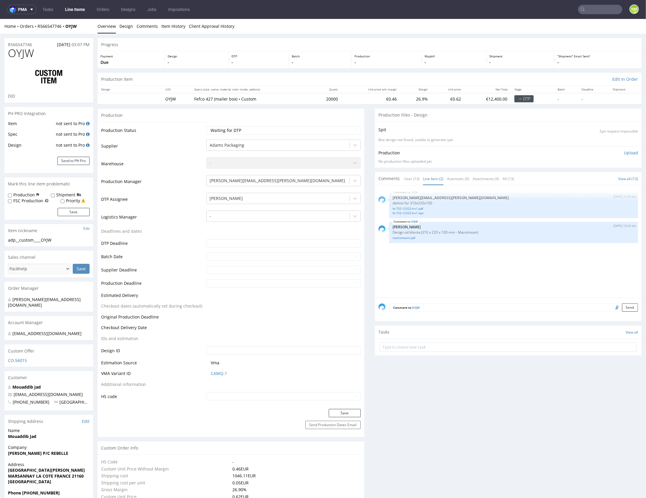
click at [471, 251] on div "OYJW 4th Jul 25 | 15:24 pm maciej.sikora@packhelp.com dieline for 310x220x100 k…" at bounding box center [509, 243] width 263 height 109
click at [496, 250] on div "OYJW 4th Jul 25 | 15:24 pm maciej.sikora@packhelp.com dieline for 310x220x100 k…" at bounding box center [509, 243] width 263 height 109
click at [496, 251] on div "OYJW 4th Jul 25 | 15:24 pm maciej.sikora@packhelp.com dieline for 310x220x100 k…" at bounding box center [509, 243] width 263 height 109
click at [477, 264] on div "OYJW 4th Jul 25 | 15:24 pm maciej.sikora@packhelp.com dieline for 310x220x100 k…" at bounding box center [509, 243] width 263 height 109
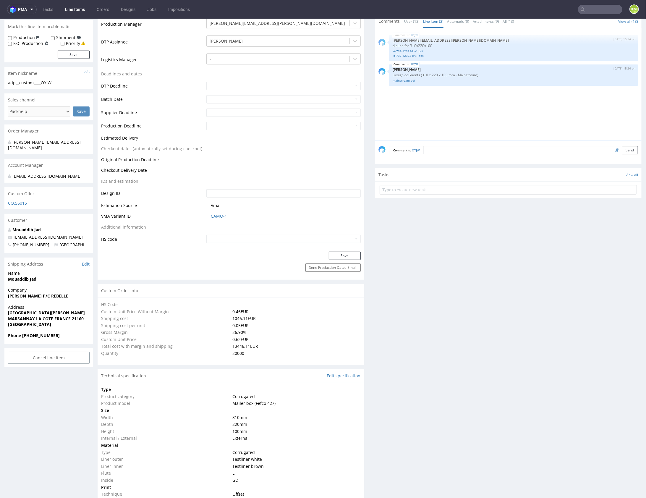
scroll to position [0, 0]
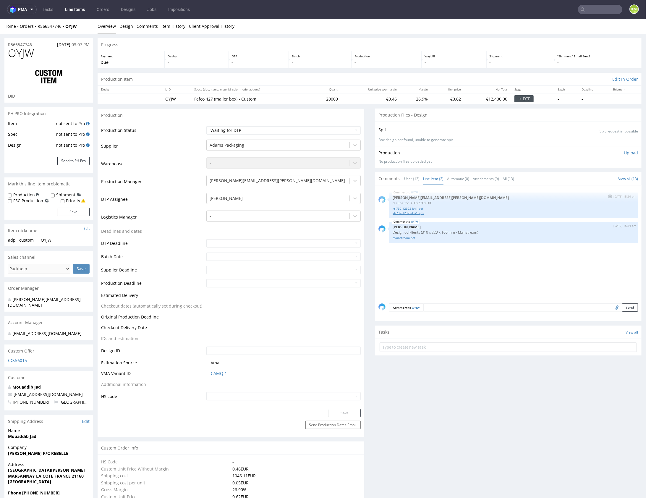
click at [420, 211] on link "kt-732-12322-k-v1.eps" at bounding box center [514, 212] width 242 height 4
click at [406, 180] on link "User (13)" at bounding box center [411, 178] width 15 height 13
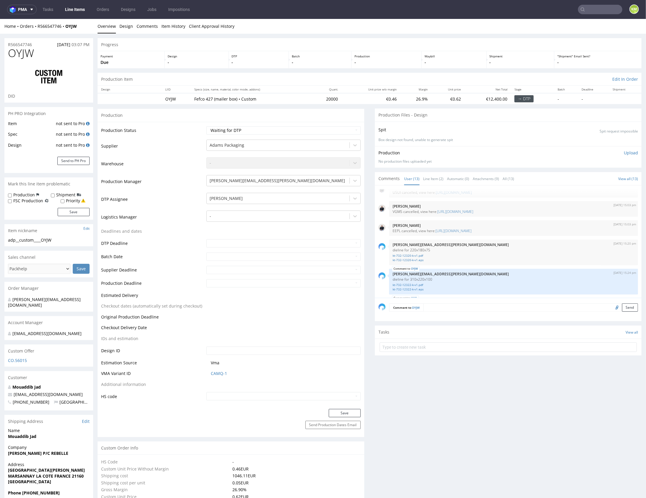
scroll to position [30, 0]
click at [422, 259] on link "kt-732-12320-k-v1.eps" at bounding box center [514, 259] width 242 height 4
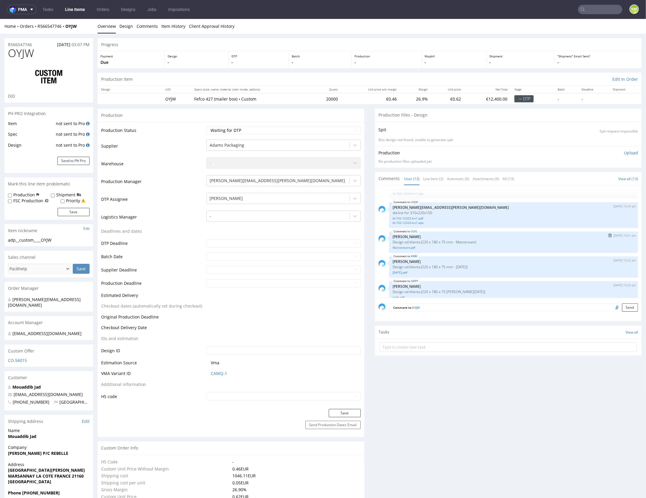
scroll to position [97, 0]
click at [438, 178] on link "Line Item (2)" at bounding box center [433, 178] width 20 height 13
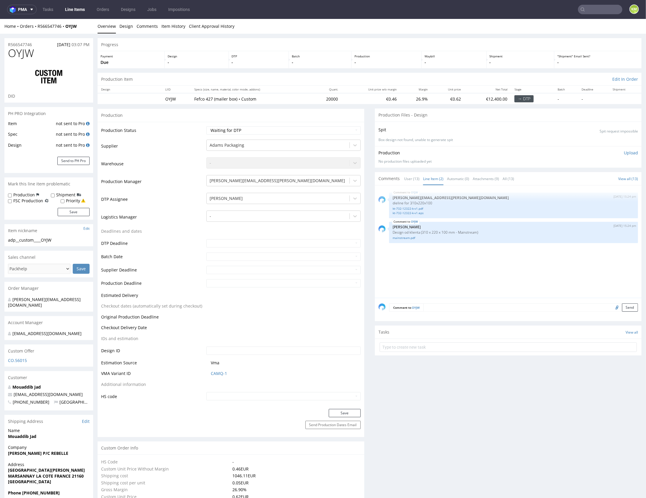
click at [452, 249] on div "OYJW 4th Jul 25 | 15:24 pm maciej.sikora@packhelp.com dieline for 310x220x100 k…" at bounding box center [509, 243] width 263 height 109
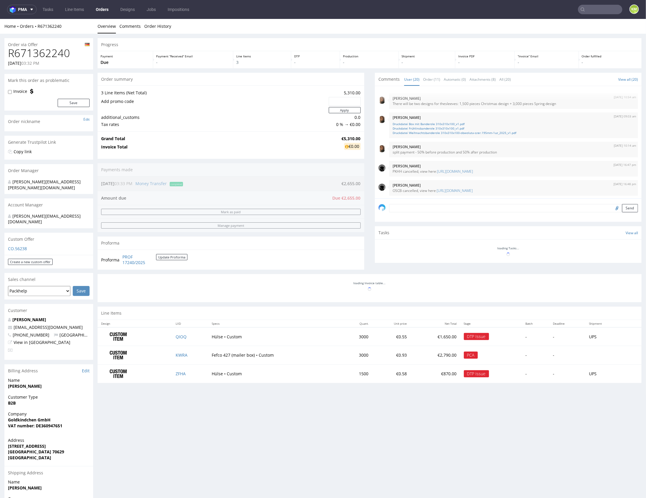
scroll to position [311, 0]
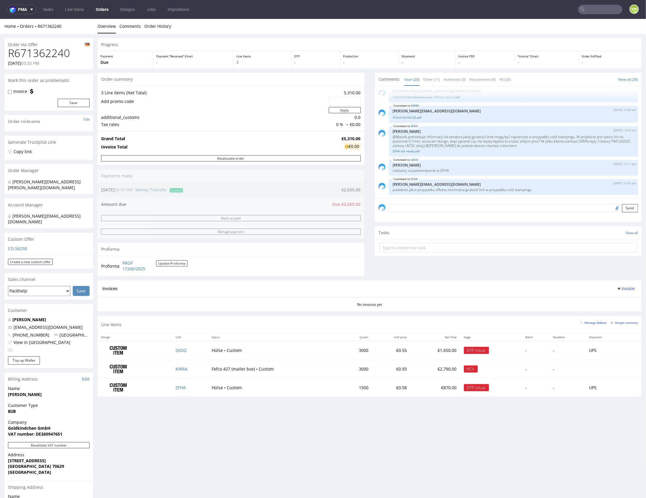
click at [256, 413] on div "Progress Payment Due Payment “Received” Email - Line Items 3 DTP - Production -…" at bounding box center [370, 305] width 544 height 534
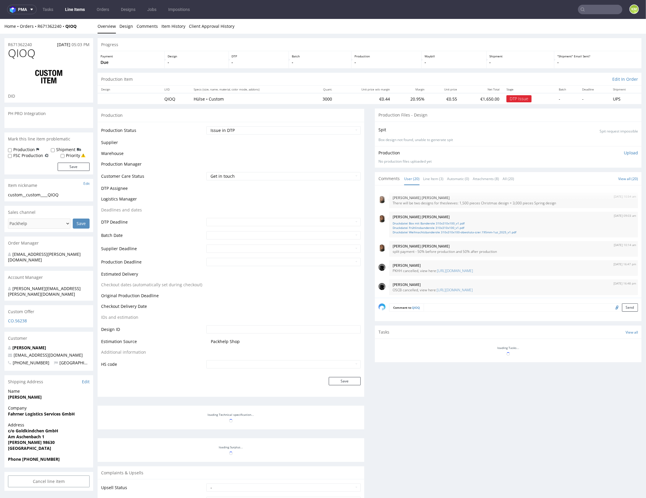
scroll to position [311, 0]
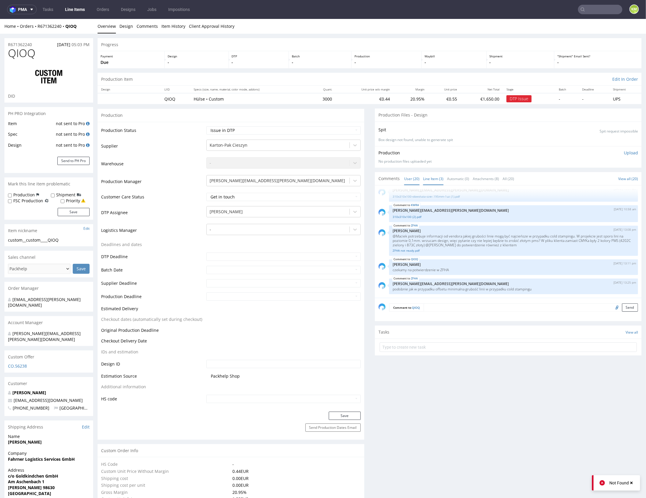
click at [429, 181] on link "Line Item (3)" at bounding box center [433, 178] width 20 height 13
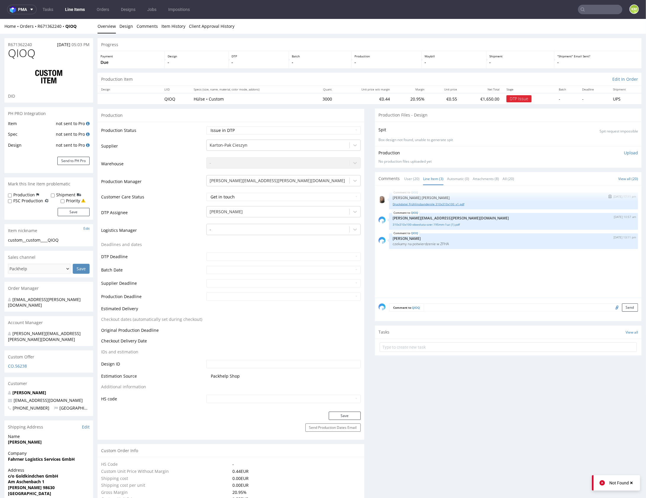
click at [445, 204] on link "Druckdatei Frühlinsbanderole 310x310x100_v1.pdf" at bounding box center [514, 204] width 242 height 4
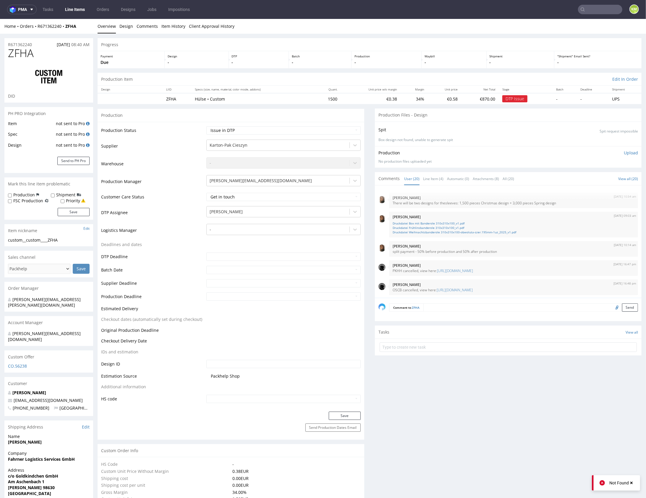
scroll to position [311, 0]
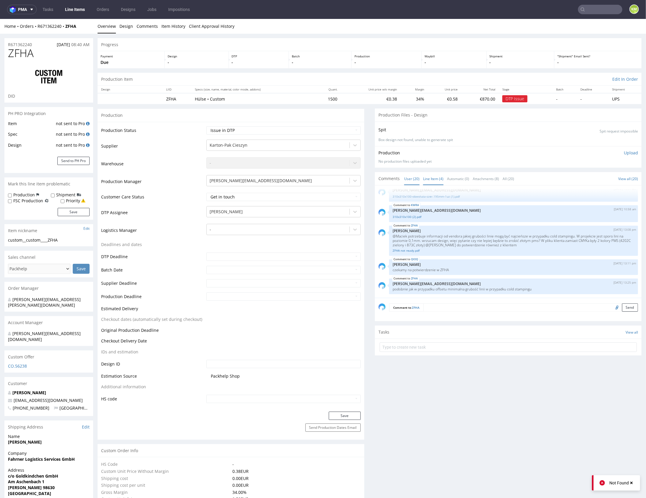
click at [434, 179] on link "Line Item (4)" at bounding box center [433, 178] width 20 height 13
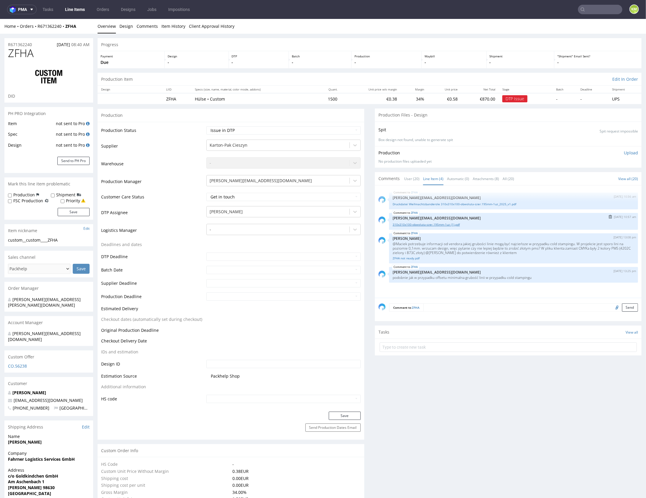
click at [442, 225] on link "310x310x100-obwoluta-szer.195mm-1uz (1).pdf" at bounding box center [514, 224] width 242 height 4
click at [448, 203] on link "Druckdatei Weihnachtsbanderole 310x310x100-obwoluta-szer.195mm-1uz_2025_v1.pdf" at bounding box center [514, 204] width 242 height 4
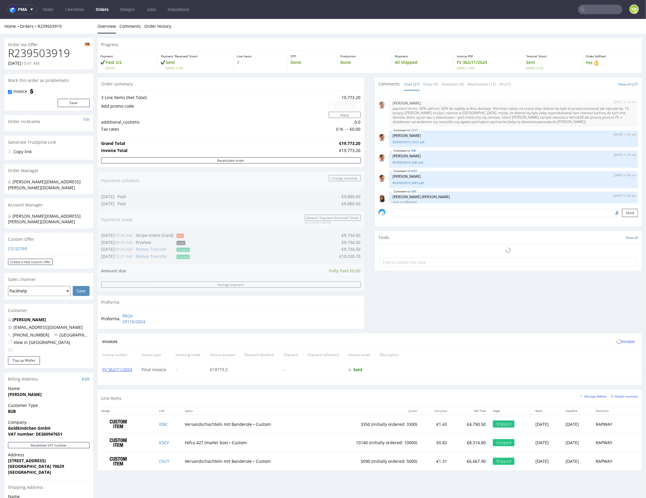
scroll to position [572, 0]
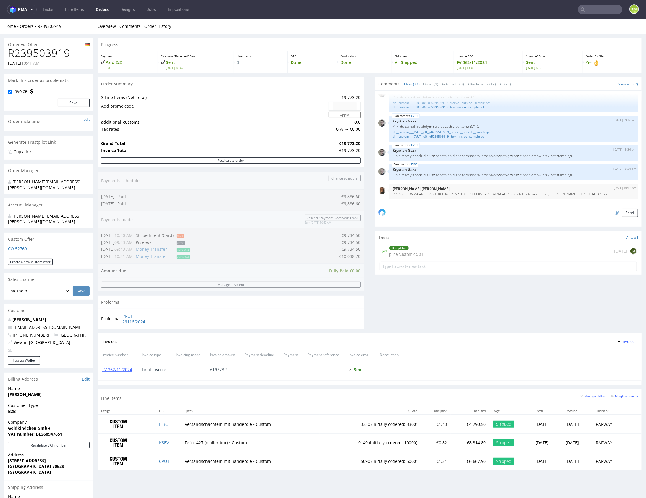
click at [462, 303] on div "Comments User (27) Order (4) Automatic (0) Attachments (12) All (27) View all (…" at bounding box center [508, 205] width 267 height 256
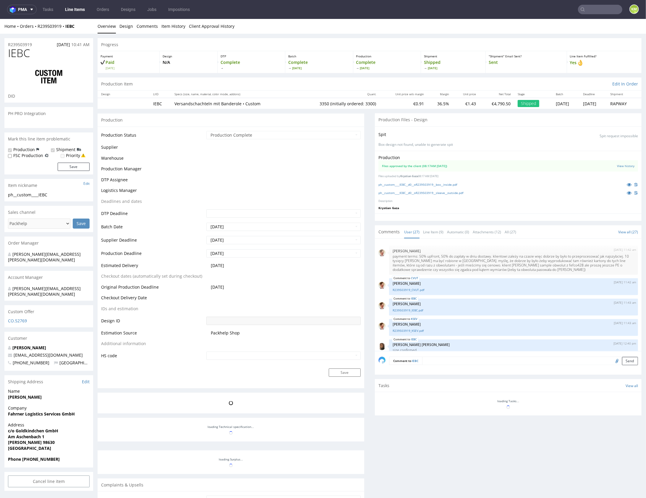
scroll to position [572, 0]
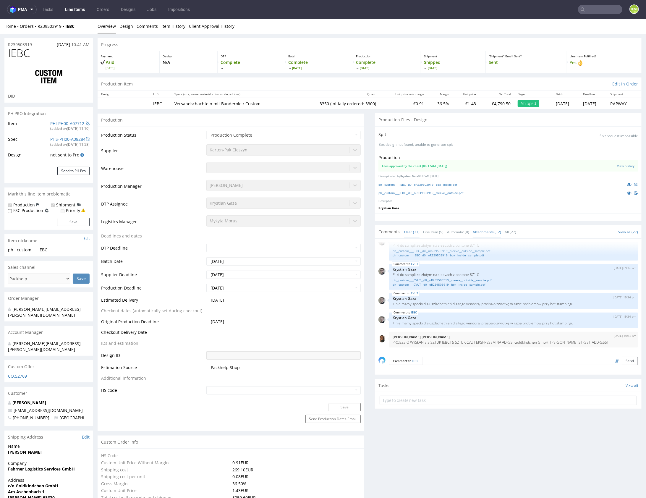
select select "in_progress"
click at [459, 193] on link "ph__custom____IEBC__d0__oR239503919__sleeve__outside.pdf" at bounding box center [420, 192] width 85 height 4
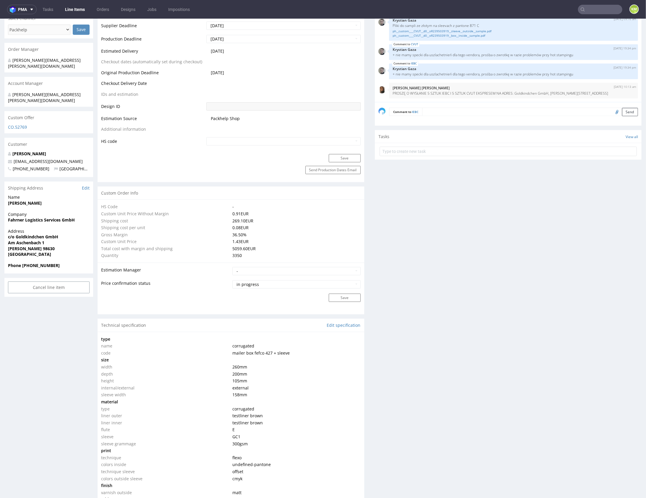
scroll to position [0, 0]
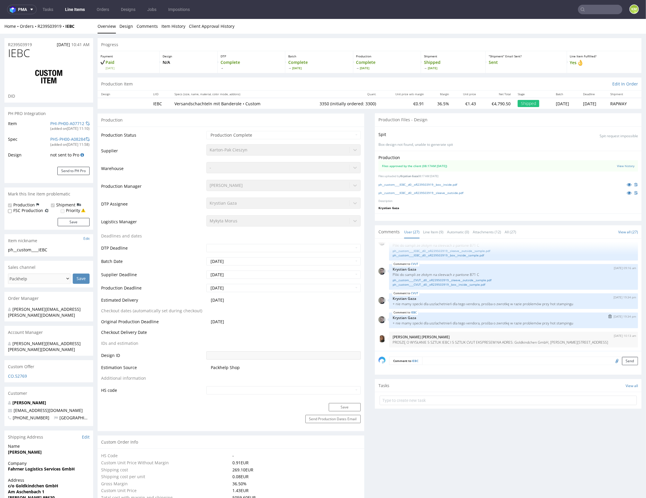
click at [485, 326] on div "IEBC 7th Oct 24 | 19:34 pm Krystian Gaza + nie mamy specki dla uszlachetnień dl…" at bounding box center [513, 320] width 249 height 16
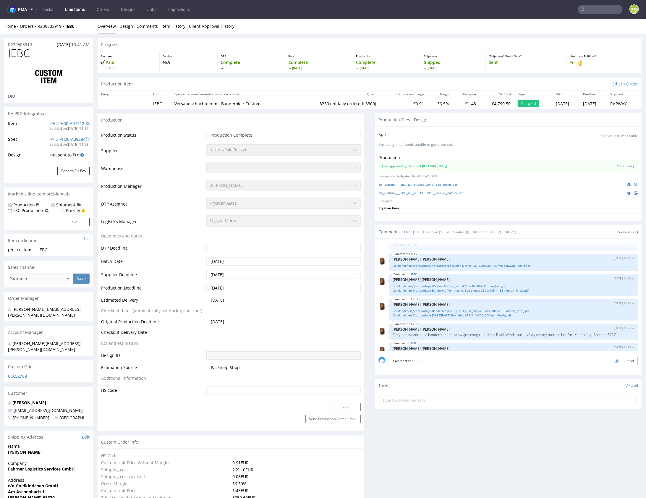
scroll to position [269, 0]
click at [462, 299] on div "CVUT 2nd Oct 24 | 11:20 am Angelina Marć Goldkindchen_Stanzvorlage Banderole Bl…" at bounding box center [513, 309] width 249 height 21
click at [461, 297] on div "19th Sep 24 | 11:42 am Bartosz Ossowski payment terms: 50% upfront, 50% do zapł…" at bounding box center [509, 296] width 263 height 109
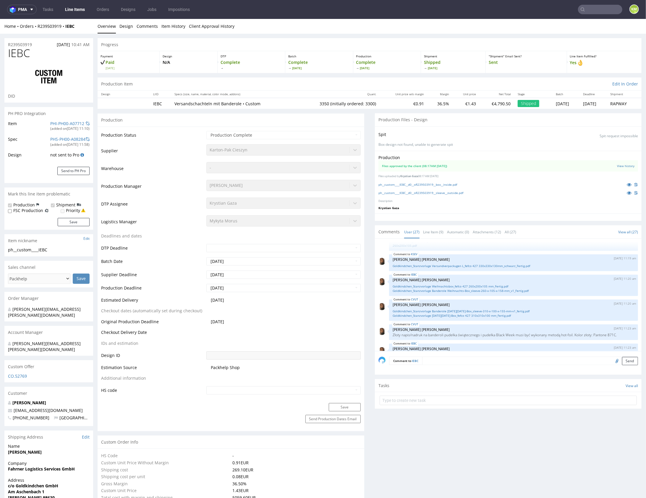
click at [461, 297] on div "19th Sep 24 | 11:42 am Bartosz Ossowski payment terms: 50% upfront, 50% do zapł…" at bounding box center [509, 296] width 263 height 109
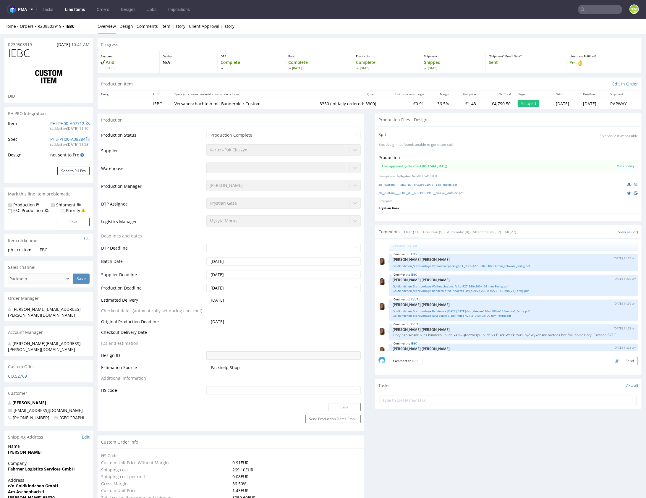
click at [461, 297] on div "19th Sep 24 | 11:42 am Bartosz Ossowski payment terms: 50% upfront, 50% do zapł…" at bounding box center [509, 296] width 263 height 109
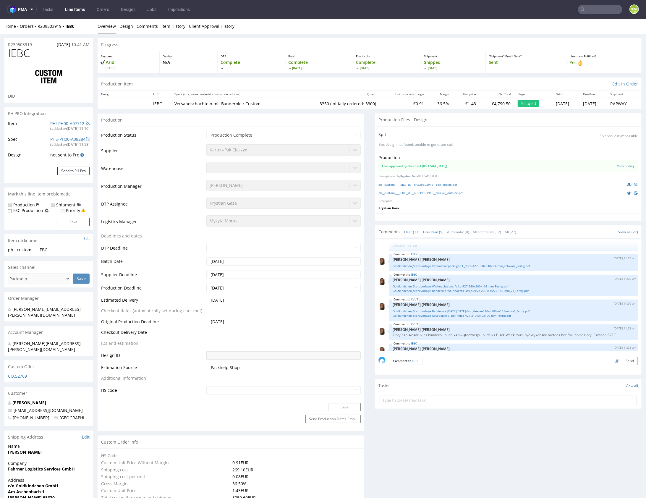
click at [432, 234] on link "Line Item (9)" at bounding box center [433, 231] width 20 height 13
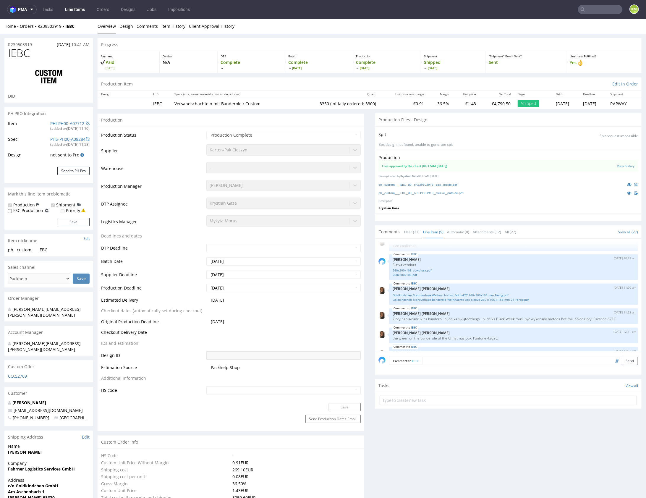
scroll to position [30, 0]
click at [493, 295] on link "Goldkindchen_Stanzvorlage Weihnachtsbox_fefco 427 260x200x105 mm_Fertig.pdf" at bounding box center [514, 296] width 242 height 4
click at [498, 299] on link "Goldkindchen_Stanzvorlage Banderole Weihnachts-Box_sleeve-260-x-105-x-158-mm_v1…" at bounding box center [514, 301] width 242 height 4
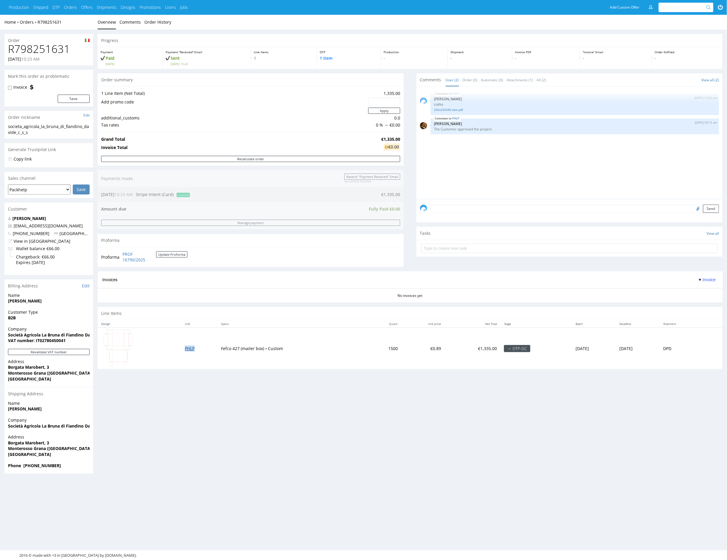
click at [187, 346] on link "PHLP" at bounding box center [190, 349] width 10 height 6
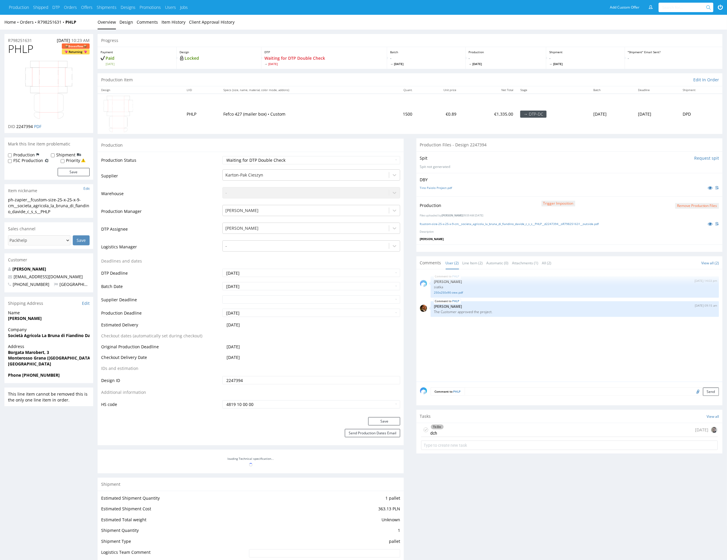
drag, startPoint x: 502, startPoint y: 328, endPoint x: 521, endPoint y: 326, distance: 18.7
click at [515, 326] on div "PHLP 8th Aug 25 | 14:03 pm Sebastian Markut siatka 250x250x90-zew.pdf PHLP 19th…" at bounding box center [571, 327] width 302 height 109
click at [544, 326] on div "PHLP 8th Aug 25 | 14:03 pm Sebastian Markut siatka 250x250x90-zew.pdf PHLP 19th…" at bounding box center [571, 327] width 302 height 109
click at [530, 332] on div "PHLP 8th Aug 25 | 14:03 pm Sebastian Markut siatka 250x250x90-zew.pdf PHLP 19th…" at bounding box center [571, 327] width 302 height 109
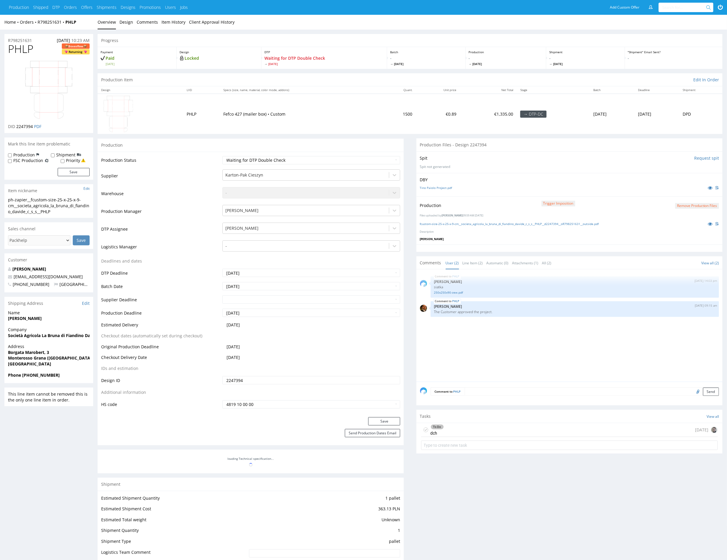
click at [524, 351] on div "PHLP 8th Aug 25 | 14:03 pm Sebastian Markut siatka 250x250x90-zew.pdf PHLP 19th…" at bounding box center [571, 327] width 302 height 109
click at [355, 161] on select "Waiting for Artwork Waiting for Diecut Waiting for Mockup Waiting for DTP Waiti…" at bounding box center [311, 160] width 178 height 8
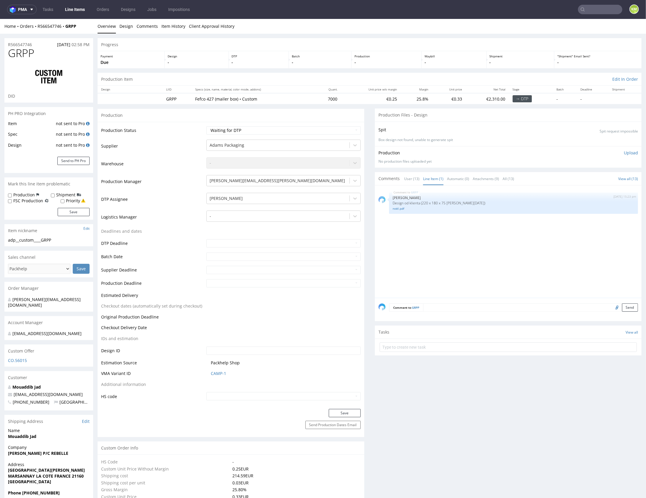
click at [427, 236] on div "GRPP [DATE] 15:23 pm [PERSON_NAME] Design od klienta (220 x 180 x 75 [PERSON_NA…" at bounding box center [509, 243] width 263 height 109
drag, startPoint x: 427, startPoint y: 236, endPoint x: 417, endPoint y: 226, distance: 14.4
click at [427, 236] on div "GRPP 18th Aug 25 | 15:23 pm Jozefina Owczarek Design od klienta (220 x 180 x 75…" at bounding box center [509, 243] width 263 height 109
click at [398, 208] on link "noël.pdf" at bounding box center [514, 208] width 242 height 4
click at [27, 51] on span "GRPP" at bounding box center [21, 53] width 26 height 12
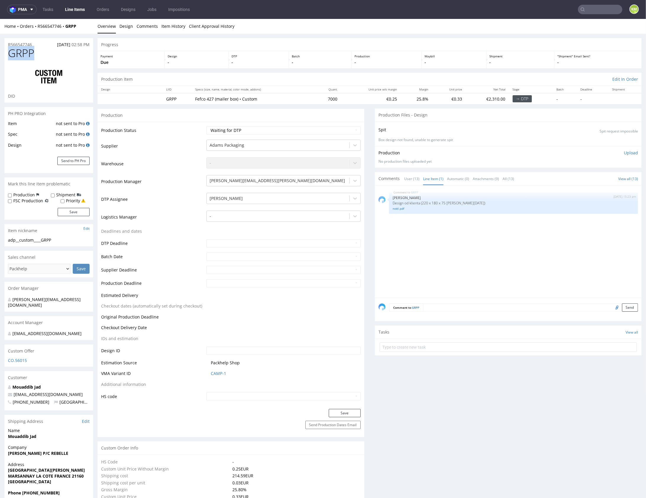
click at [27, 51] on span "GRPP" at bounding box center [21, 53] width 26 height 12
copy span "GRPP"
drag, startPoint x: 416, startPoint y: 236, endPoint x: 422, endPoint y: 238, distance: 6.7
click at [416, 236] on div "GRPP 18th Aug 25 | 15:23 pm Jozefina Owczarek Design od klienta (220 x 180 x 75…" at bounding box center [509, 243] width 263 height 109
click at [423, 238] on div "GRPP 18th Aug 25 | 15:23 pm Jozefina Owczarek Design od klienta (220 x 180 x 75…" at bounding box center [509, 243] width 263 height 109
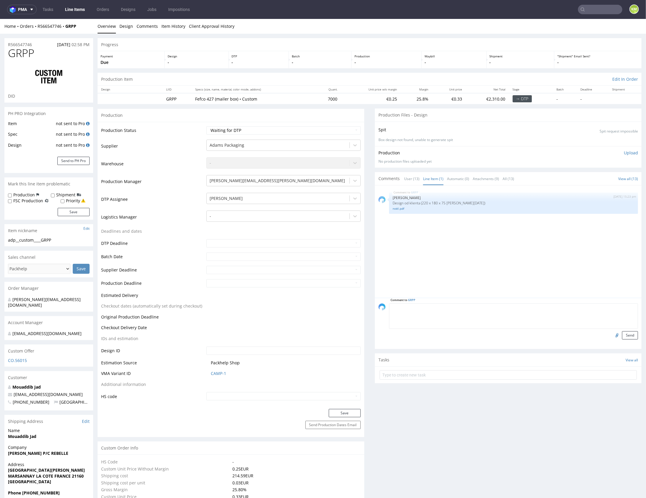
drag, startPoint x: 434, startPoint y: 307, endPoint x: 429, endPoint y: 296, distance: 12.0
click at [434, 307] on textarea at bounding box center [513, 315] width 249 height 25
type textarea "Design jest przygotowany na przeskalowanej siatce, a że zawiera obrazki z grafi…"
click at [496, 241] on div "GRPP 18th Aug 25 | 15:23 pm Jozefina Owczarek Design od klienta (220 x 180 x 75…" at bounding box center [509, 243] width 263 height 109
click at [409, 179] on link "User (13)" at bounding box center [411, 178] width 15 height 13
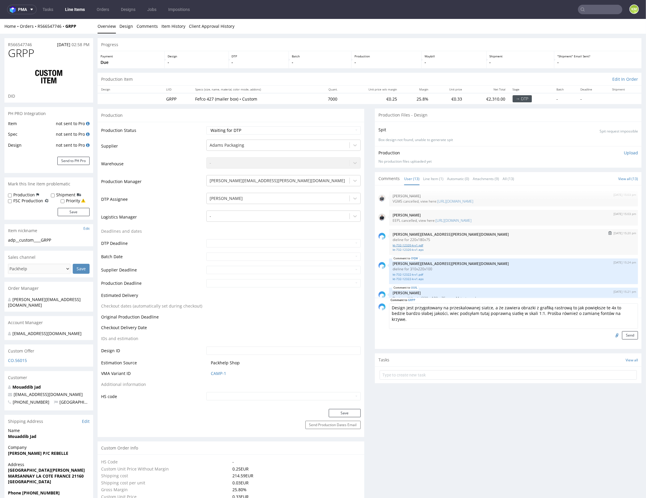
scroll to position [41, 0]
click at [419, 272] on link "kt-732-12322-k-v1.pdf" at bounding box center [514, 273] width 242 height 4
click at [420, 277] on link "kt-732-12322-k-v1.eps" at bounding box center [514, 278] width 242 height 4
click at [426, 178] on link "Line Item (1)" at bounding box center [433, 178] width 20 height 13
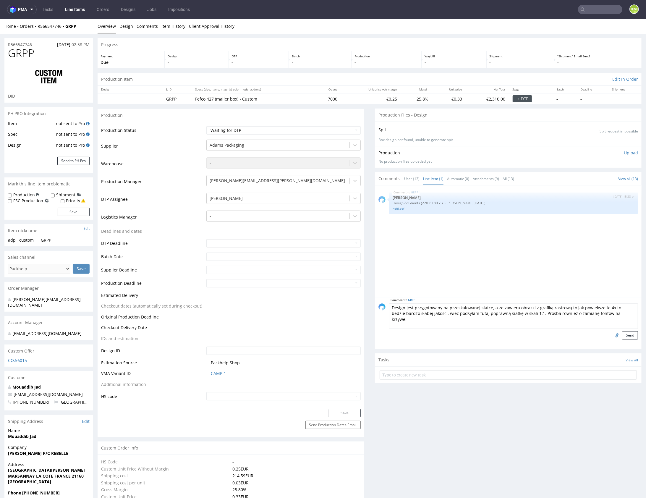
drag, startPoint x: 603, startPoint y: 310, endPoint x: 620, endPoint y: 313, distance: 17.5
click at [603, 310] on textarea "Design jest przygotowany na przeskalowanej siatce, a że zawiera obrazki z grafi…" at bounding box center [513, 315] width 249 height 25
click at [620, 313] on textarea "Design jest przygotowany na przeskalowanej siatce, a że zawiera obrazki z grafi…" at bounding box center [513, 315] width 249 height 25
click at [612, 333] on input "file" at bounding box center [616, 335] width 8 height 8
type input "C:\fakepath\dieline 220x180x75.ai"
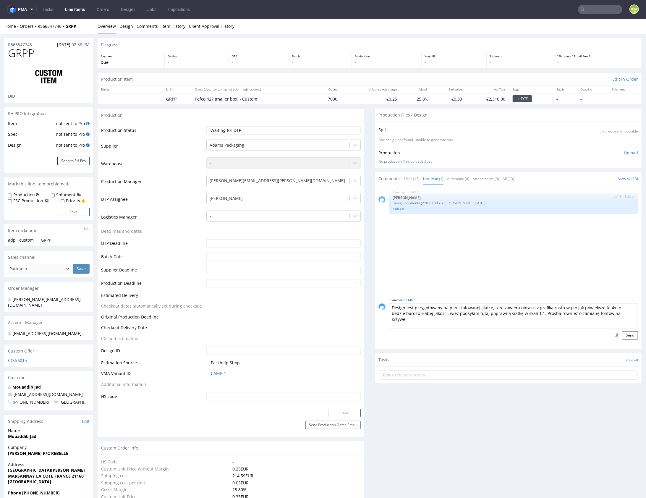
click at [615, 316] on textarea "Design jest przygotowany na przeskalowanej siatce, a że zawiera obrazki z grafi…" at bounding box center [513, 315] width 249 height 25
click at [622, 335] on button "Send" at bounding box center [630, 335] width 16 height 8
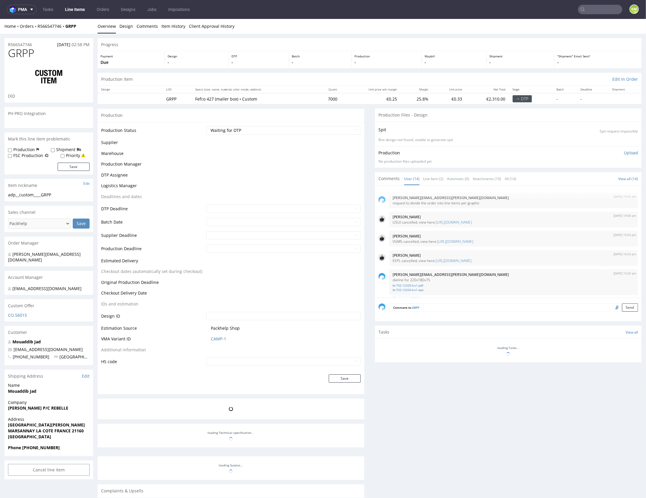
scroll to position [302, 0]
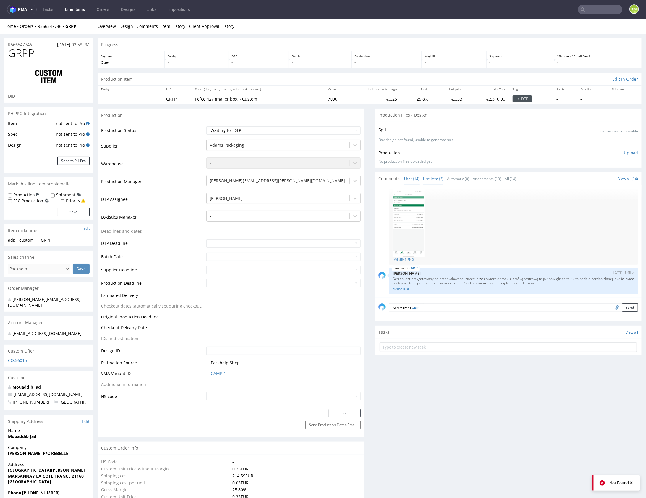
click at [431, 181] on link "Line Item (2)" at bounding box center [433, 178] width 20 height 13
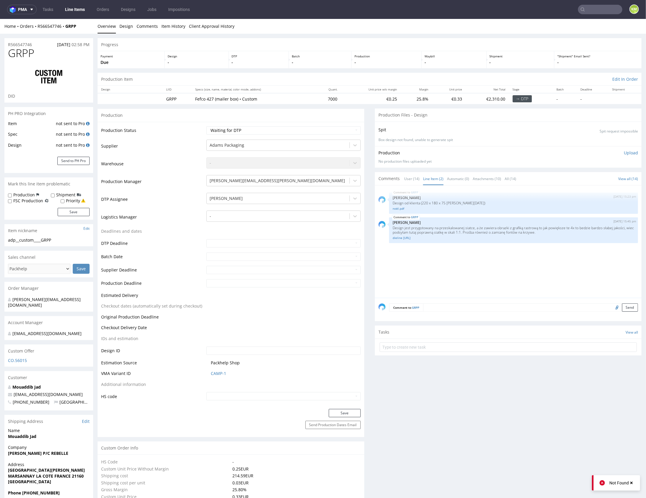
click at [475, 249] on div "GRPP 18th Aug 25 | 15:23 pm Jozefina Owczarek Design od klienta (220 x 180 x 75…" at bounding box center [509, 243] width 263 height 109
click at [475, 251] on div "GRPP 18th Aug 25 | 15:23 pm Jozefina Owczarek Design od klienta (220 x 180 x 75…" at bounding box center [509, 243] width 263 height 109
click at [436, 226] on p "Design jest przygotowany na przeskalowanej siatce, a że zawiera obrazki z grafi…" at bounding box center [514, 229] width 242 height 9
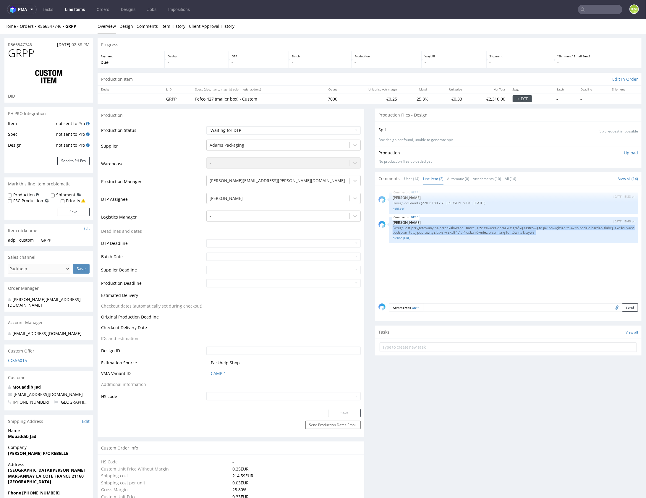
copy p "Design jest przygotowany na przeskalowanej siatce, a że zawiera obrazki z grafi…"
click at [296, 131] on select "Waiting for Artwork Waiting for Diecut Waiting for Mockup Waiting for DTP Waiti…" at bounding box center [283, 130] width 154 height 8
select select "dtp_issue"
click at [206, 126] on select "Waiting for Artwork Waiting for Diecut Waiting for Mockup Waiting for DTP Waiti…" at bounding box center [283, 130] width 154 height 8
click at [348, 413] on button "Save" at bounding box center [345, 412] width 32 height 8
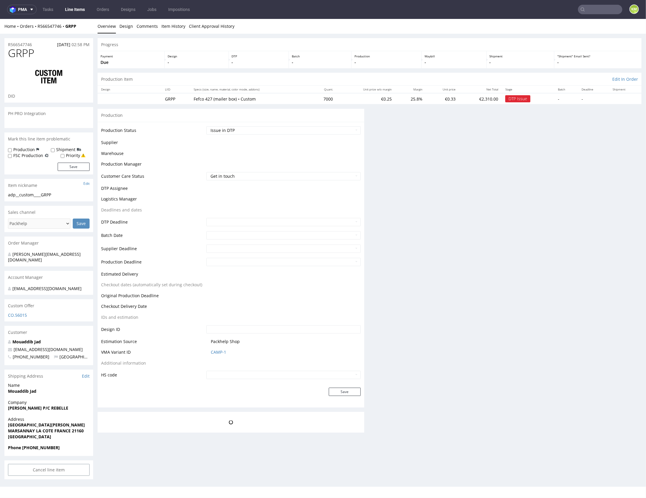
scroll to position [0, 0]
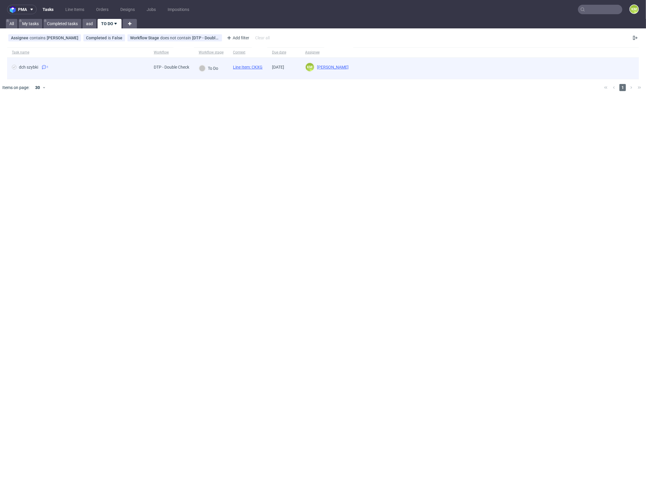
click at [257, 66] on link "Line Item: CKXG" at bounding box center [248, 67] width 30 height 5
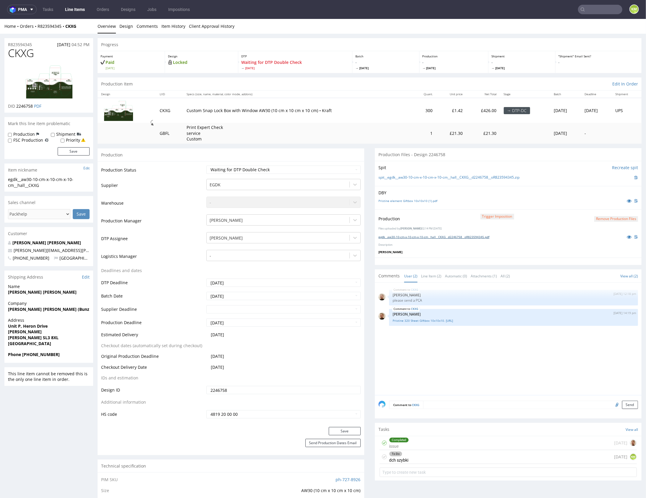
click at [465, 236] on link "egdk__aw30-10-cm-x-10-cm-x-10-cm__hall__CKXG__d2246758__oR823594345.pdf" at bounding box center [433, 236] width 111 height 4
click at [444, 319] on link "Pristine 320 Sheet Giftbox 10x10x10. [URL]" at bounding box center [514, 320] width 242 height 4
click at [490, 353] on div "CKXG 13th Aug 25 | 12:18 pm Bartłomiej Leśniczuk please send a PCA CKXG 13th Au…" at bounding box center [509, 340] width 263 height 109
click at [429, 274] on link "Line Item (2)" at bounding box center [431, 275] width 20 height 13
drag, startPoint x: 496, startPoint y: 351, endPoint x: 488, endPoint y: 347, distance: 8.2
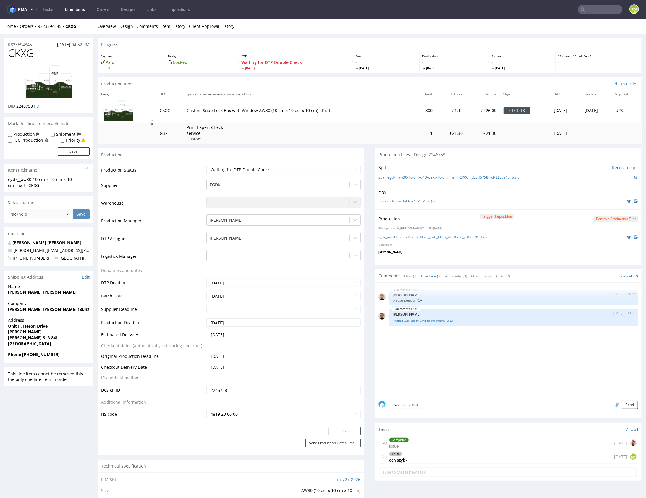
click at [495, 350] on div "CKXG 13th Aug 25 | 12:18 pm Bartłomiej Leśniczuk please send a PCA CKXG 13th Au…" at bounding box center [509, 340] width 263 height 109
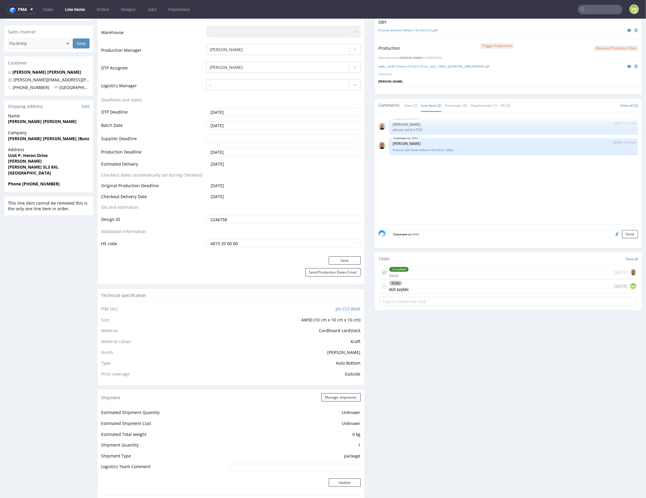
scroll to position [185, 0]
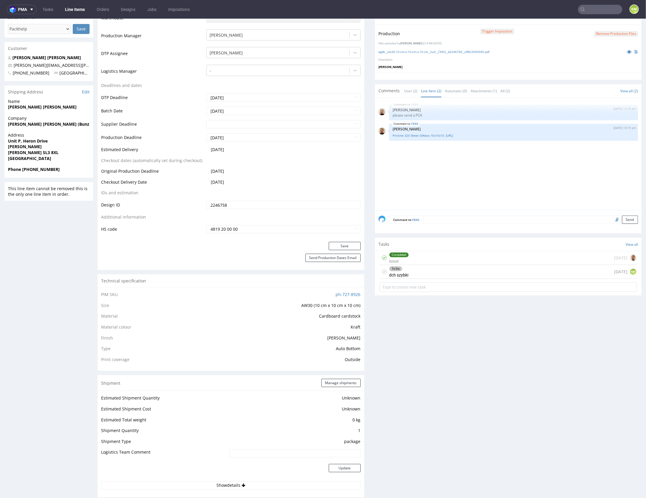
drag, startPoint x: 457, startPoint y: 255, endPoint x: 459, endPoint y: 277, distance: 22.3
click at [457, 255] on div "Completed issue 6 days ago" at bounding box center [508, 258] width 257 height 14
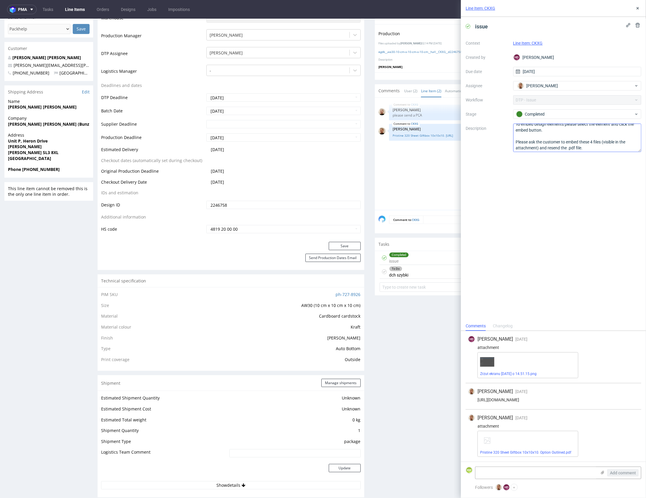
scroll to position [24, 0]
click at [555, 453] on link "Pristine 320 Sheet Giftbox 10x10x10. Option Outlined.pdf" at bounding box center [525, 452] width 91 height 4
click at [635, 9] on icon at bounding box center [637, 8] width 5 height 5
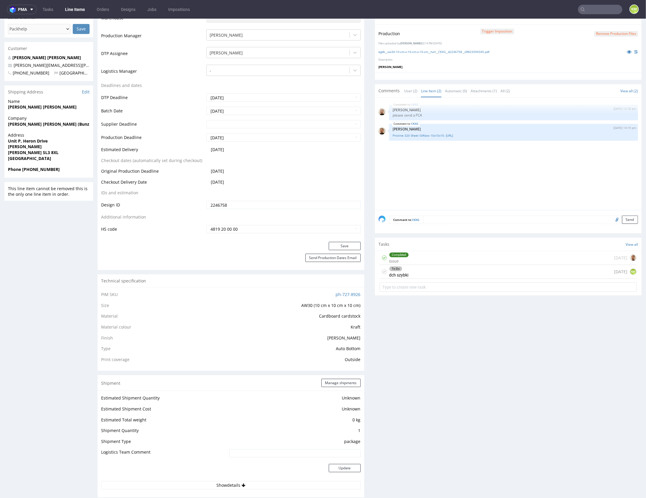
click at [427, 272] on div "To Do dch szybki today KM" at bounding box center [508, 272] width 257 height 14
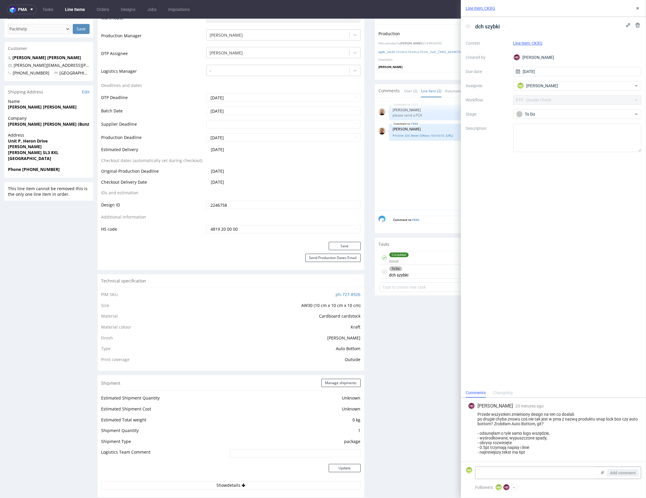
click at [577, 325] on div "dch szybki Context Line Item: CKXG Created by HD Hapka Dominika Due date 19/08/…" at bounding box center [553, 202] width 185 height 371
click at [577, 322] on div "dch szybki Context Line Item: CKXG Created by HD Hapka Dominika Due date 19/08/…" at bounding box center [553, 202] width 185 height 371
click at [635, 10] on button at bounding box center [637, 8] width 7 height 7
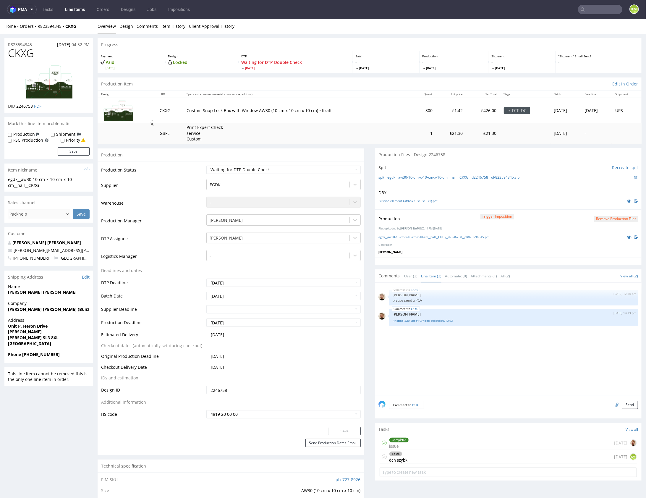
click at [433, 251] on p "Hapka Dominika" at bounding box center [508, 251] width 260 height 4
click at [417, 201] on link "Pristine element Giftbox 10x10x10 (1).pdf" at bounding box center [407, 200] width 59 height 4
click at [435, 439] on div "Completed issue 6 days ago" at bounding box center [508, 443] width 257 height 14
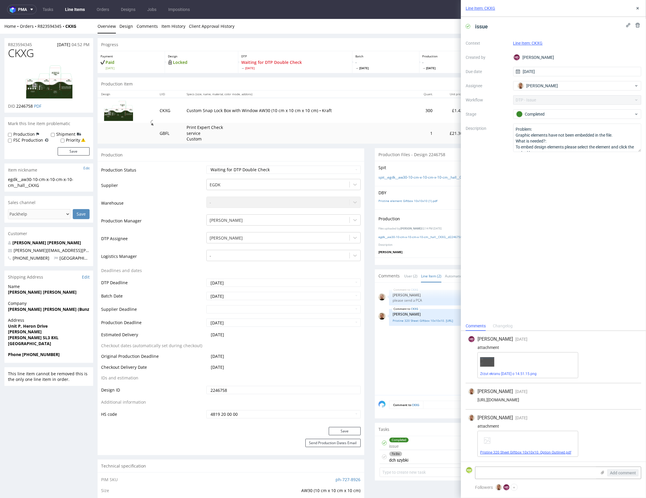
click at [519, 450] on link "Pristine 320 Sheet Giftbox 10x10x10. Option Outlined.pdf" at bounding box center [525, 452] width 91 height 4
click at [640, 4] on div "Line Item: CKXG" at bounding box center [553, 8] width 185 height 17
click at [639, 8] on icon at bounding box center [637, 8] width 5 height 5
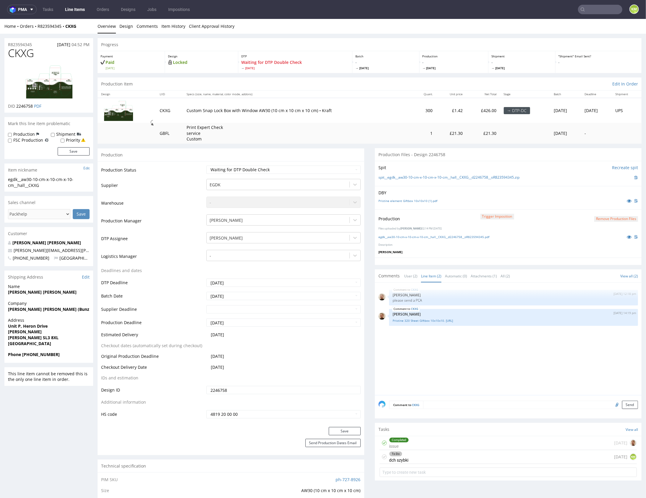
click at [450, 455] on div "To Do dch szybki today KM" at bounding box center [508, 457] width 257 height 14
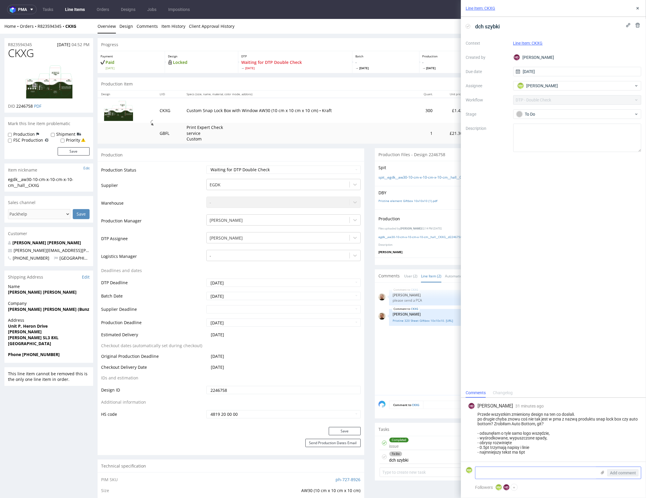
click at [603, 474] on icon at bounding box center [602, 472] width 5 height 5
click at [0, 0] on input "file" at bounding box center [0, 0] width 0 height 0
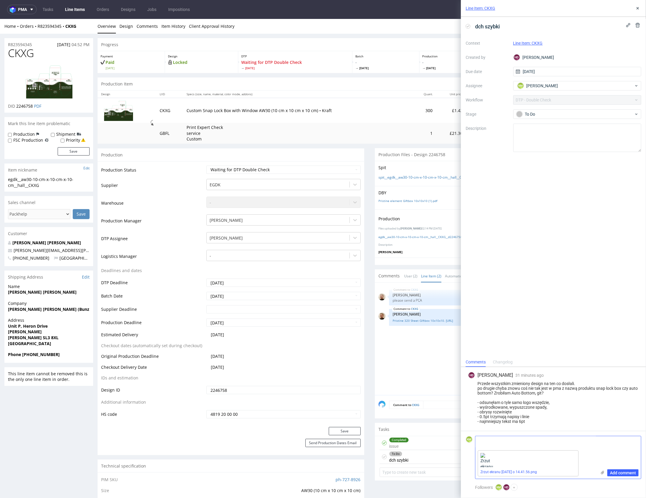
click at [517, 442] on textarea at bounding box center [535, 442] width 121 height 12
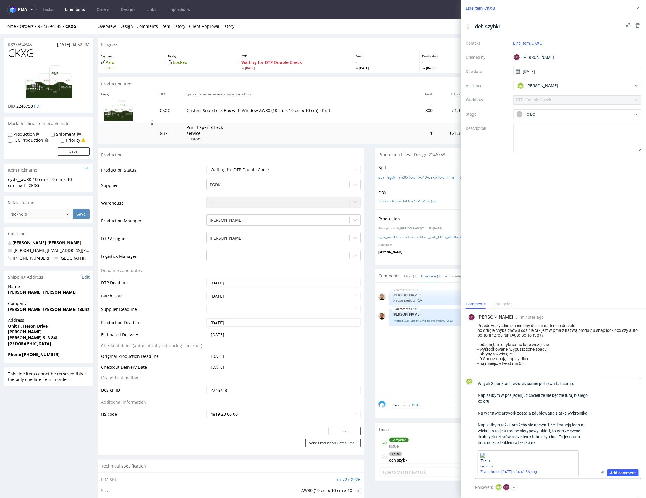
type textarea "W tych 3 punktach wzorek się nie pokrywa tak samo. Napisałbym w pca jeżeli już …"
click at [556, 444] on textarea "W tych 3 punktach wzorek się nie pokrywa tak samo. Napisałbym w pca jeżeli już …" at bounding box center [535, 413] width 121 height 70
click at [628, 473] on span "Add comment" at bounding box center [623, 473] width 26 height 4
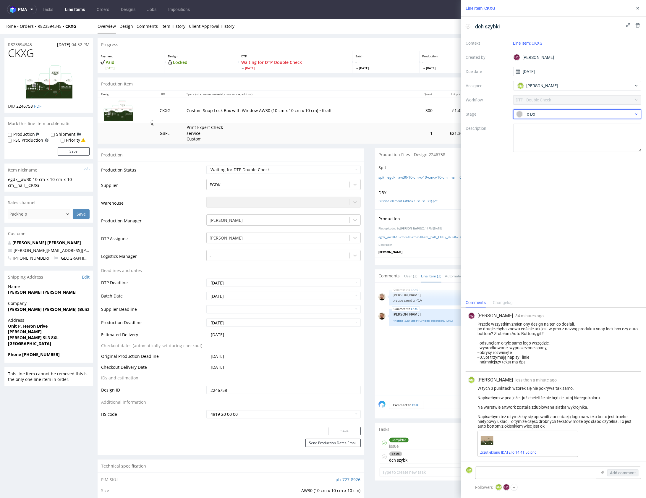
click at [548, 114] on div "To Do" at bounding box center [575, 114] width 118 height 7
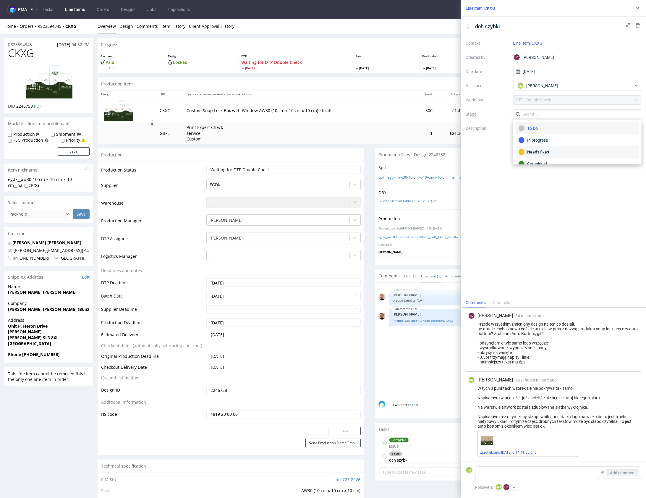
click at [562, 146] on div "Needs fixes" at bounding box center [577, 152] width 124 height 12
click at [636, 11] on button at bounding box center [637, 8] width 7 height 7
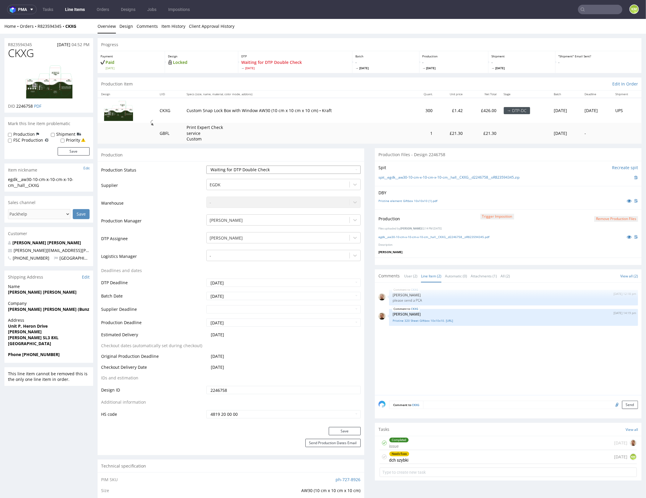
click at [281, 168] on select "Waiting for Artwork Waiting for Diecut Waiting for Mockup Waiting for DTP Waiti…" at bounding box center [283, 169] width 154 height 8
select select "dtp_dc_done"
click at [206, 165] on select "Waiting for Artwork Waiting for Diecut Waiting for Mockup Waiting for DTP Waiti…" at bounding box center [283, 169] width 154 height 8
click at [344, 433] on button "Save" at bounding box center [345, 431] width 32 height 8
click at [416, 382] on div "CKXG 13th Aug 25 | 12:18 pm Bartłomiej Leśniczuk please send a PCA CKXG 13th Au…" at bounding box center [509, 340] width 263 height 109
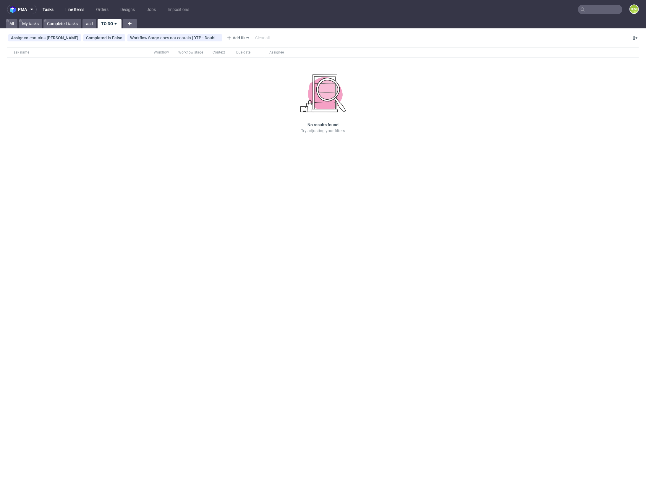
click at [72, 10] on link "Line Items" at bounding box center [75, 9] width 26 height 9
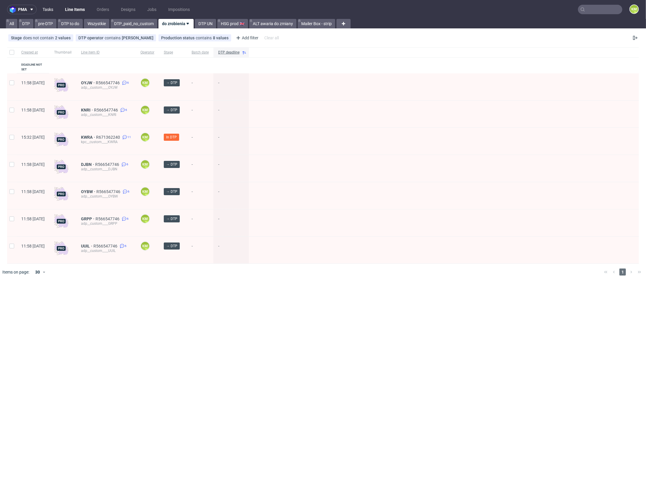
click at [55, 10] on link "Tasks" at bounding box center [48, 9] width 18 height 9
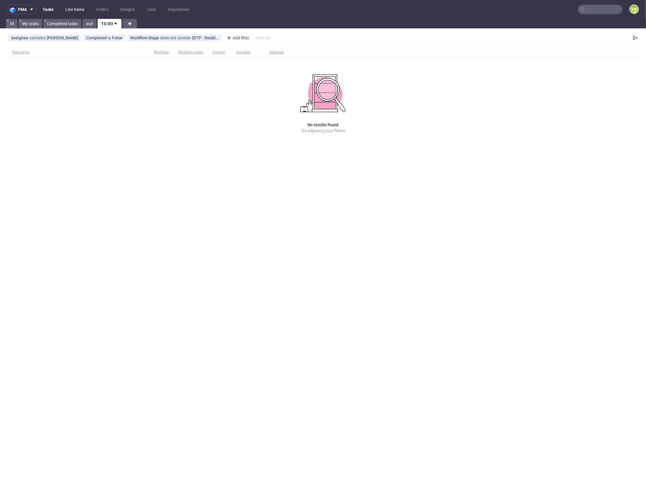
click at [66, 10] on link "Line Items" at bounding box center [75, 9] width 26 height 9
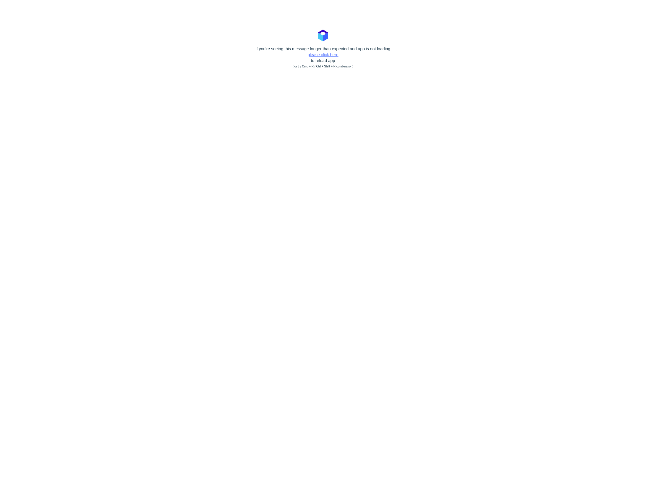
click at [325, 55] on link "please click here" at bounding box center [322, 54] width 31 height 5
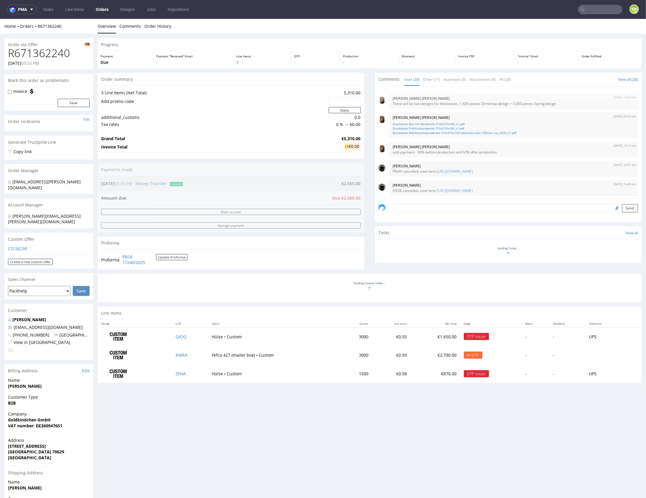
scroll to position [311, 0]
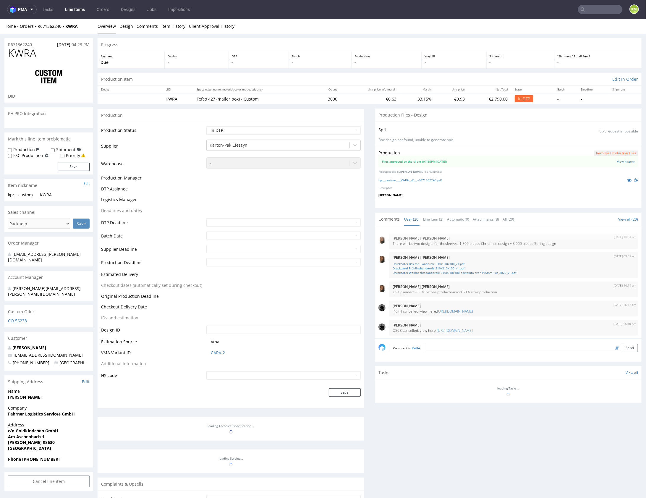
scroll to position [311, 0]
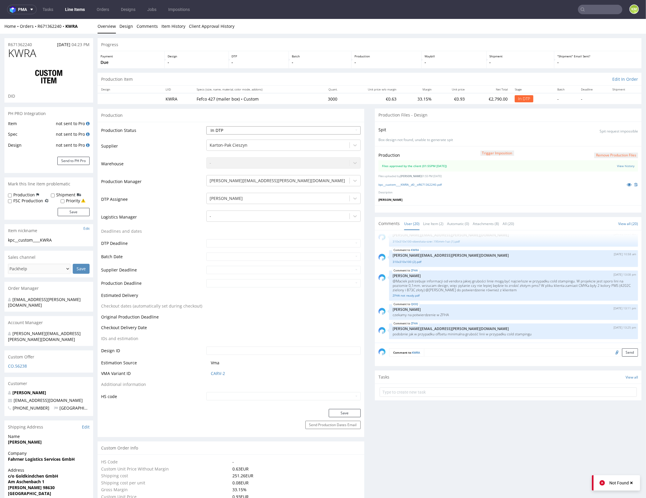
click at [311, 126] on select "Waiting for Artwork Waiting for Diecut Waiting for Mockup Waiting for DTP Waiti…" at bounding box center [283, 130] width 154 height 8
select select "dtp_waiting_for_double_check"
click at [206, 126] on select "Waiting for Artwork Waiting for Diecut Waiting for Mockup Waiting for DTP Waiti…" at bounding box center [283, 130] width 154 height 8
click at [352, 409] on button "Save" at bounding box center [345, 412] width 32 height 8
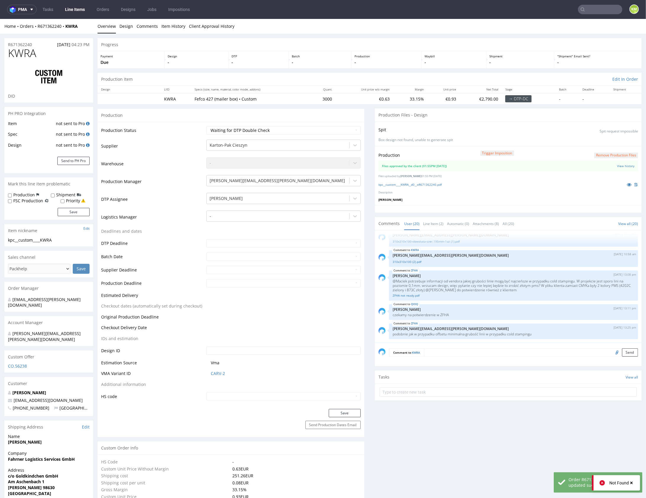
click at [458, 390] on input "text" at bounding box center [508, 391] width 257 height 9
type input "dch"
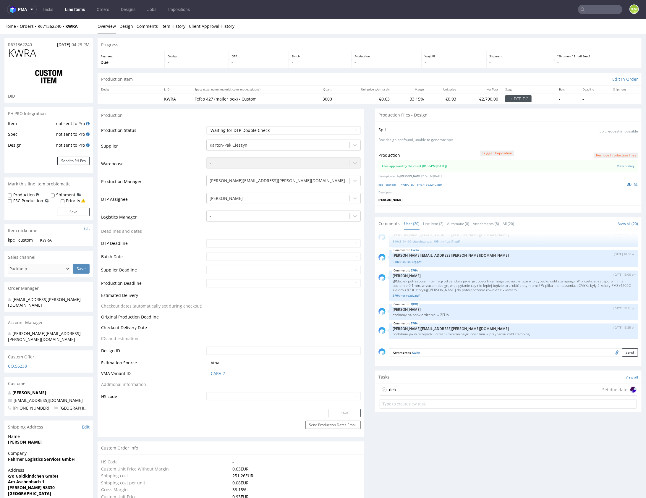
click at [440, 386] on div "dch Set due date" at bounding box center [508, 389] width 257 height 12
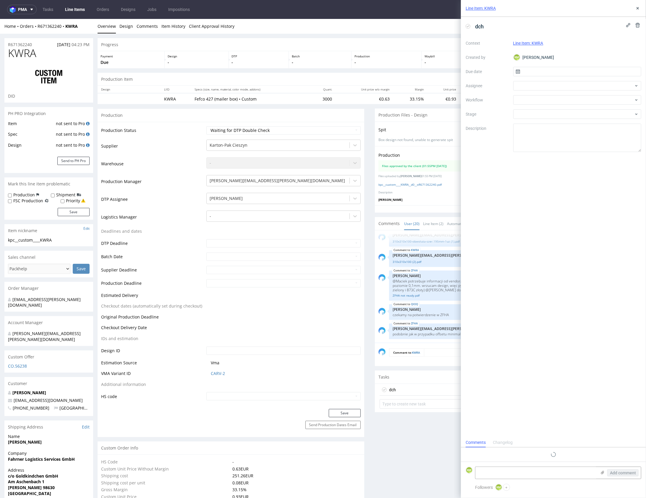
scroll to position [5, 0]
click at [568, 70] on input "text" at bounding box center [577, 71] width 128 height 9
click at [568, 138] on span "19" at bounding box center [567, 139] width 5 height 6
type input "19/08/2025"
click at [531, 84] on div at bounding box center [577, 85] width 128 height 9
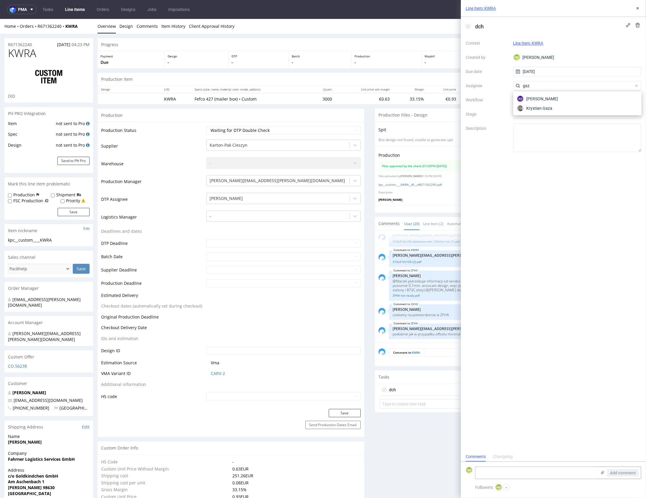
type input "gaz"
click at [541, 107] on span "Krystian Gaza" at bounding box center [539, 108] width 26 height 6
drag, startPoint x: 536, startPoint y: 101, endPoint x: 536, endPoint y: 105, distance: 3.3
click at [536, 101] on div at bounding box center [577, 99] width 128 height 9
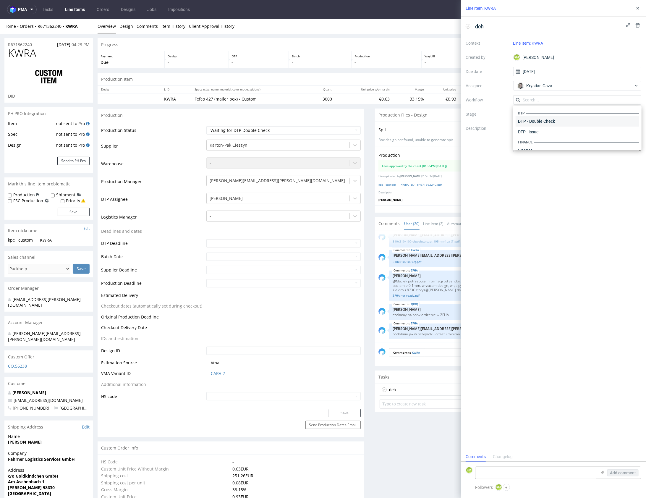
click at [537, 122] on div "DTP - Double Check" at bounding box center [577, 121] width 124 height 11
drag, startPoint x: 539, startPoint y: 140, endPoint x: 595, endPoint y: 52, distance: 103.6
click at [540, 138] on textarea at bounding box center [577, 138] width 128 height 28
click at [636, 8] on icon at bounding box center [637, 8] width 5 height 5
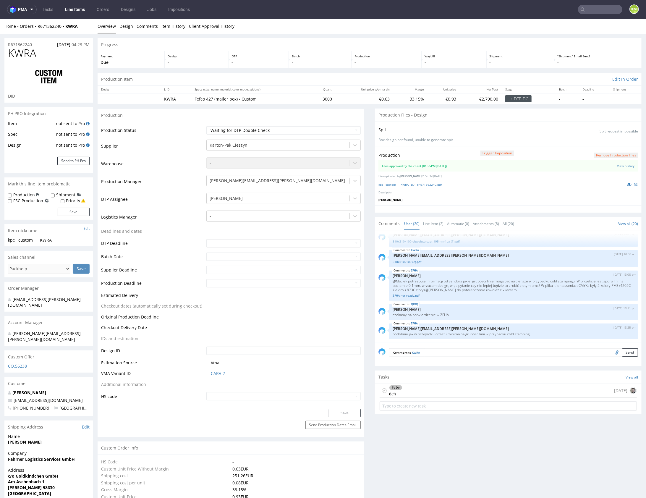
drag, startPoint x: 431, startPoint y: 448, endPoint x: 440, endPoint y: 401, distance: 47.9
click at [430, 226] on link "Line Item (2)" at bounding box center [433, 223] width 20 height 13
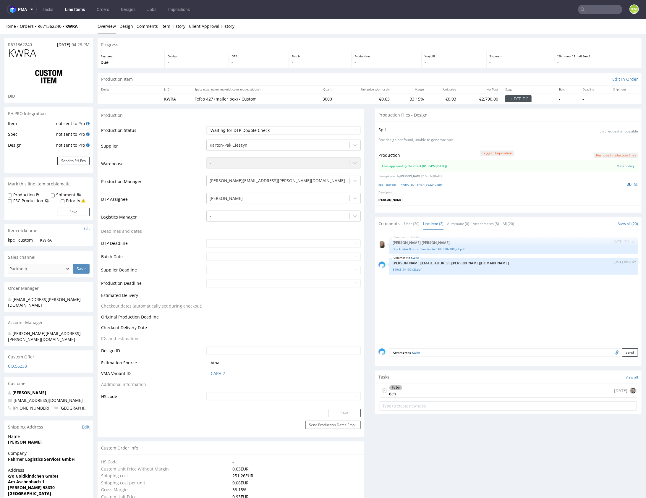
click at [474, 288] on div "KWRA 13th Aug 25 | 17:11 pm Angelina Marć Druckdatei Box mit Banderole 310x310x…" at bounding box center [509, 288] width 263 height 109
click at [505, 292] on div "KWRA 13th Aug 25 | 17:11 pm Angelina Marć Druckdatei Box mit Banderole 310x310x…" at bounding box center [509, 288] width 263 height 109
click at [627, 183] on icon at bounding box center [629, 184] width 5 height 4
click at [492, 294] on div "KWRA 13th Aug 25 | 17:11 pm Angelina Marć Druckdatei Box mit Banderole 310x310x…" at bounding box center [509, 288] width 263 height 109
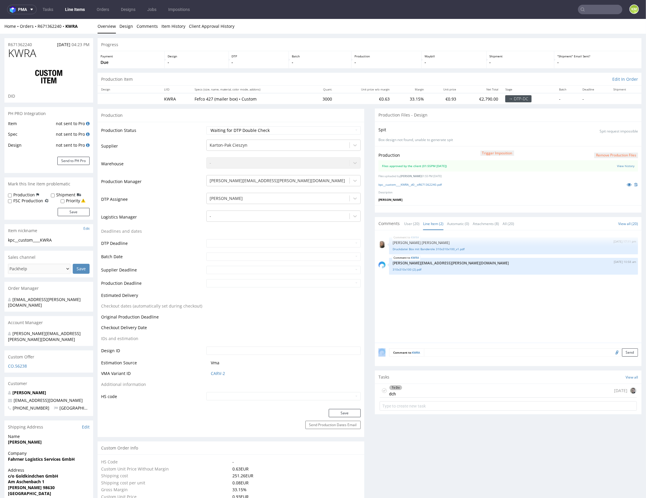
click at [490, 295] on div "KWRA 13th Aug 25 | 17:11 pm Angelina Marć Druckdatei Box mit Banderole 310x310x…" at bounding box center [509, 288] width 263 height 109
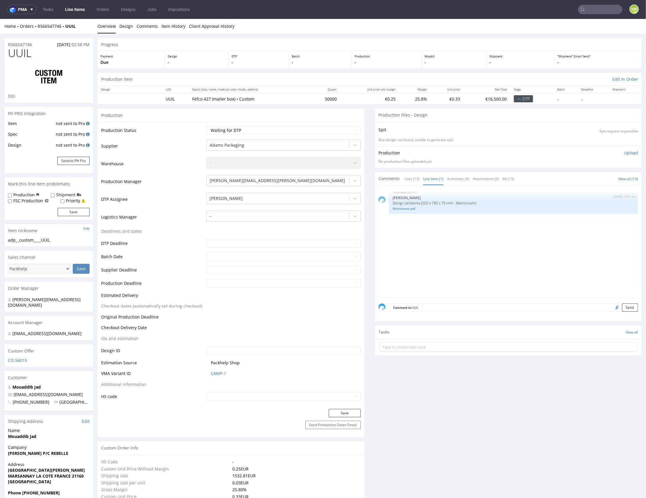
click at [455, 238] on div "UUIL [DATE] 15:21 pm [PERSON_NAME] Design od klienta (220 x 180 x 75 mm - Mains…" at bounding box center [509, 243] width 263 height 109
click at [455, 238] on div "UUIL 18th Aug 25 | 15:21 pm Jozefina Owczarek Design od klienta (220 x 180 x 75…" at bounding box center [509, 243] width 263 height 109
click at [407, 207] on link "Mainstream.pdf" at bounding box center [514, 208] width 242 height 4
click at [24, 55] on span "UUIL" at bounding box center [19, 53] width 23 height 12
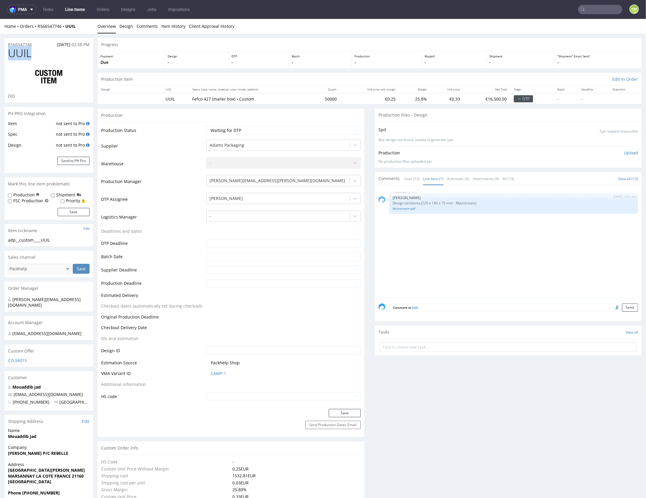
copy span "UUIL"
click at [470, 220] on div "KNRI 18th Aug 25 | 15:22 pm Jozefina Owczarek Design od klienta (220 x 180 x 75…" at bounding box center [509, 243] width 263 height 109
click at [404, 208] on link "[DATE].pdf" at bounding box center [514, 208] width 242 height 4
click at [20, 54] on span "KNRI" at bounding box center [19, 53] width 23 height 12
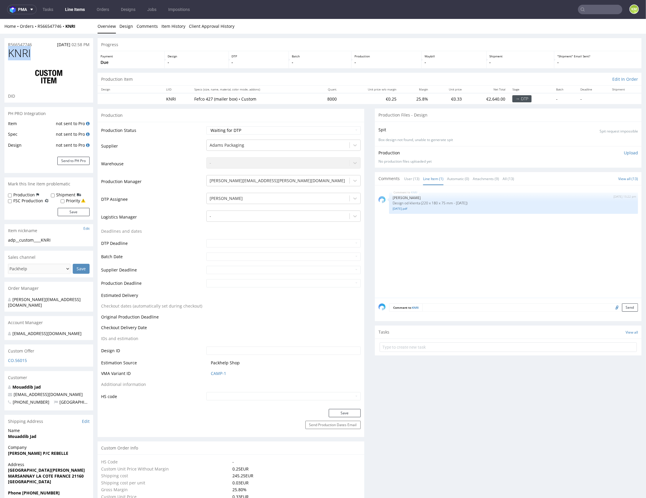
click at [20, 54] on span "KNRI" at bounding box center [19, 53] width 23 height 12
copy span "KNRI"
click at [547, 287] on div "KNRI 18th Aug 25 | 15:22 pm Jozefina Owczarek Design od klienta (220 x 180 x 75…" at bounding box center [509, 243] width 263 height 109
click at [418, 253] on div "OYBW [DATE] 15:27 pm [PERSON_NAME] Design od klienta (310 x 220 x 100 [PERSON_N…" at bounding box center [509, 243] width 263 height 109
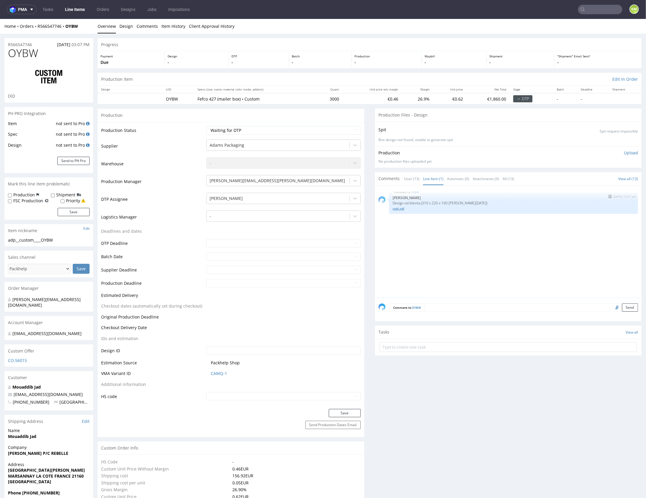
click at [396, 209] on link "noël.pdf" at bounding box center [514, 208] width 242 height 4
click at [25, 53] on span "OYBW" at bounding box center [23, 53] width 30 height 12
copy span "OYBW"
click at [583, 258] on div "OYBW [DATE] 15:27 pm [PERSON_NAME] Design od klienta (310 x 220 x 100 [PERSON_N…" at bounding box center [509, 243] width 263 height 109
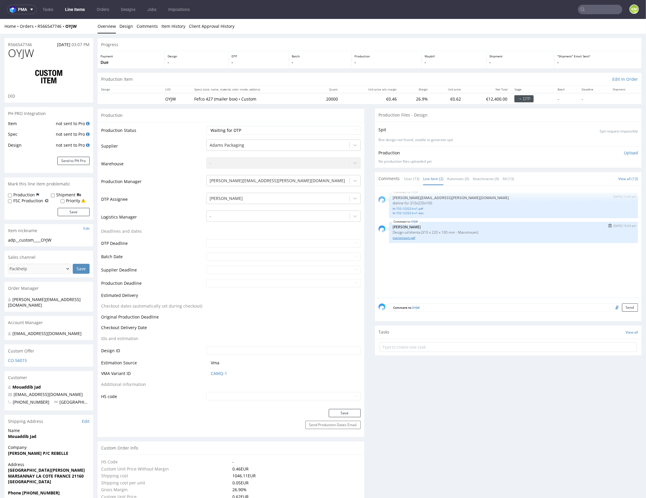
click at [409, 236] on link "mainstream.pdf" at bounding box center [514, 237] width 242 height 4
click at [24, 52] on span "OYJW" at bounding box center [21, 53] width 26 height 12
copy span "OYJW"
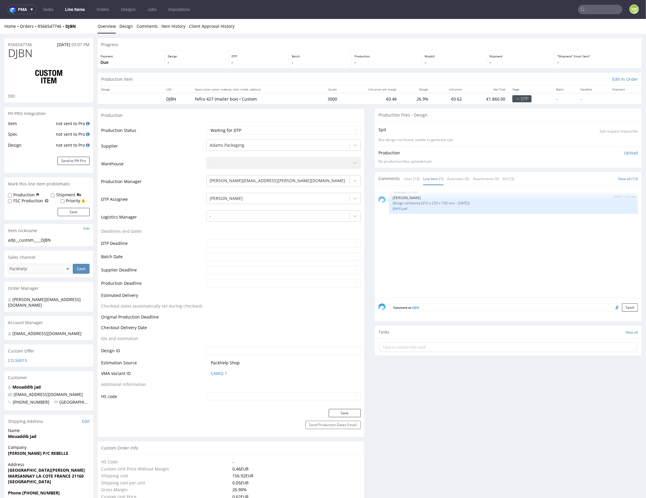
drag, startPoint x: 468, startPoint y: 251, endPoint x: 458, endPoint y: 243, distance: 12.0
click at [468, 251] on div "DJBN 18th Aug 25 | 15:26 pm Jozefina Owczarek Design od klienta (310 x 220 x 10…" at bounding box center [509, 243] width 263 height 109
click at [403, 208] on link "halloween.pdf" at bounding box center [514, 208] width 242 height 4
click at [30, 52] on span "DJBN" at bounding box center [20, 53] width 25 height 12
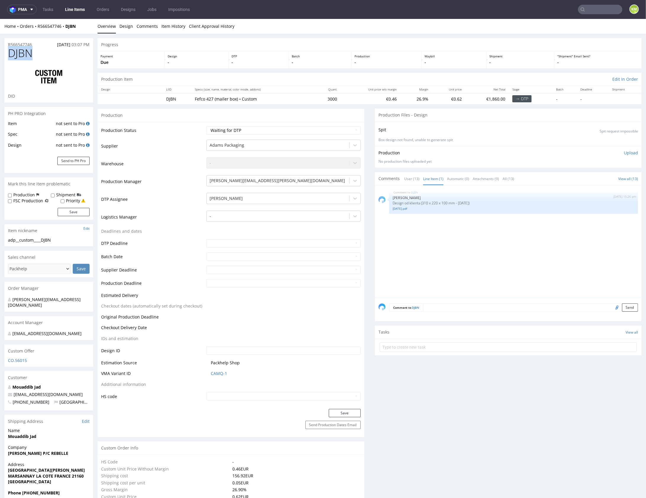
copy span "DJBN"
click at [494, 243] on div "DJBN 18th Aug 25 | 15:26 pm Jozefina Owczarek Design od klienta (310 x 220 x 10…" at bounding box center [509, 243] width 263 height 109
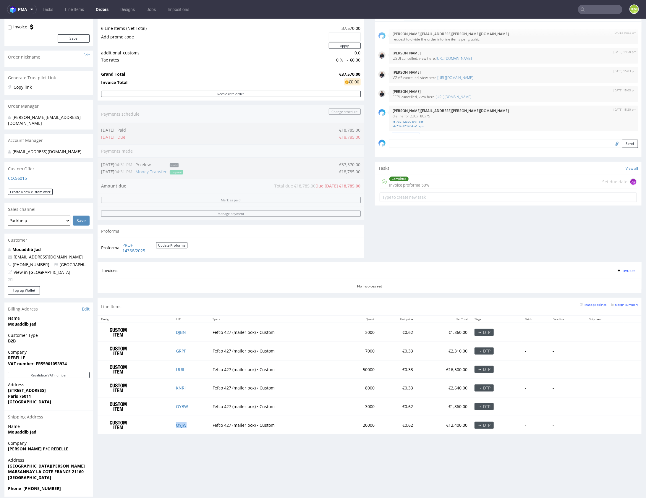
scroll to position [273, 0]
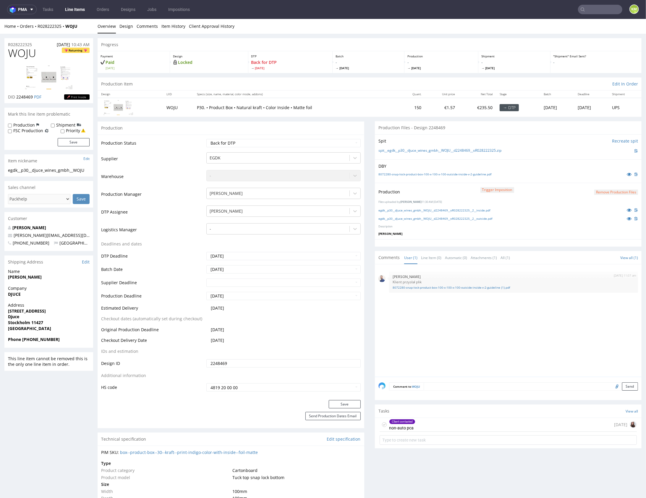
click at [473, 303] on div "[DATE] 11:07 am [PERSON_NAME] Klient przysłał plik 8072280-snap-lock-product-bo…" at bounding box center [509, 322] width 263 height 109
click at [432, 257] on link "Line Item (0)" at bounding box center [431, 257] width 20 height 13
click at [405, 259] on link "User (1)" at bounding box center [410, 257] width 13 height 13
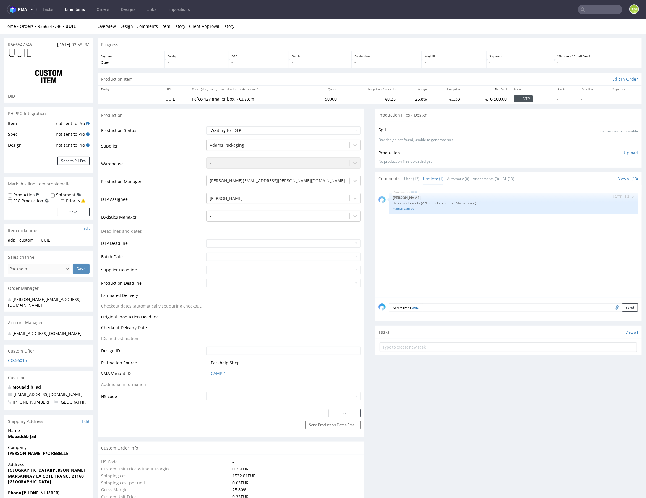
click at [477, 233] on div "UUIL 18th Aug 25 | 15:21 pm Jozefina Owczarek Design od klienta (220 x 180 x 75…" at bounding box center [509, 243] width 263 height 109
click at [462, 307] on textarea at bounding box center [530, 307] width 216 height 8
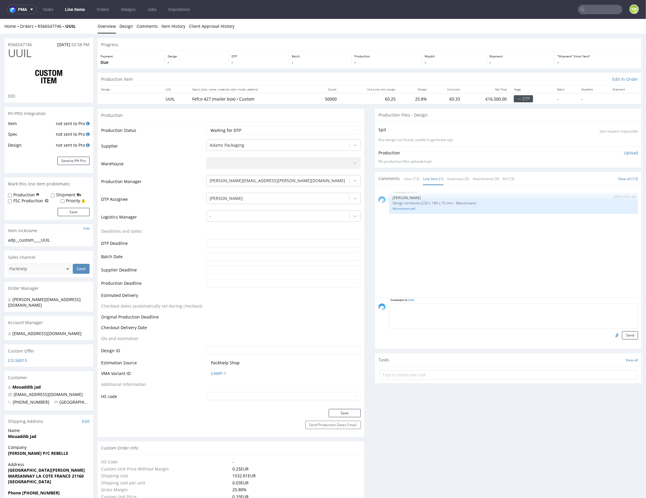
paste textarea "Design jest przygotowany na przeskalowanej siatce, a że zawiera obrazki z grafi…"
click at [407, 319] on textarea "Design jest przygotowany na przeskalowanej siatce, a że zawiera obrazki z grafi…" at bounding box center [513, 315] width 249 height 25
click at [419, 318] on textarea "Design jest przygotowany na przeskalowanej siatce, a że zawiera obrazki z grafi…" at bounding box center [513, 315] width 249 height 25
type textarea "Design jest przygotowany na przeskalowanej siatce, a że zawiera obrazki z grafi…"
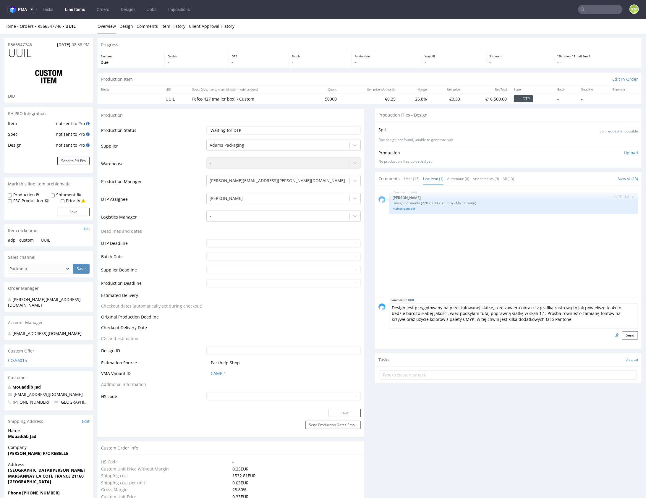
click at [612, 334] on input "file" at bounding box center [616, 335] width 8 height 8
type input "C:\fakepath\dieline 220x180x75.ai"
click at [624, 335] on button "Send" at bounding box center [630, 335] width 16 height 8
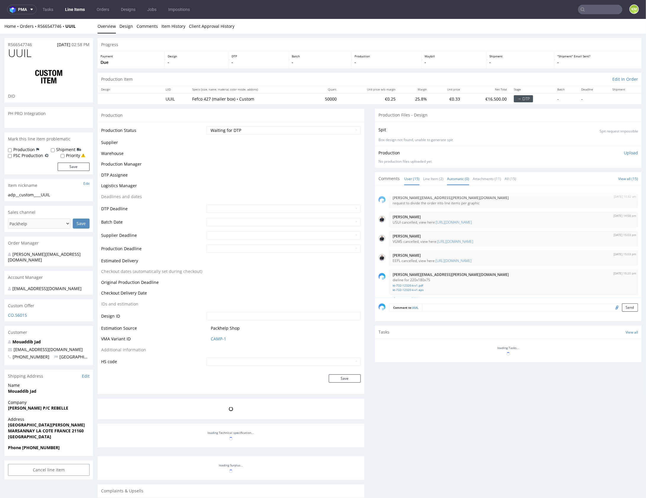
scroll to position [335, 0]
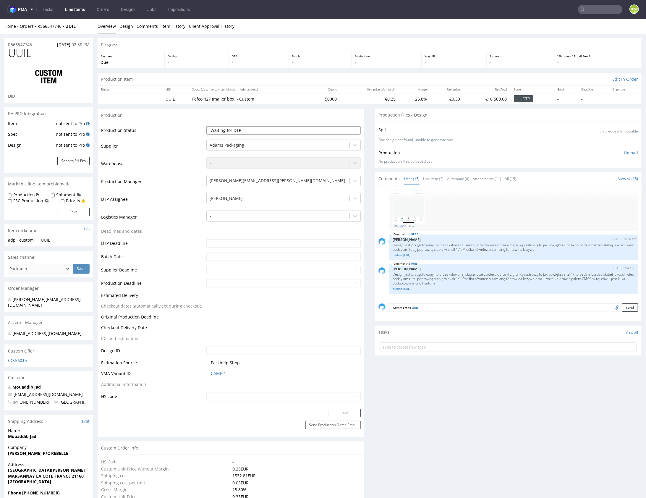
click at [314, 128] on select "Waiting for Artwork Waiting for Diecut Waiting for Mockup Waiting for DTP Waiti…" at bounding box center [283, 130] width 154 height 8
select select "dtp_issue"
click at [206, 126] on select "Waiting for Artwork Waiting for Diecut Waiting for Mockup Waiting for DTP Waiti…" at bounding box center [283, 130] width 154 height 8
click at [343, 414] on button "Save" at bounding box center [345, 412] width 32 height 8
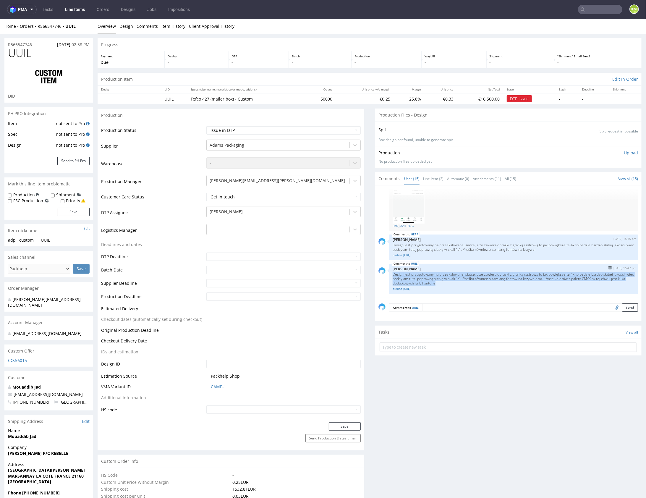
drag, startPoint x: 390, startPoint y: 272, endPoint x: 470, endPoint y: 282, distance: 80.5
click at [470, 282] on p "Design jest przygotowany na przeskalowanej siatce, a że zawiera obrazki z grafi…" at bounding box center [514, 278] width 242 height 13
copy p "Design jest przygotowany na przeskalowanej siatce, a że zawiera obrazki z grafi…"
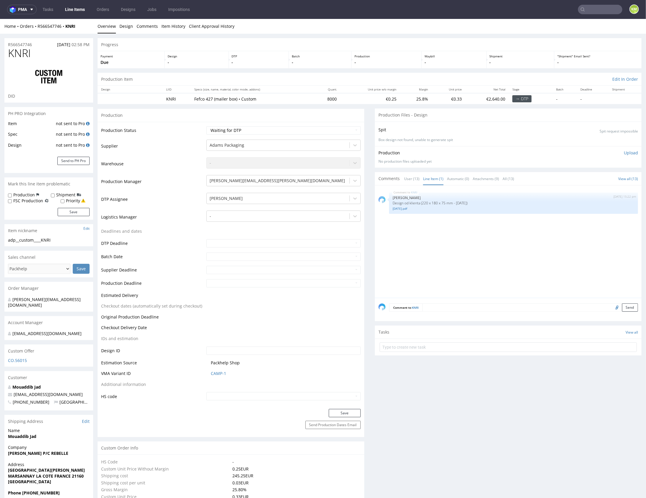
click at [400, 264] on div "KNRI [DATE] 15:22 pm [PERSON_NAME] Design od klienta (220 x 180 x 75 mm - [DATE…" at bounding box center [509, 243] width 263 height 109
click at [440, 251] on div "KNRI 18th Aug 25 | 15:22 pm Jozefina Owczarek Design od klienta (220 x 180 x 75…" at bounding box center [509, 243] width 263 height 109
click at [440, 253] on div "KNRI 18th Aug 25 | 15:22 pm Jozefina Owczarek Design od klienta (220 x 180 x 75…" at bounding box center [509, 243] width 263 height 109
click at [460, 248] on div "KNRI 18th Aug 25 | 15:22 pm Jozefina Owczarek Design od klienta (220 x 180 x 75…" at bounding box center [509, 243] width 263 height 109
click at [464, 257] on div "KNRI 18th Aug 25 | 15:22 pm Jozefina Owczarek Design od klienta (220 x 180 x 75…" at bounding box center [509, 243] width 263 height 109
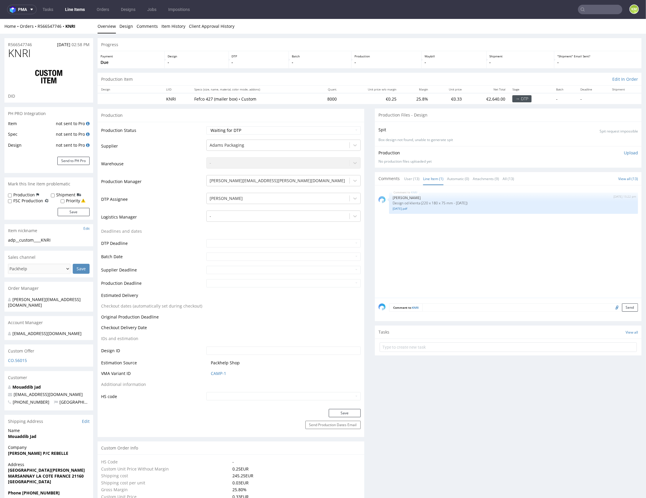
click at [612, 307] on input "file" at bounding box center [616, 307] width 8 height 8
type input "C:\fakepath\dieline 220x180x75.ai"
click at [466, 306] on textarea at bounding box center [529, 307] width 215 height 8
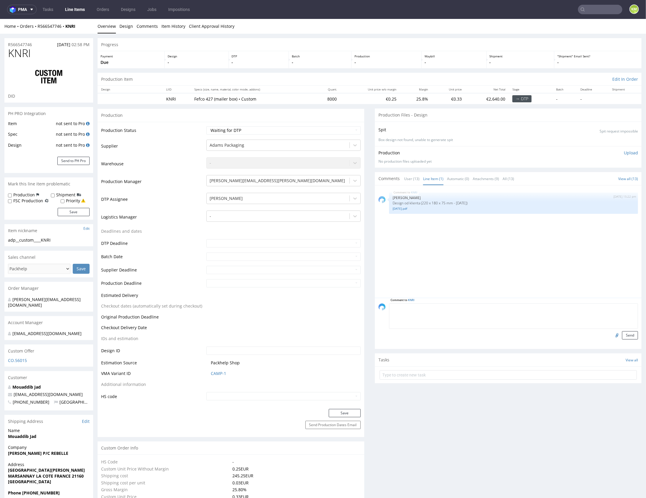
paste textarea "Design jest przygotowany na przeskalowanej siatce, a że zawiera obrazki z grafi…"
type textarea "Design jest przygotowany na przeskalowanej siatce, a że zawiera obrazki z grafi…"
click at [623, 335] on button "Send" at bounding box center [630, 335] width 16 height 8
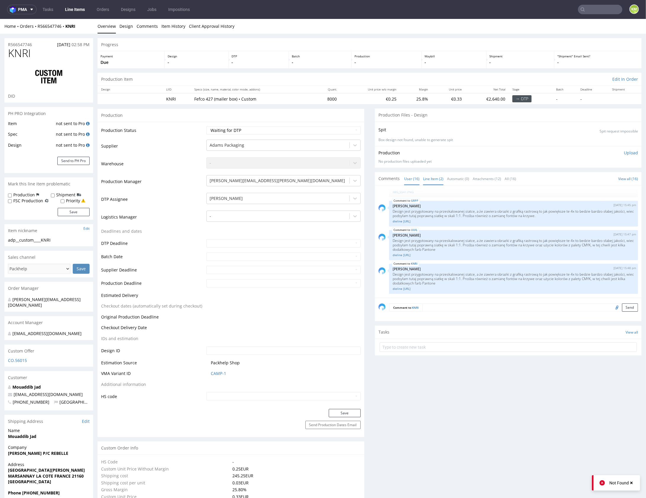
click at [427, 181] on link "Line Item (2)" at bounding box center [433, 178] width 20 height 13
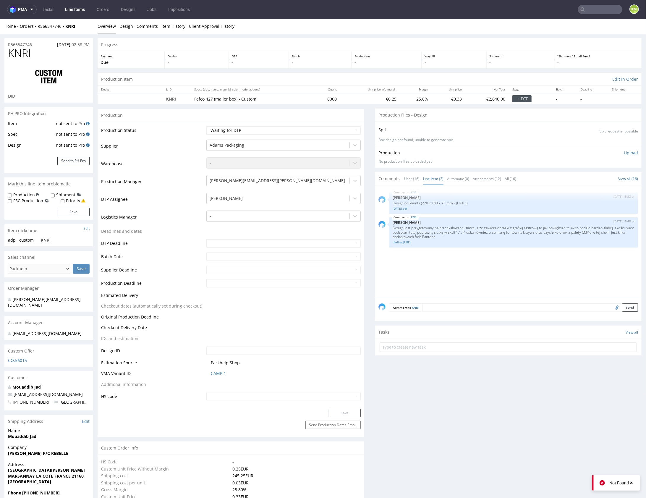
click at [512, 281] on div "KNRI 18th Aug 25 | 15:22 pm Jozefina Owczarek Design od klienta (220 x 180 x 75…" at bounding box center [509, 243] width 263 height 109
click at [304, 127] on select "Waiting for Artwork Waiting for Diecut Waiting for Mockup Waiting for DTP Waiti…" at bounding box center [283, 130] width 154 height 8
select select "dtp_issue"
click at [206, 126] on select "Waiting for Artwork Waiting for Diecut Waiting for Mockup Waiting for DTP Waiti…" at bounding box center [283, 130] width 154 height 8
click at [353, 409] on button "Save" at bounding box center [345, 412] width 32 height 8
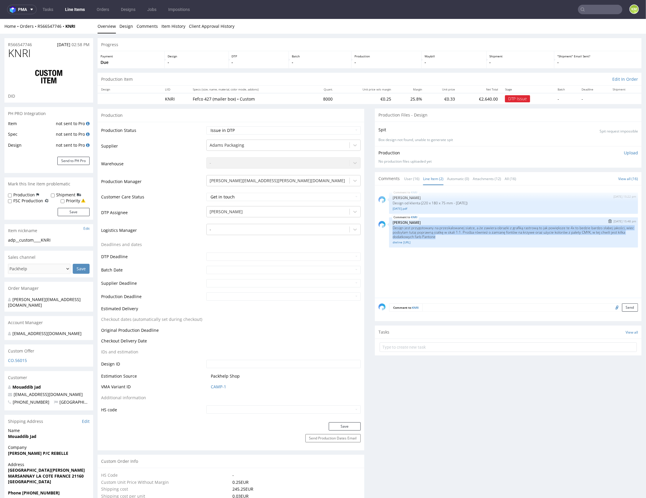
drag, startPoint x: 389, startPoint y: 224, endPoint x: 459, endPoint y: 236, distance: 70.7
click at [459, 236] on div "KNRI 19th Aug 25 | 15:48 pm Karol Markowski Design jest przygotowany na przeska…" at bounding box center [513, 232] width 249 height 30
copy p "Design jest przygotowany na przeskalowanej siatce, a że zawiera obrazki z grafi…"
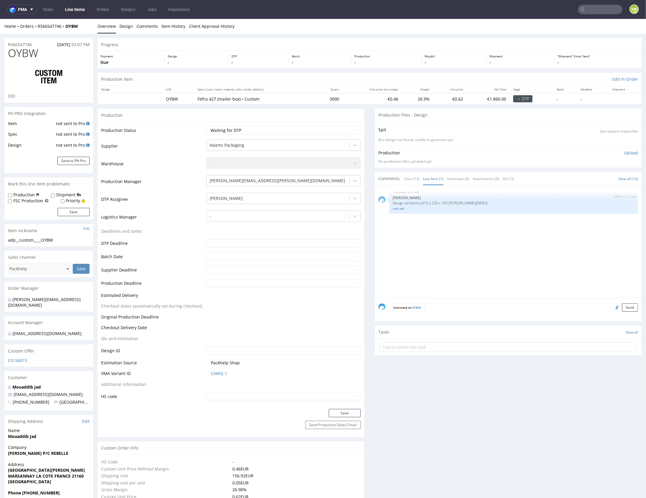
click at [612, 306] on input "file" at bounding box center [616, 307] width 8 height 8
type input "C:\fakepath\dieline [URL]"
click at [490, 303] on textarea at bounding box center [530, 307] width 213 height 8
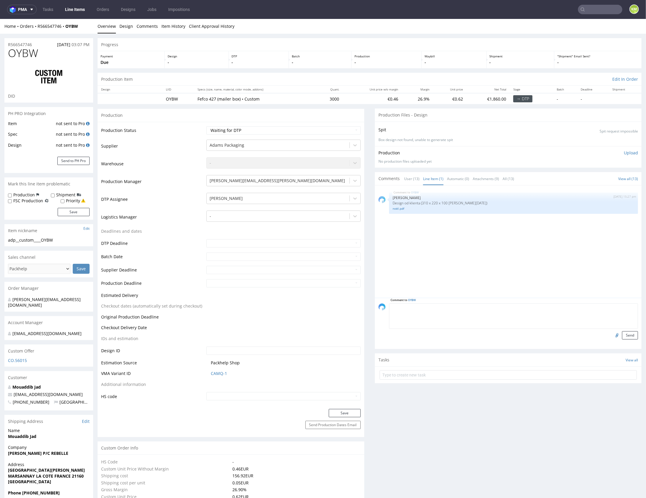
paste textarea "Design jest przygotowany na przeskalowanej siatce, a że zawiera obrazki z grafi…"
type textarea "Design jest przygotowany na przeskalowanej siatce, a że zawiera obrazki z grafi…"
click at [624, 335] on button "Send" at bounding box center [630, 335] width 16 height 8
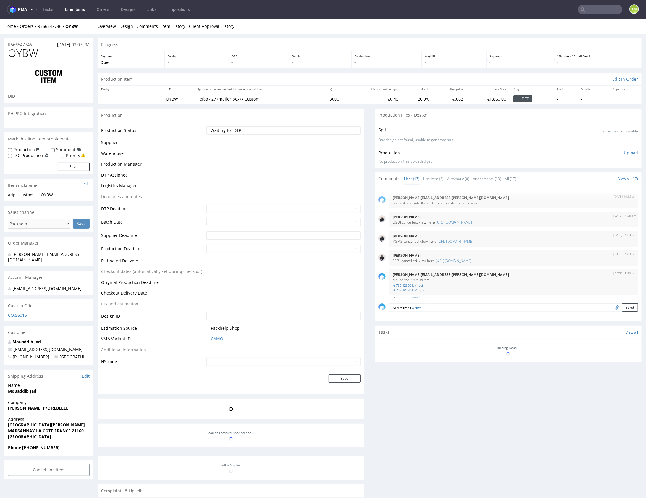
scroll to position [403, 0]
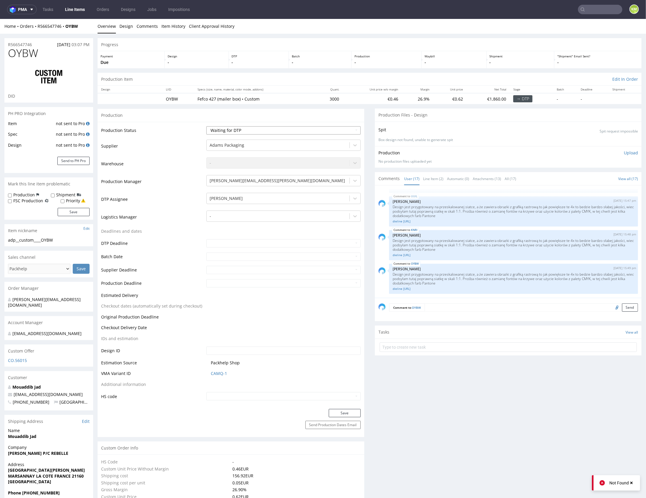
click at [275, 129] on select "Waiting for Artwork Waiting for Diecut Waiting for Mockup Waiting for DTP Waiti…" at bounding box center [283, 130] width 154 height 8
select select "dtp_issue"
click at [206, 126] on select "Waiting for Artwork Waiting for Diecut Waiting for Mockup Waiting for DTP Waiti…" at bounding box center [283, 130] width 154 height 8
click at [352, 412] on button "Save" at bounding box center [345, 412] width 32 height 8
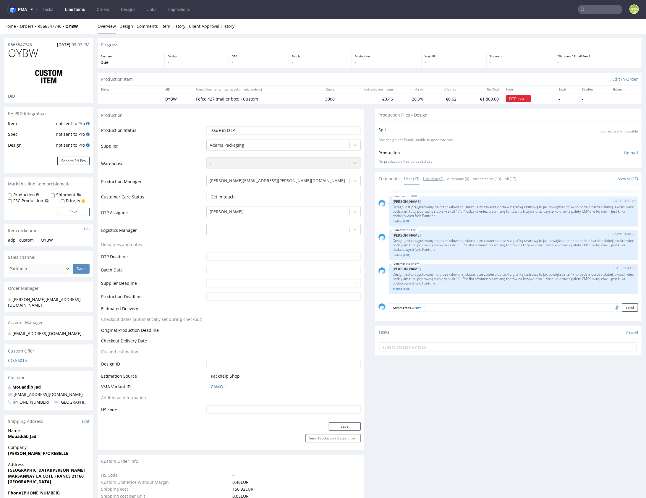
drag, startPoint x: 432, startPoint y: 179, endPoint x: 439, endPoint y: 214, distance: 35.9
click at [432, 179] on link "Line Item (2)" at bounding box center [433, 178] width 20 height 13
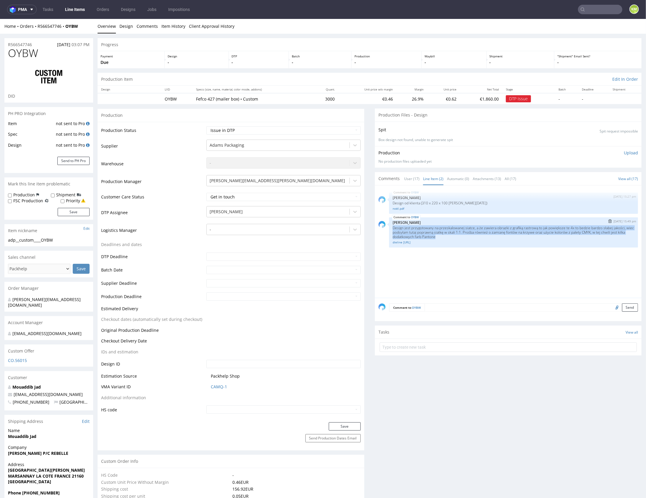
drag, startPoint x: 391, startPoint y: 226, endPoint x: 460, endPoint y: 236, distance: 70.0
click at [460, 236] on p "Design jest przygotowany na przeskalowanej siatce, a że zawiera obrazki z grafi…" at bounding box center [514, 231] width 242 height 13
copy p "Design jest przygotowany na przeskalowanej siatce, a że zawiera obrazki z grafi…"
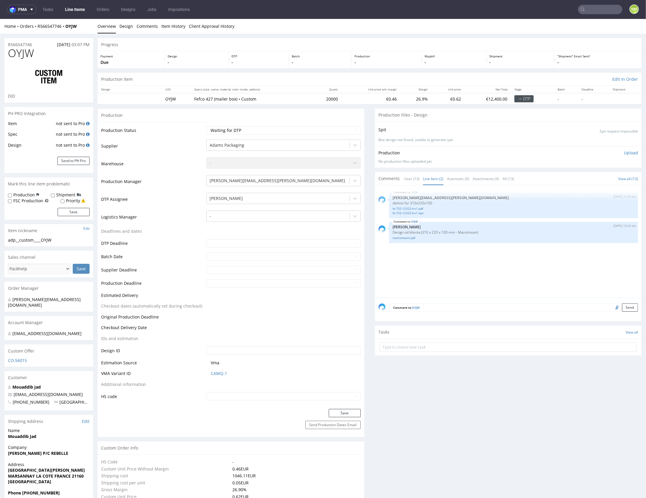
click at [612, 308] on input "file" at bounding box center [616, 307] width 8 height 8
type input "C:\fakepath\dieline [URL]"
click at [461, 304] on textarea at bounding box center [530, 307] width 215 height 8
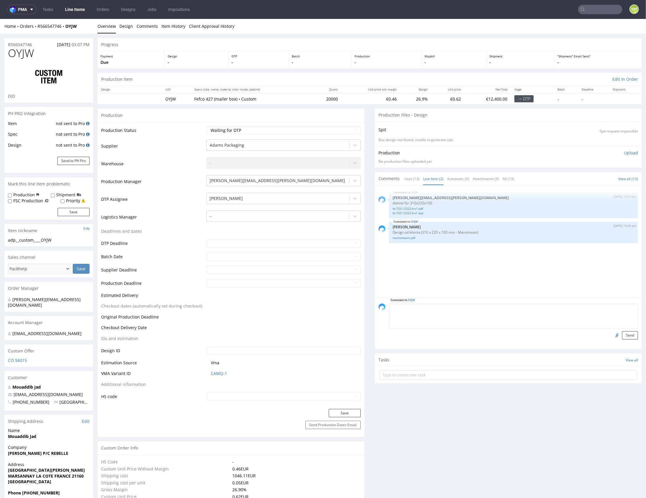
paste textarea "Design jest przygotowany na przeskalowanej siatce, a że zawiera obrazki z grafi…"
type textarea "Design jest przygotowany na przeskalowanej siatce, a że zawiera obrazki z grafi…"
click at [622, 333] on button "Send" at bounding box center [630, 335] width 16 height 8
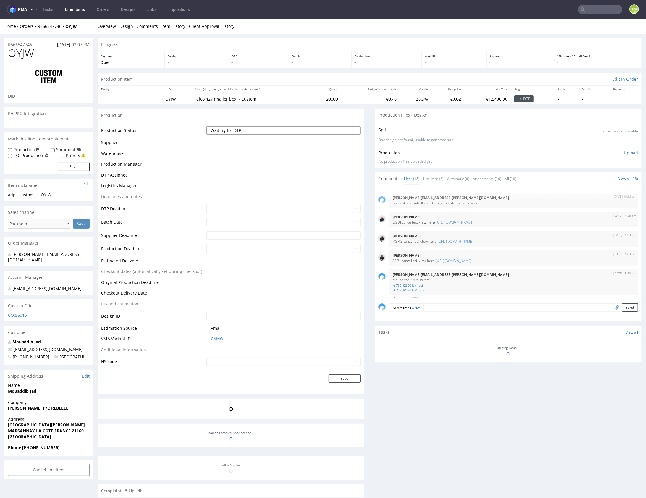
click at [283, 132] on select "Waiting for Artwork Waiting for Diecut Waiting for Mockup Waiting for DTP Waiti…" at bounding box center [283, 130] width 154 height 8
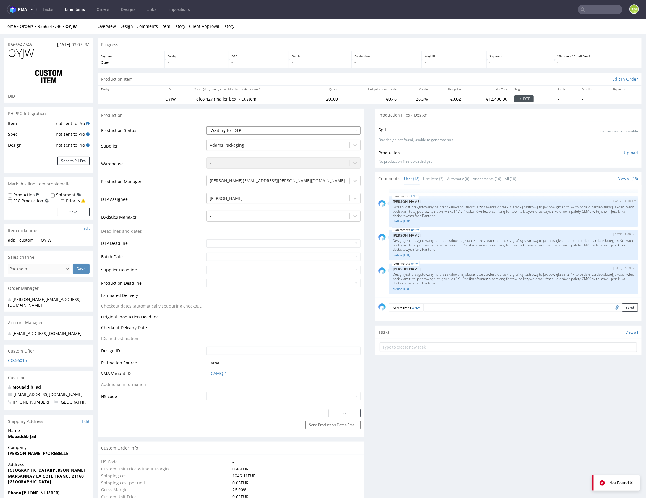
select select "dtp_issue"
click at [206, 126] on select "Waiting for Artwork Waiting for Diecut Waiting for Mockup Waiting for DTP Waiti…" at bounding box center [283, 130] width 154 height 8
click at [355, 411] on button "Save" at bounding box center [345, 412] width 32 height 8
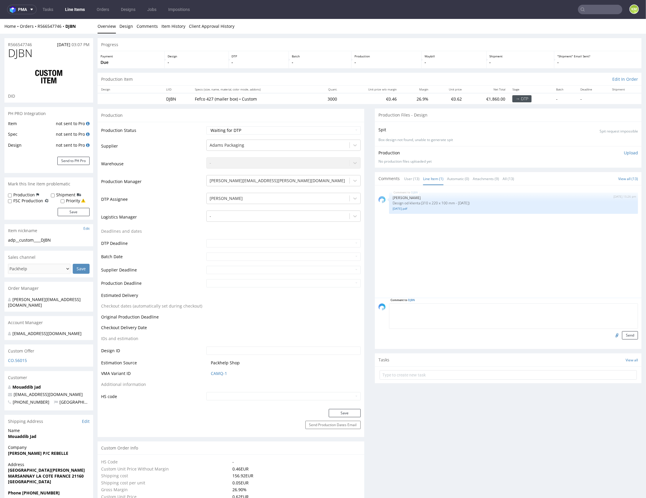
click at [460, 304] on textarea at bounding box center [513, 315] width 249 height 25
click at [612, 333] on input "file" at bounding box center [616, 335] width 8 height 8
type input "C:\fakepath\dieline [URL]"
click at [473, 304] on textarea at bounding box center [513, 315] width 249 height 25
paste textarea "Design jest przygotowany na przeskalowanej siatce, a że zawiera obrazki z grafi…"
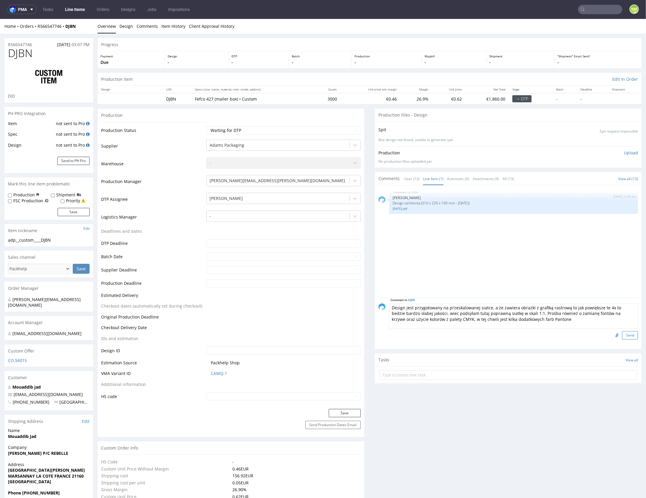
type textarea "Design jest przygotowany na przeskalowanej siatce, a że zawiera obrazki z grafi…"
click at [623, 334] on button "Send" at bounding box center [630, 335] width 16 height 8
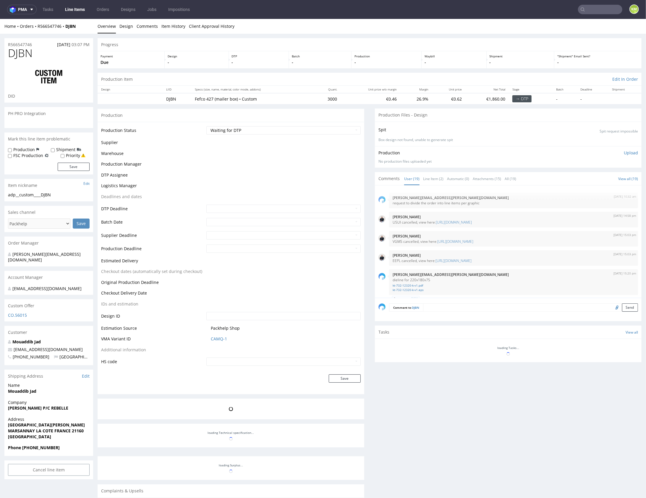
scroll to position [470, 0]
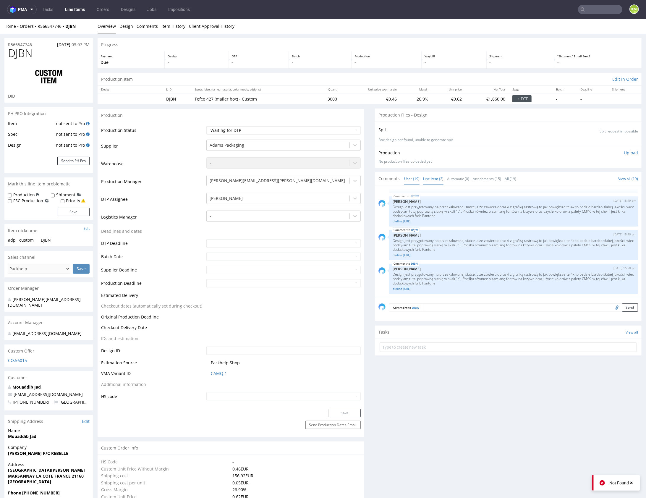
click at [429, 178] on link "Line Item (2)" at bounding box center [433, 178] width 20 height 13
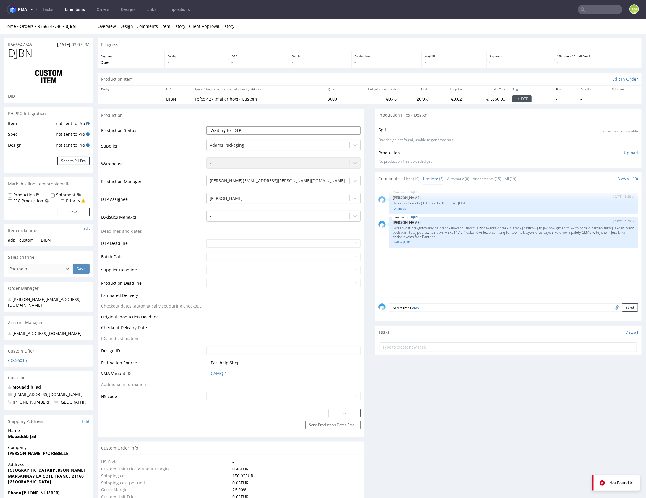
click at [314, 129] on select "Waiting for Artwork Waiting for Diecut Waiting for Mockup Waiting for DTP Waiti…" at bounding box center [283, 130] width 154 height 8
select select "dtp_issue"
click at [206, 126] on select "Waiting for Artwork Waiting for Diecut Waiting for Mockup Waiting for DTP Waiti…" at bounding box center [283, 130] width 154 height 8
click at [342, 414] on button "Save" at bounding box center [345, 412] width 32 height 8
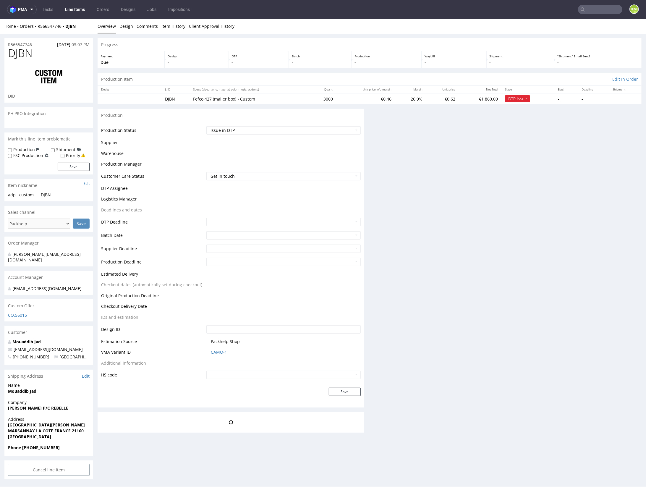
scroll to position [0, 0]
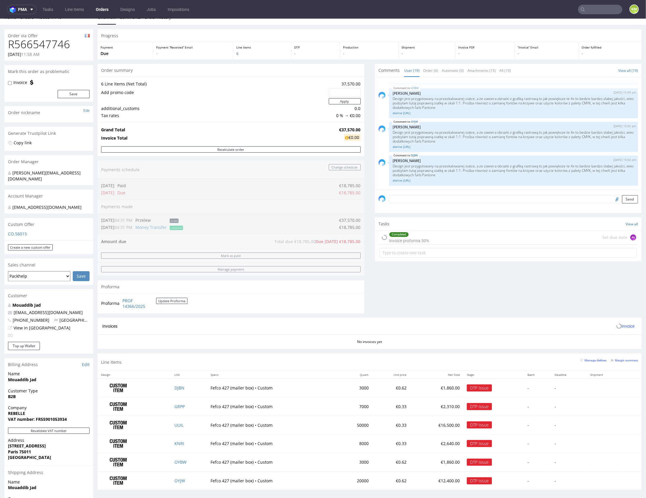
scroll to position [20, 0]
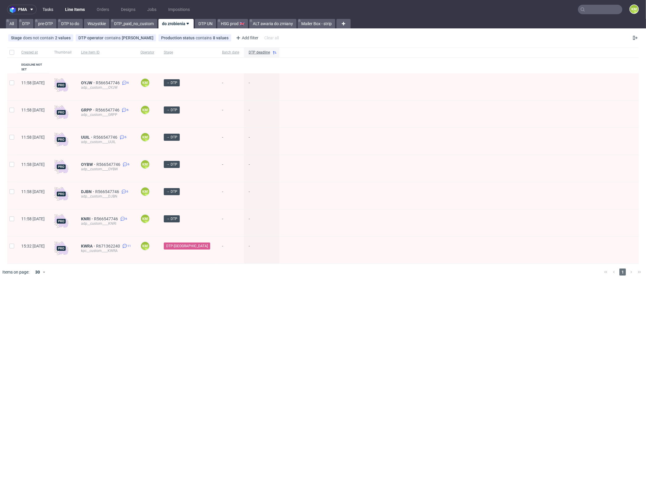
click at [51, 9] on link "Tasks" at bounding box center [48, 9] width 18 height 9
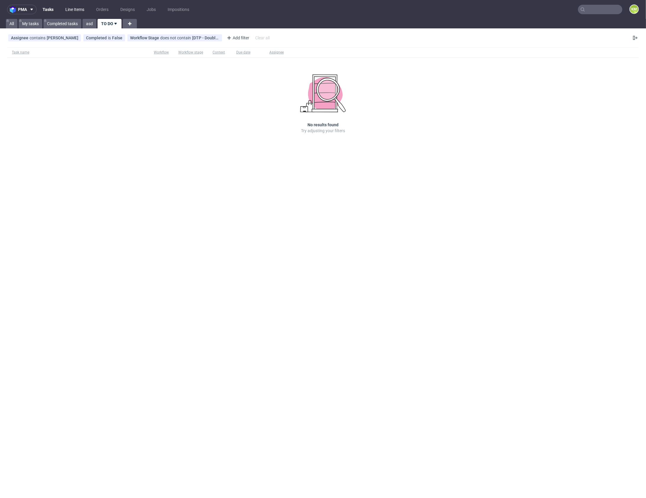
click at [71, 9] on link "Line Items" at bounding box center [75, 9] width 26 height 9
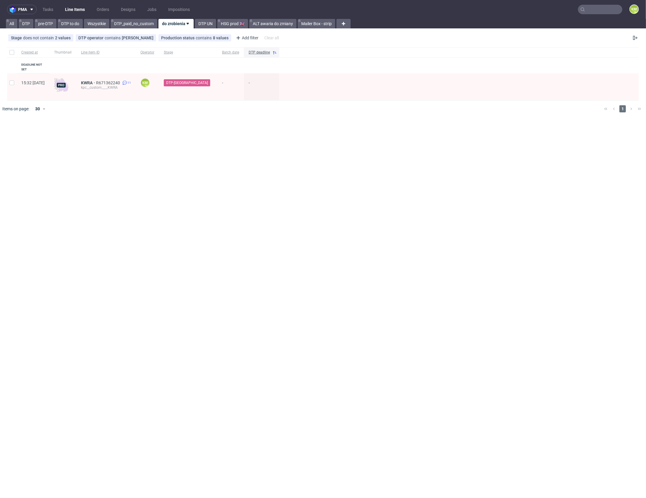
click at [189, 133] on div "pma Tasks Line Items Orders Designs Jobs Impositions KM All DTP pre-DTP DTP to …" at bounding box center [323, 249] width 646 height 498
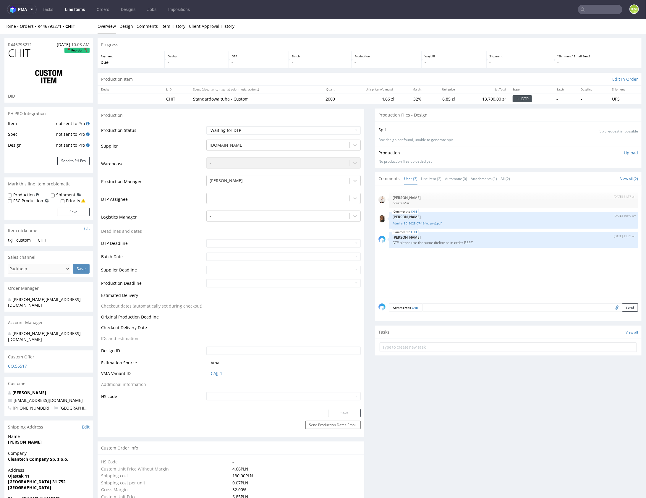
click at [445, 268] on div "18th Aug 25 | 11:17 am Mari Fok oferta Mari CHIT 19th Aug 25 | 10:40 am Angelin…" at bounding box center [509, 243] width 263 height 109
click at [428, 180] on link "Line Item (2)" at bounding box center [431, 178] width 20 height 13
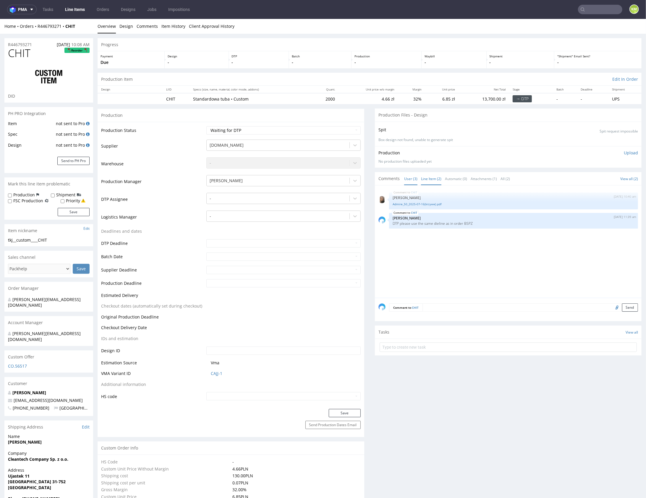
click at [408, 179] on link "User (3)" at bounding box center [410, 178] width 13 height 13
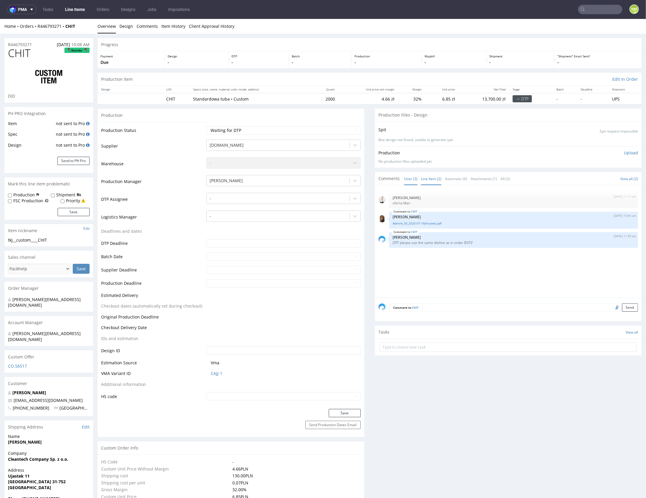
click at [434, 178] on link "Line Item (2)" at bounding box center [431, 178] width 20 height 13
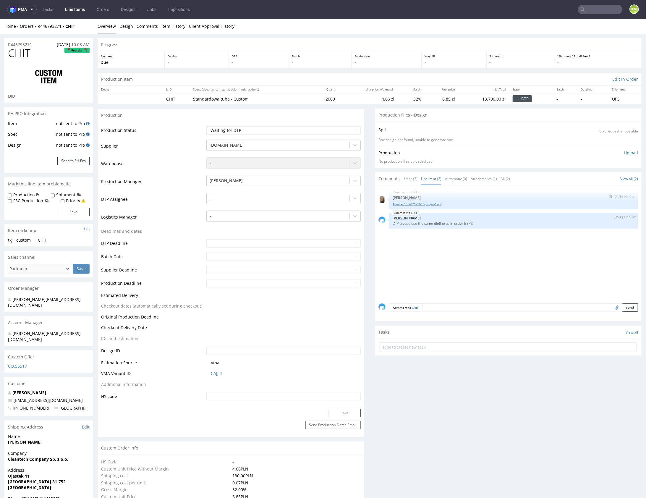
click at [429, 202] on link "Admire_50_2025-07-16(krzywe).pdf" at bounding box center [514, 204] width 242 height 4
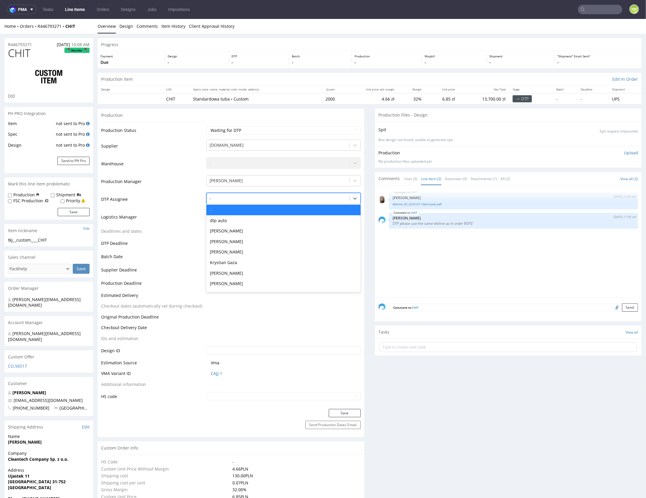
click at [280, 198] on div at bounding box center [278, 197] width 137 height 7
type input "mark"
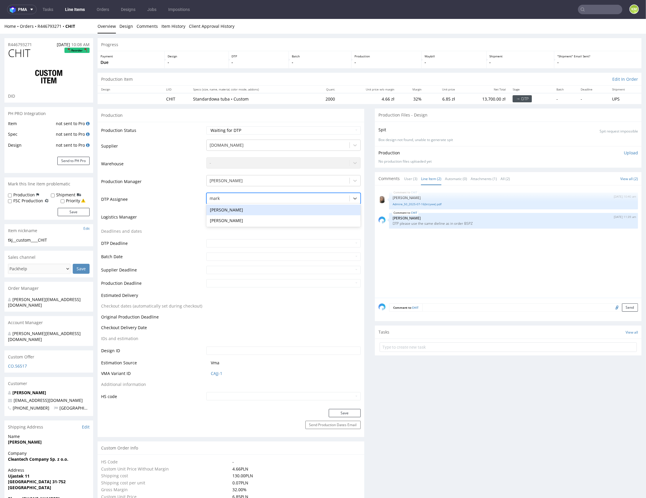
click at [265, 209] on div "[PERSON_NAME]" at bounding box center [283, 209] width 154 height 11
click at [342, 412] on button "Save" at bounding box center [345, 412] width 32 height 8
click at [467, 252] on div "CHIT 19th Aug 25 | 10:40 am Angelina Marć Admire_50_2025-07-16(krzywe).pdf CHIT…" at bounding box center [509, 243] width 263 height 109
click at [514, 247] on div "CHIT 19th Aug 25 | 10:40 am Angelina Marć Admire_50_2025-07-16(krzywe).pdf CHIT…" at bounding box center [509, 243] width 263 height 109
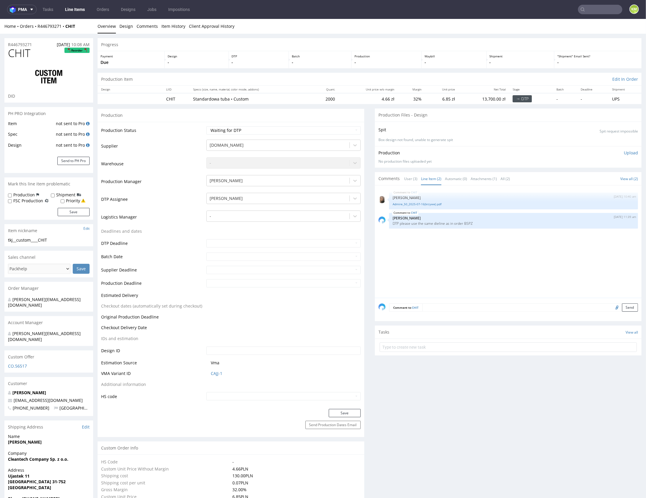
click at [514, 247] on div "CHIT 19th Aug 25 | 10:40 am Angelina Marć Admire_50_2025-07-16(krzywe).pdf CHIT…" at bounding box center [509, 243] width 263 height 109
click at [465, 221] on p "DTP please use the same dieline as in order BSPZ" at bounding box center [514, 223] width 242 height 4
copy p "BSPZ"
click at [536, 262] on div "CHIT 19th Aug 25 | 10:40 am Angelina Marć Admire_50_2025-07-16(krzywe).pdf CHIT…" at bounding box center [509, 243] width 263 height 109
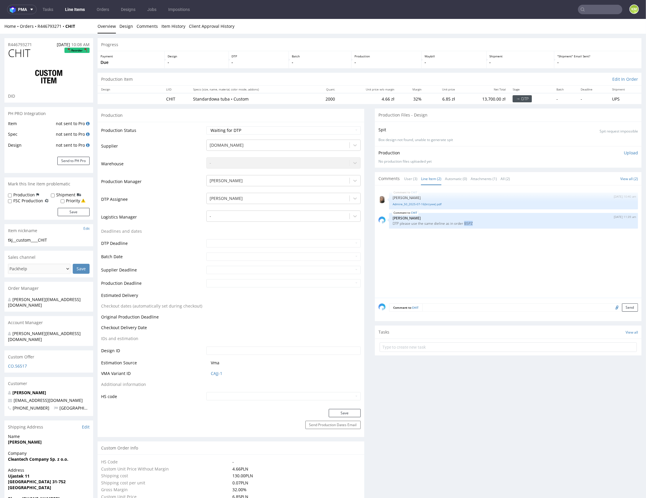
click at [536, 262] on div "CHIT 19th Aug 25 | 10:40 am Angelina Marć Admire_50_2025-07-16(krzywe).pdf CHIT…" at bounding box center [509, 243] width 263 height 109
click at [455, 271] on div "CHIT 19th Aug 25 | 10:40 am Angelina Marć Admire_50_2025-07-16(krzywe).pdf CHIT…" at bounding box center [509, 243] width 263 height 109
click at [456, 271] on div "CHIT 19th Aug 25 | 10:40 am Angelina Marć Admire_50_2025-07-16(krzywe).pdf CHIT…" at bounding box center [509, 243] width 263 height 109
click at [472, 272] on div "CHIT 19th Aug 25 | 10:40 am Angelina Marć Admire_50_2025-07-16(krzywe).pdf CHIT…" at bounding box center [509, 243] width 263 height 109
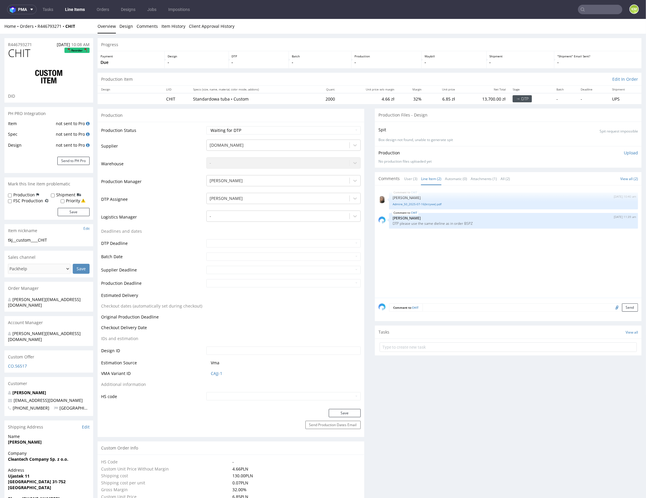
click at [612, 306] on input "file" at bounding box center [616, 307] width 8 height 8
type input "C:\fakepath\custom__custom____BSPZ__d0__oR523935288.ai"
click at [461, 305] on textarea at bounding box center [529, 307] width 215 height 8
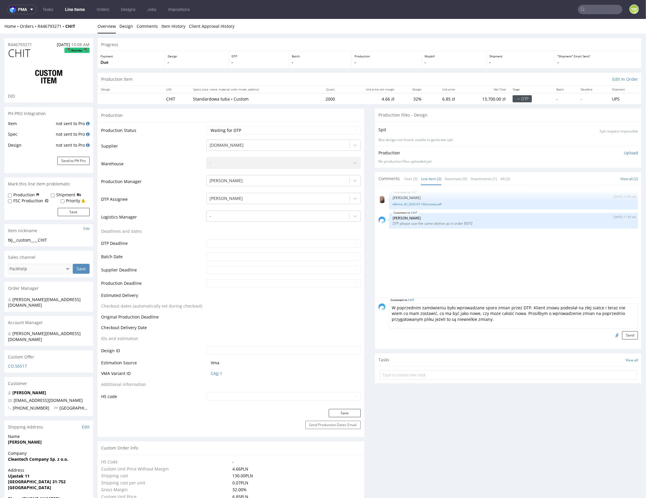
click at [411, 318] on textarea "W poprzednim zamówieniu było wprowadzane sporo zmian przez DTP. Klient znowu po…" at bounding box center [513, 315] width 249 height 25
click at [452, 319] on textarea "W poprzednim zamówieniu było wprowadzane sporo zmian przez DTP. Klient znowu po…" at bounding box center [513, 315] width 249 height 25
click at [612, 335] on input "file" at bounding box center [616, 335] width 8 height 8
click at [578, 322] on textarea "W poprzednim zamówieniu było wprowadzane sporo zmian przez DTP. Klient znowu po…" at bounding box center [513, 315] width 249 height 25
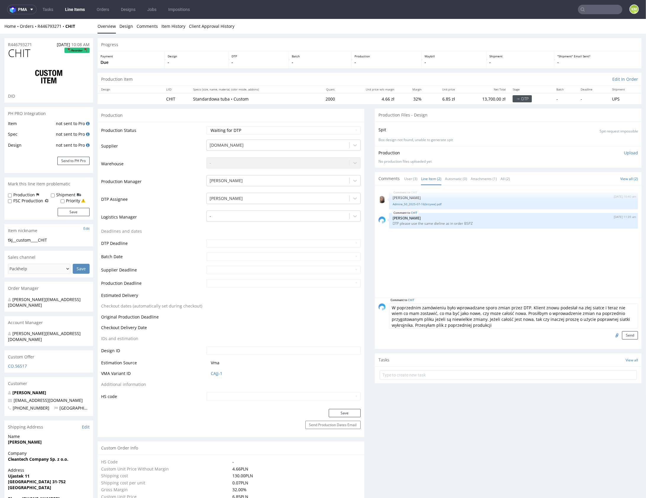
click at [448, 307] on textarea "W poprzednim zamówieniu było wprowadzane sporo zmian przez DTP. Klient znowu po…" at bounding box center [513, 315] width 249 height 25
click at [469, 307] on textarea "W poprzednim zamówieniu wprowadzane sporo zmian przez DTP. Klient znowu podesła…" at bounding box center [513, 315] width 249 height 25
paste textarea "było"
click at [486, 323] on textarea "W poprzednim zamówieniu wprowadzane było sporo zmian przez DTP. Klient znowu po…" at bounding box center [513, 315] width 249 height 25
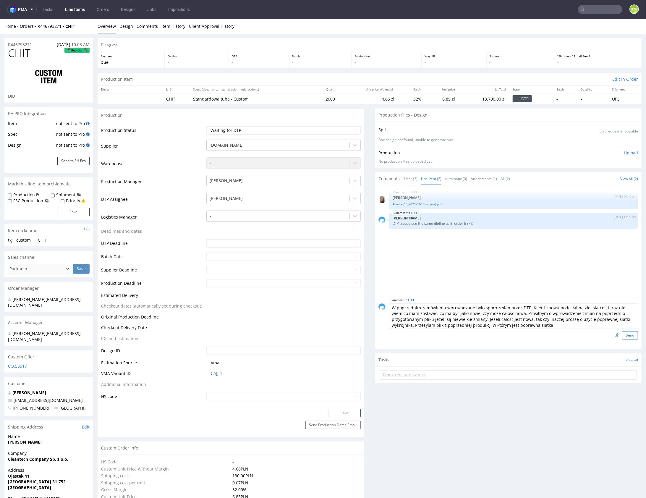
type textarea "W poprzednim zamówieniu wprowadzane było sporo zmian przez DTP. Klient znowu po…"
click at [623, 335] on button "Send" at bounding box center [630, 335] width 16 height 8
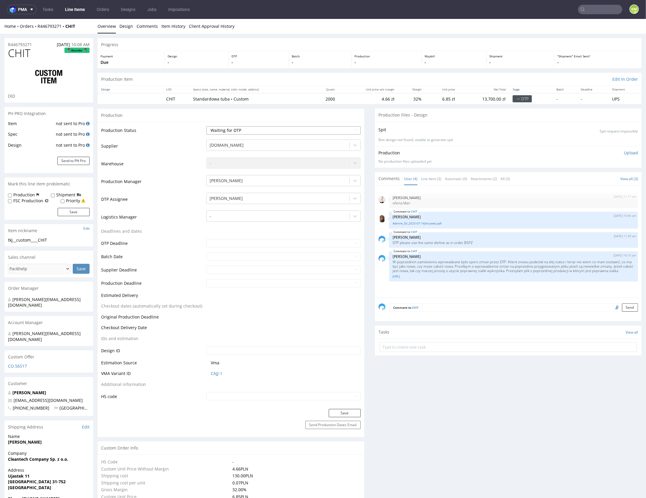
click at [286, 128] on select "Waiting for Artwork Waiting for Diecut Waiting for Mockup Waiting for DTP Waiti…" at bounding box center [283, 130] width 154 height 8
select select "dtp_issue"
click at [206, 126] on select "Waiting for Artwork Waiting for Diecut Waiting for Mockup Waiting for DTP Waiti…" at bounding box center [283, 130] width 154 height 8
click at [350, 413] on button "Save" at bounding box center [345, 412] width 32 height 8
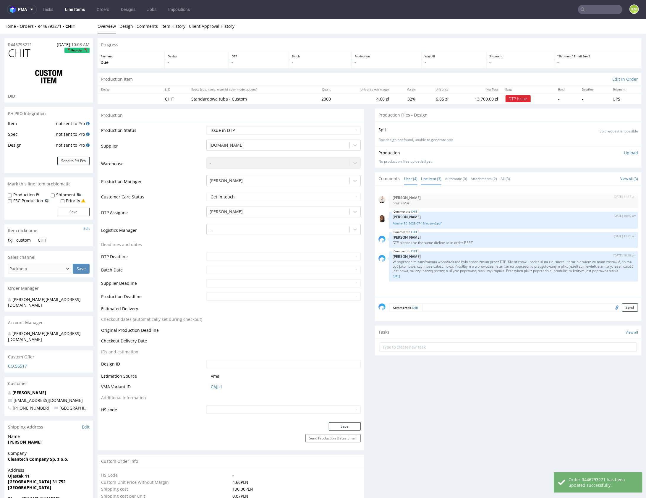
click at [425, 176] on link "Line Item (3)" at bounding box center [431, 178] width 20 height 13
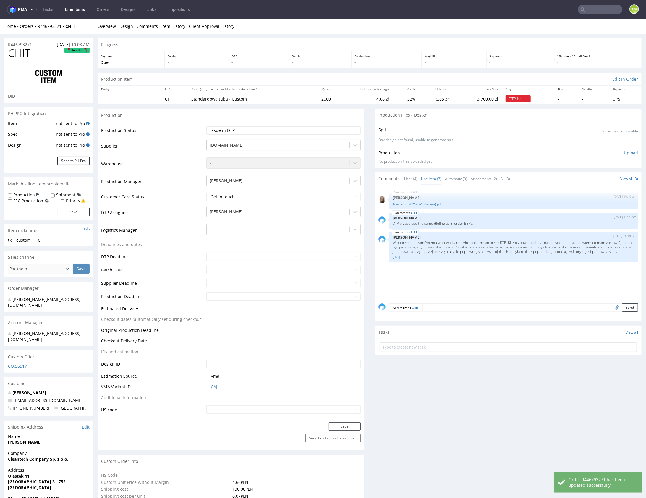
click at [470, 283] on div "CHIT 19th Aug 25 | 10:40 am Angelina Marć Admire_50_2025-07-16(krzywe).pdf CHIT…" at bounding box center [509, 243] width 263 height 109
click at [489, 275] on div "CHIT 19th Aug 25 | 10:40 am Angelina Marć Admire_50_2025-07-16(krzywe).pdf CHIT…" at bounding box center [509, 243] width 263 height 109
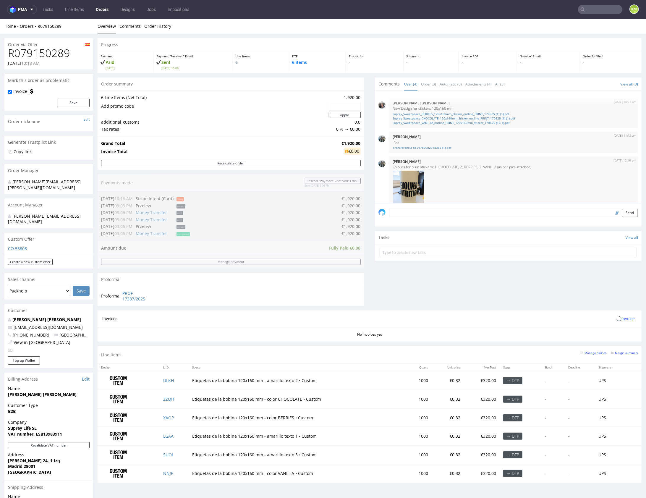
scroll to position [101, 0]
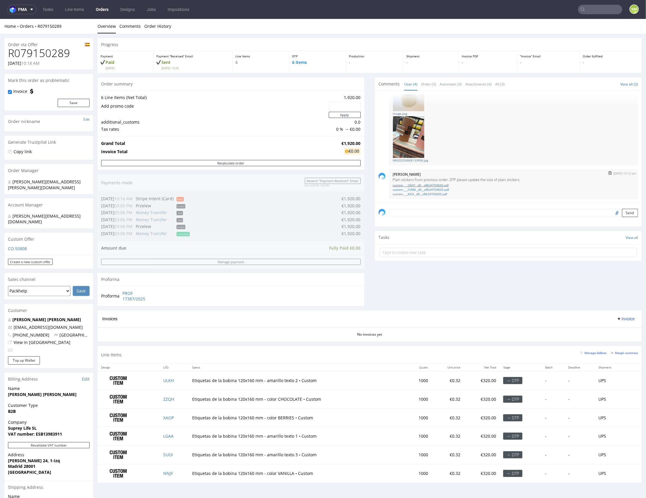
click at [412, 184] on link "custom____CAOY__d0__oR634759600.pdf" at bounding box center [514, 185] width 242 height 4
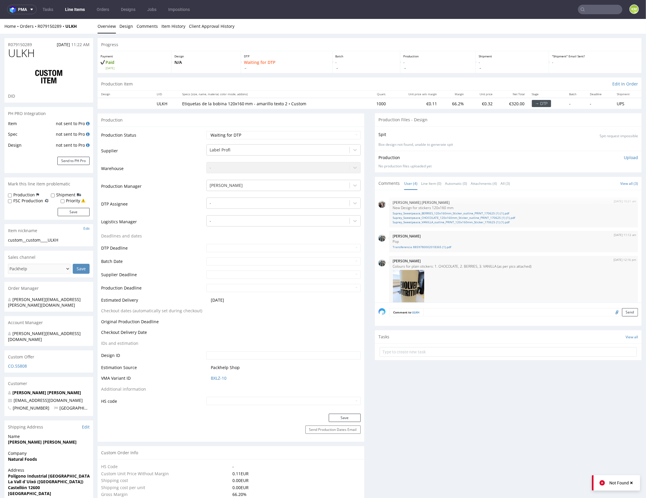
scroll to position [59, 0]
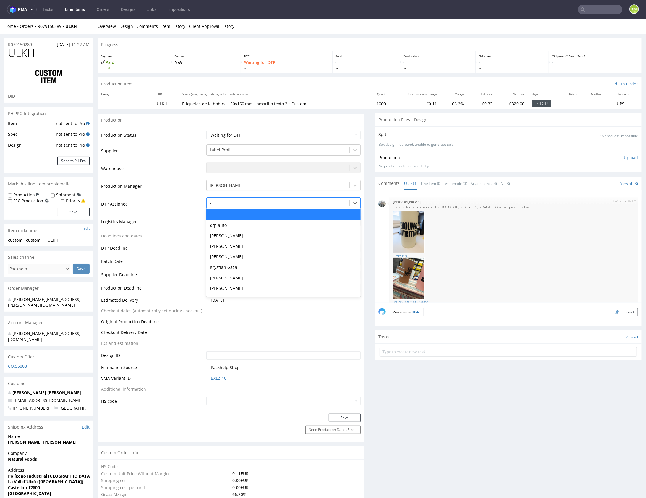
click at [267, 203] on div at bounding box center [278, 202] width 137 height 7
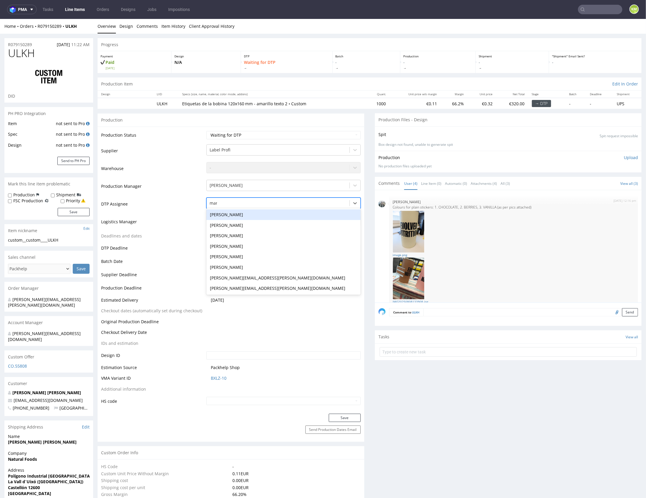
type input "mark"
click at [268, 214] on div "[PERSON_NAME]" at bounding box center [283, 214] width 154 height 11
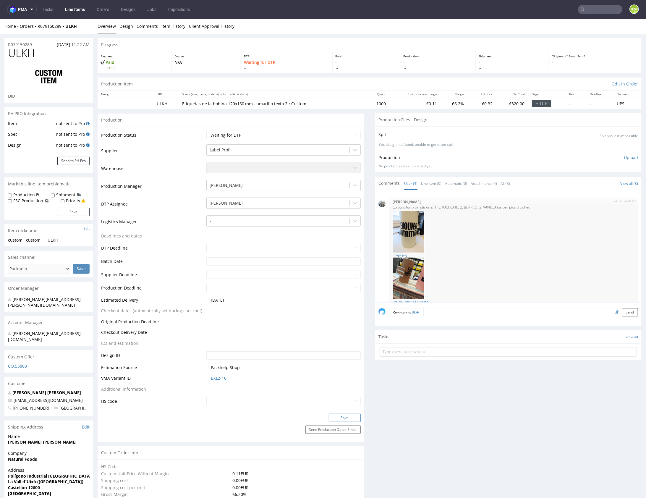
click at [344, 417] on button "Save" at bounding box center [345, 417] width 32 height 8
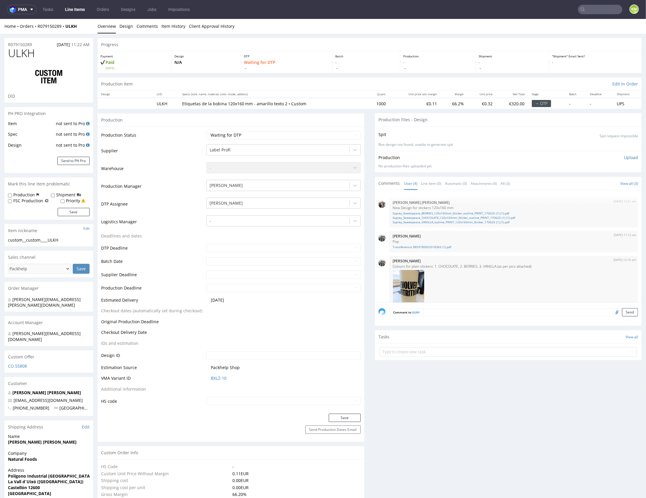
scroll to position [101, 0]
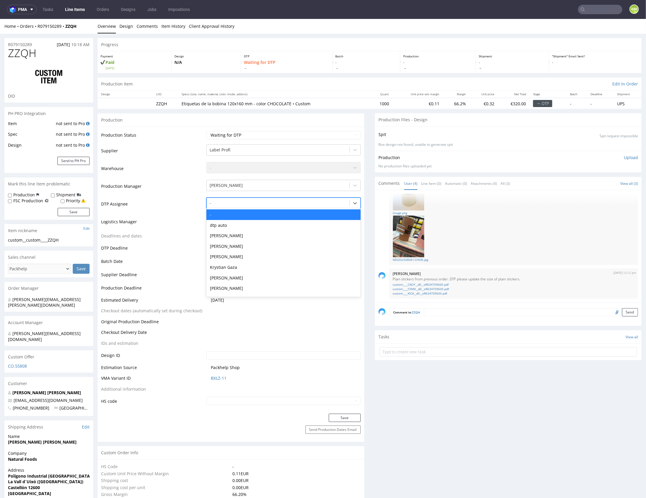
click at [257, 201] on div at bounding box center [278, 202] width 137 height 7
type input "mark"
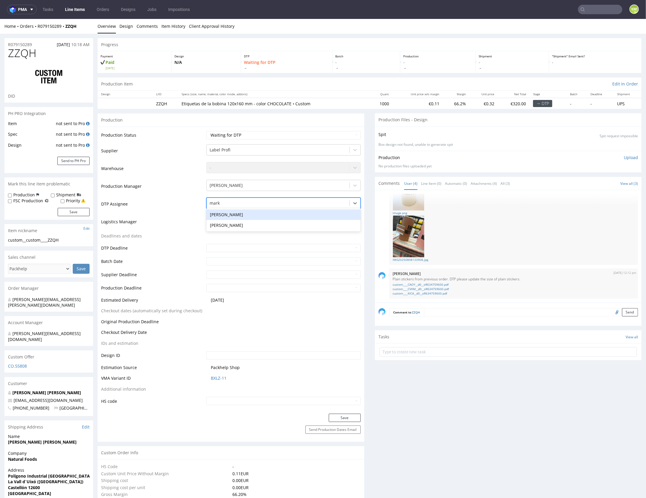
click at [253, 213] on div "[PERSON_NAME]" at bounding box center [283, 214] width 154 height 11
click at [350, 415] on button "Save" at bounding box center [345, 417] width 32 height 8
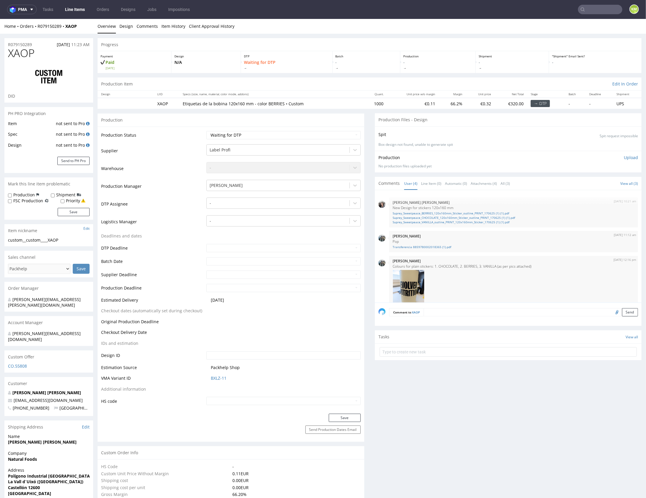
scroll to position [101, 0]
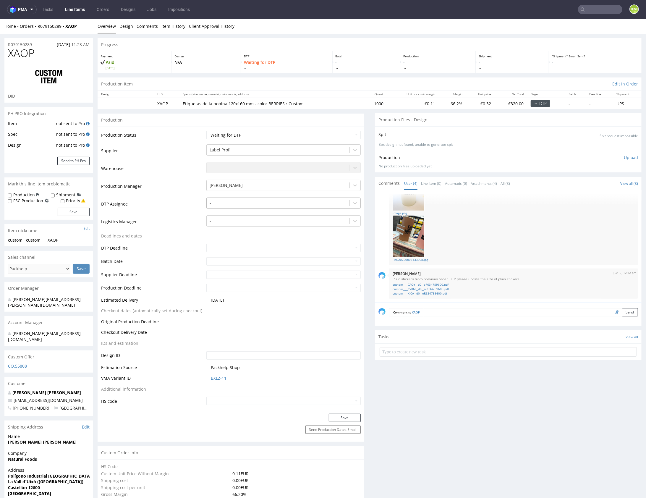
click at [249, 204] on div at bounding box center [278, 202] width 137 height 7
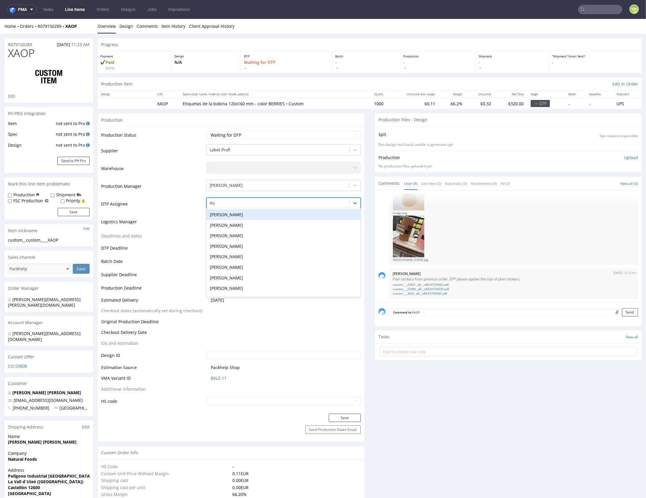
type input "mark"
click at [240, 214] on div "[PERSON_NAME]" at bounding box center [283, 214] width 154 height 11
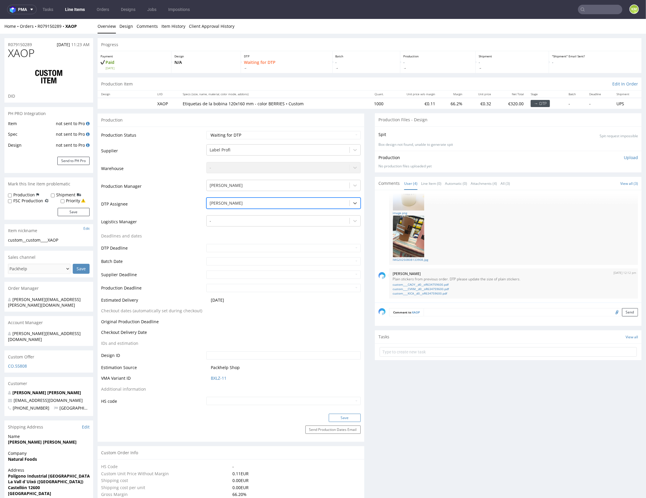
click at [346, 415] on button "Save" at bounding box center [345, 417] width 32 height 8
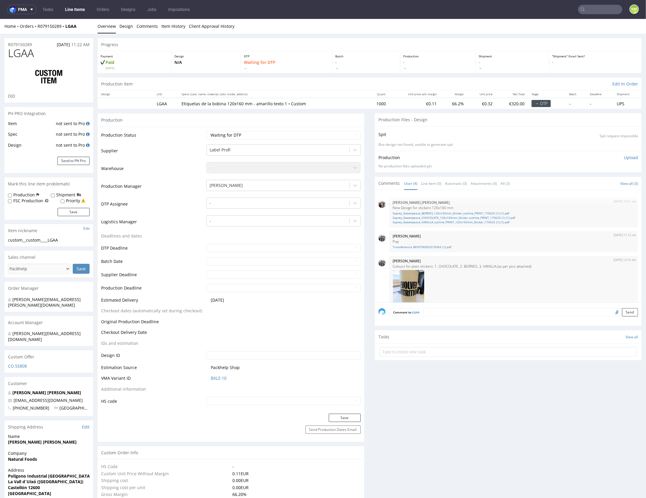
scroll to position [101, 0]
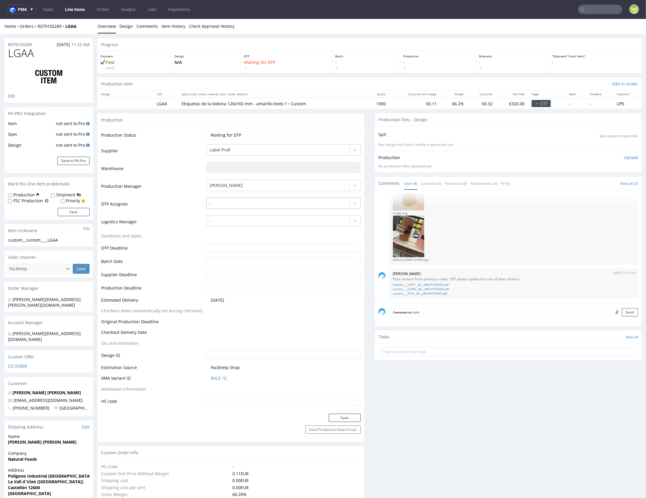
click at [262, 204] on div at bounding box center [278, 202] width 137 height 7
type input "mark"
click at [257, 216] on div "[PERSON_NAME]" at bounding box center [283, 214] width 154 height 11
click at [345, 416] on button "Save" at bounding box center [345, 417] width 32 height 8
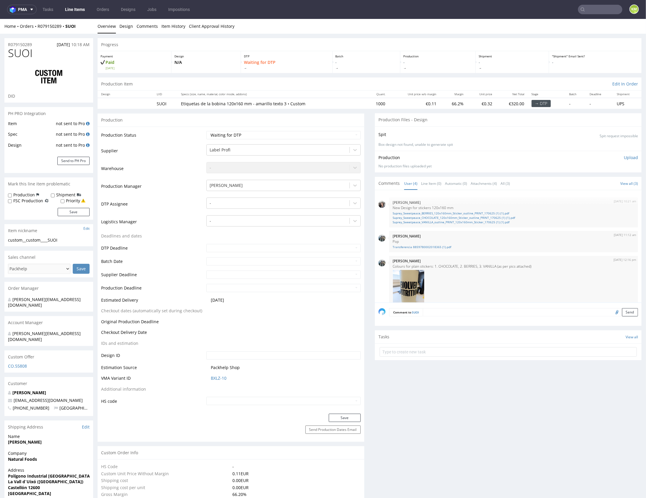
scroll to position [101, 0]
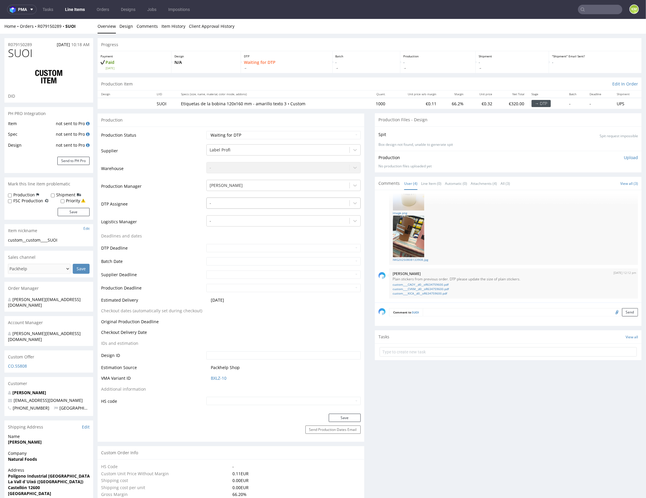
click at [275, 200] on div at bounding box center [278, 202] width 137 height 7
type input "mark"
click at [252, 217] on div "[PERSON_NAME]" at bounding box center [283, 214] width 154 height 11
click at [344, 417] on button "Save" at bounding box center [345, 417] width 32 height 8
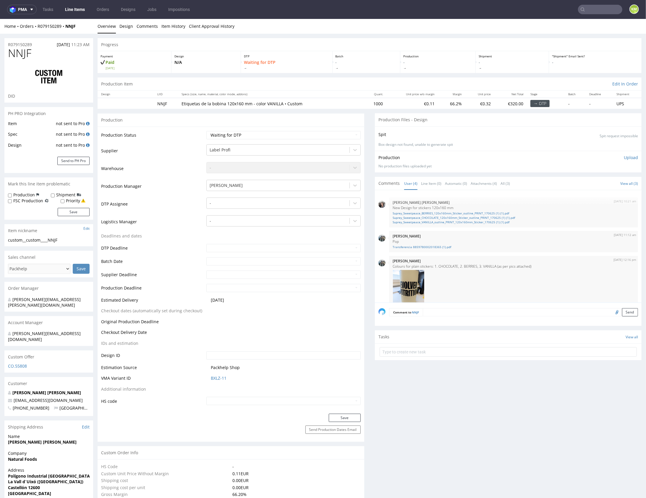
scroll to position [101, 0]
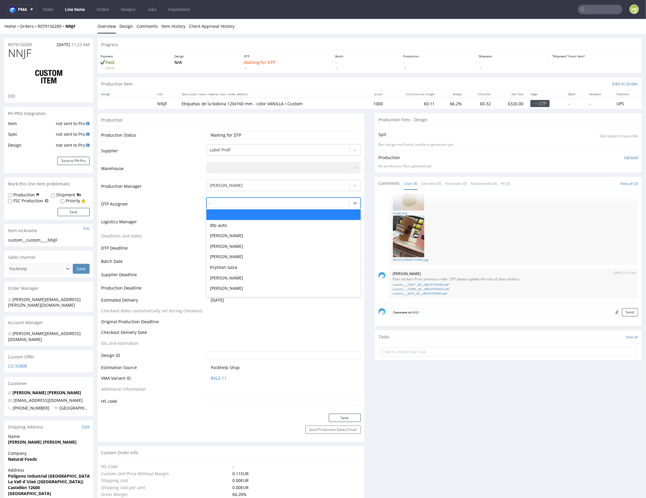
click at [224, 202] on div at bounding box center [278, 202] width 137 height 7
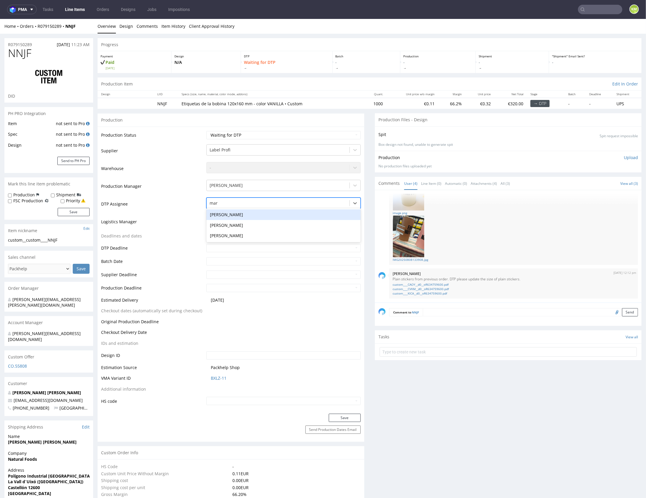
type input "mark"
click at [225, 216] on div "[PERSON_NAME]" at bounding box center [283, 214] width 154 height 11
click at [353, 418] on button "Save" at bounding box center [345, 417] width 32 height 8
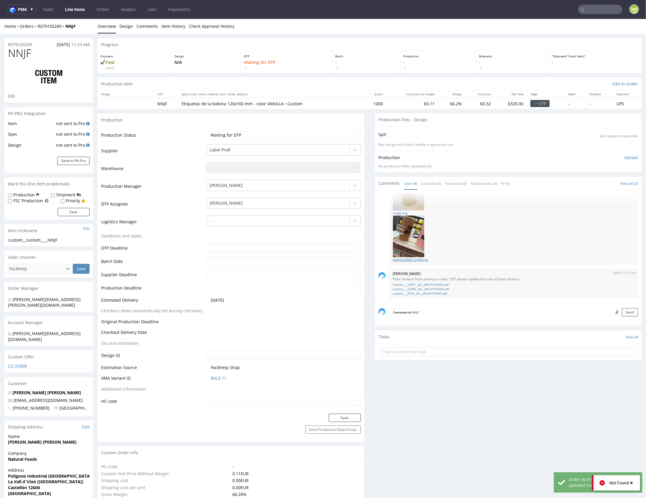
click at [422, 260] on link "IMG20250808133908.jpg" at bounding box center [514, 259] width 242 height 4
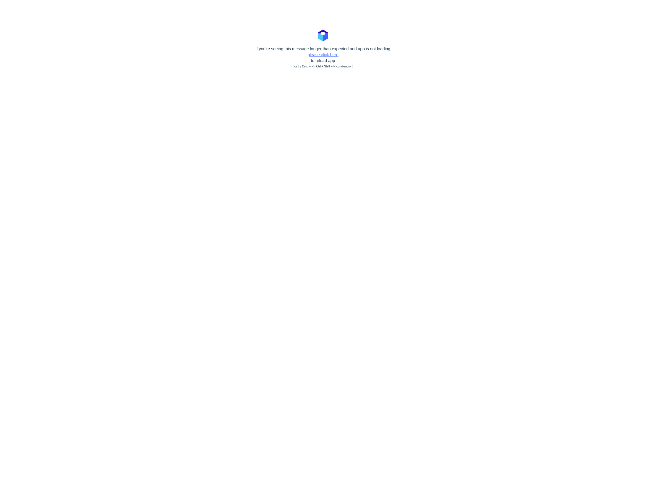
click at [325, 54] on link "please click here" at bounding box center [322, 54] width 31 height 5
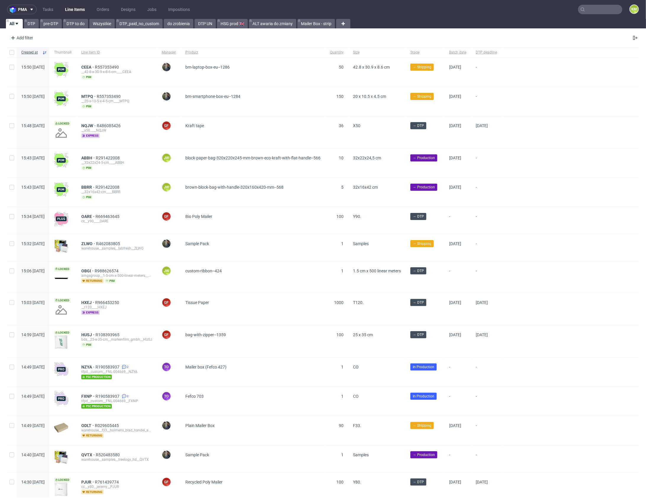
click at [580, 10] on icon at bounding box center [582, 9] width 5 height 5
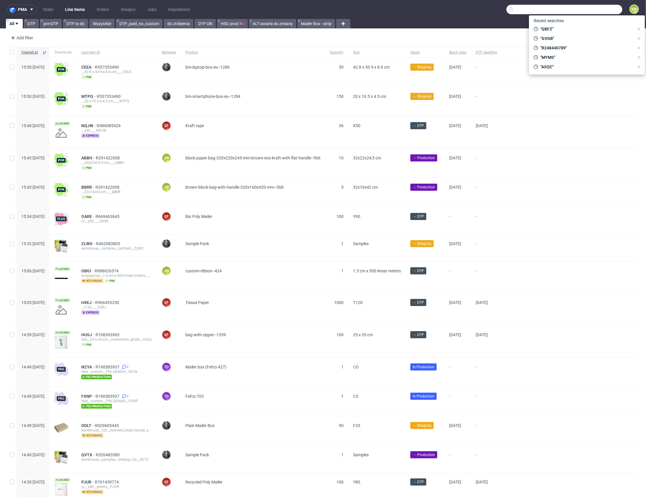
click at [590, 8] on input "text" at bounding box center [564, 9] width 116 height 9
paste input "BSPZ"
type input "BSPZ"
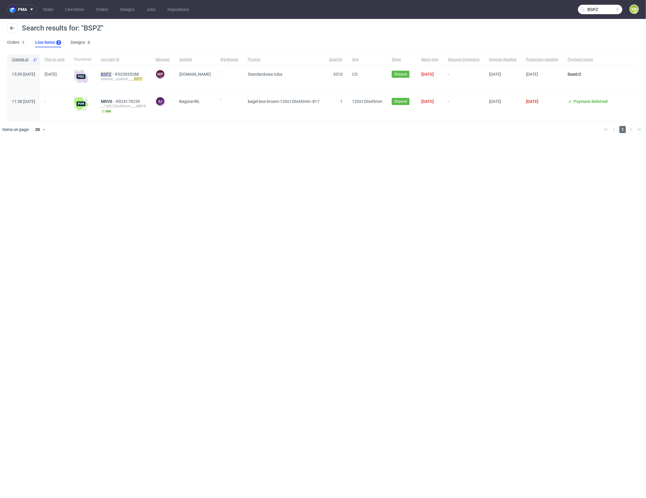
click at [111, 74] on mark "BSPZ" at bounding box center [106, 74] width 11 height 5
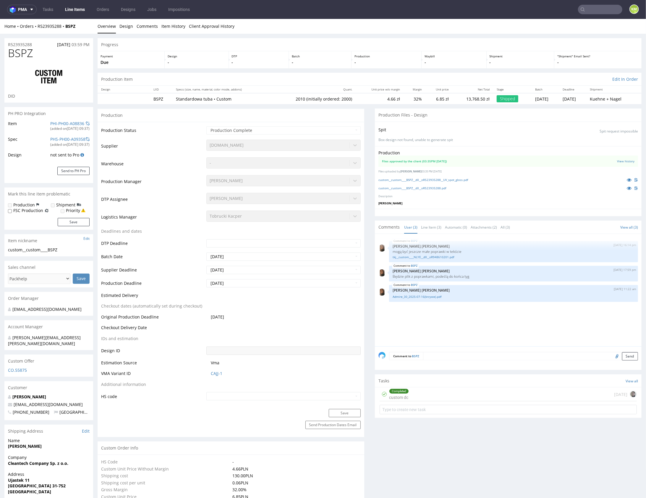
click at [495, 165] on z-tile__section--no-border "Files approved by the client (03:35PM [DATE]) View history" at bounding box center [508, 160] width 260 height 11
click at [457, 179] on link "custom__custom____BSPZ__d0__oR523935288__UV_spot_gloss.pdf" at bounding box center [423, 179] width 90 height 4
click at [444, 187] on link "custom__custom____BSPZ__d0__oR523935288.pdf" at bounding box center [412, 188] width 68 height 4
click at [431, 226] on link "Line Item (3)" at bounding box center [431, 227] width 20 height 13
click at [438, 276] on p "Będzie plik z poprawkami, podeślą do końca tyg" at bounding box center [514, 276] width 242 height 4
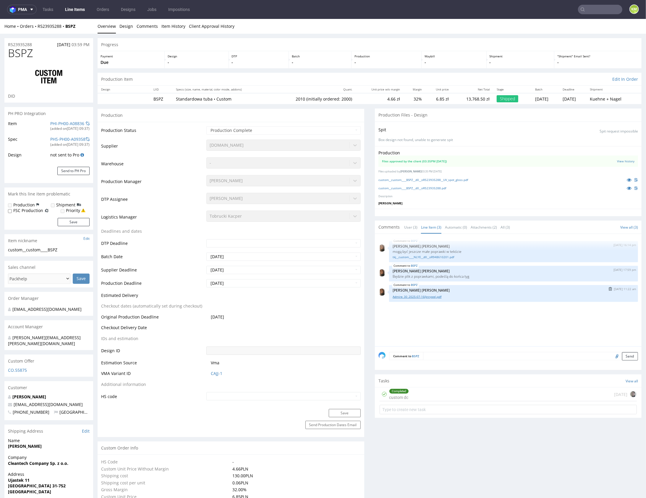
click at [423, 296] on link "Admire_30_2025-07-16(krzywe).pdf" at bounding box center [514, 296] width 242 height 4
click at [503, 319] on div "BSPZ 14th Jul 25 | 16:14 pm Angelina Marć mogą być jeszcze małe poprawki w tekś…" at bounding box center [509, 291] width 263 height 109
click at [504, 319] on div "BSPZ 14th Jul 25 | 16:14 pm Angelina Marć mogą być jeszcze małe poprawki w tekś…" at bounding box center [509, 291] width 263 height 109
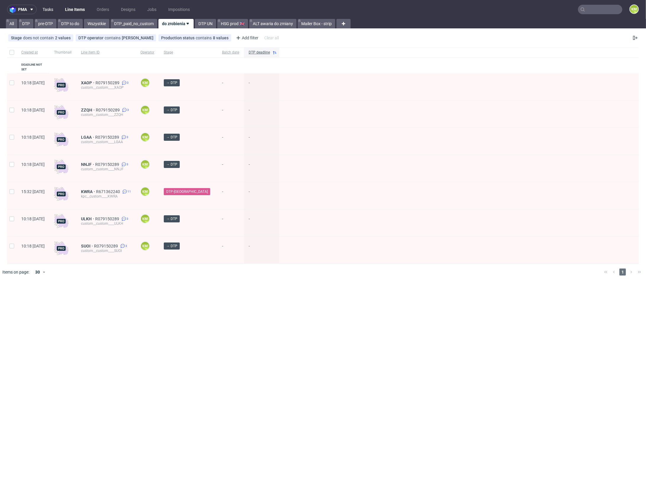
click at [45, 7] on link "Tasks" at bounding box center [48, 9] width 18 height 9
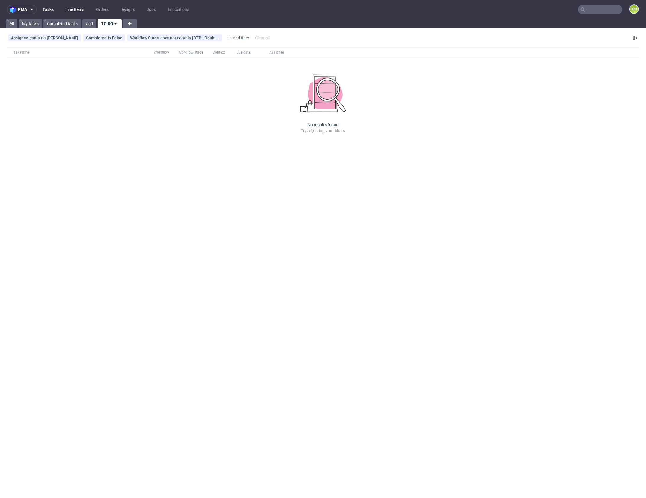
click at [77, 9] on link "Line Items" at bounding box center [75, 9] width 26 height 9
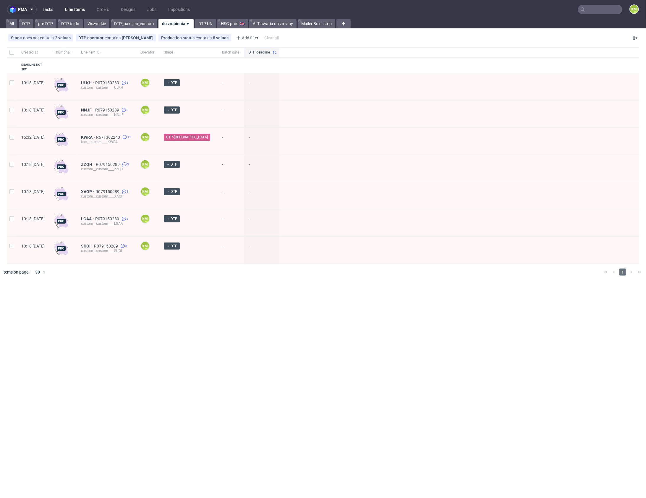
click at [55, 7] on link "Tasks" at bounding box center [48, 9] width 18 height 9
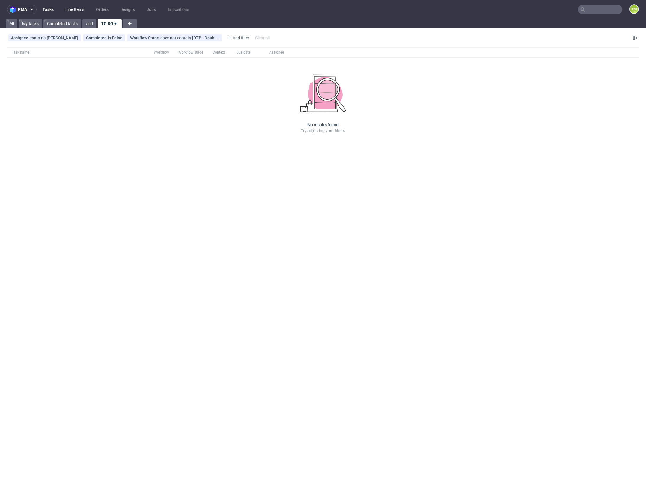
click at [69, 9] on link "Line Items" at bounding box center [75, 9] width 26 height 9
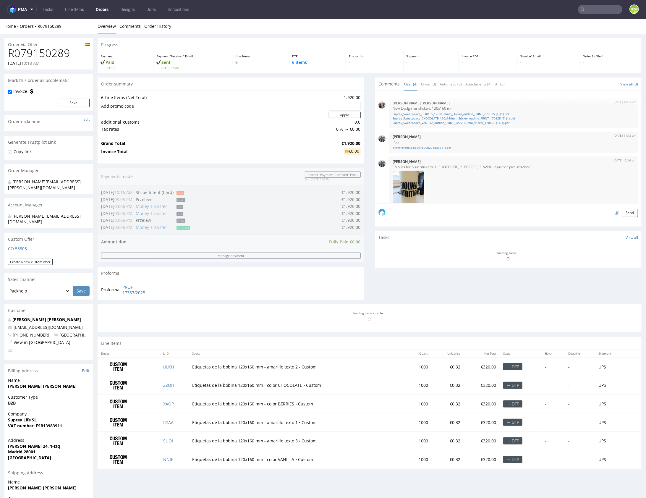
scroll to position [101, 0]
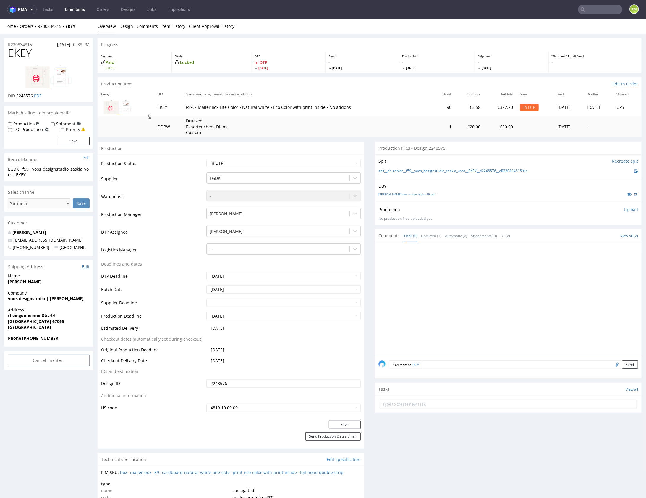
click at [482, 263] on div at bounding box center [509, 300] width 263 height 109
click at [411, 194] on link "[PERSON_NAME]-musterbox-klein_59.pdf" at bounding box center [406, 194] width 57 height 4
click at [500, 288] on div at bounding box center [509, 300] width 263 height 109
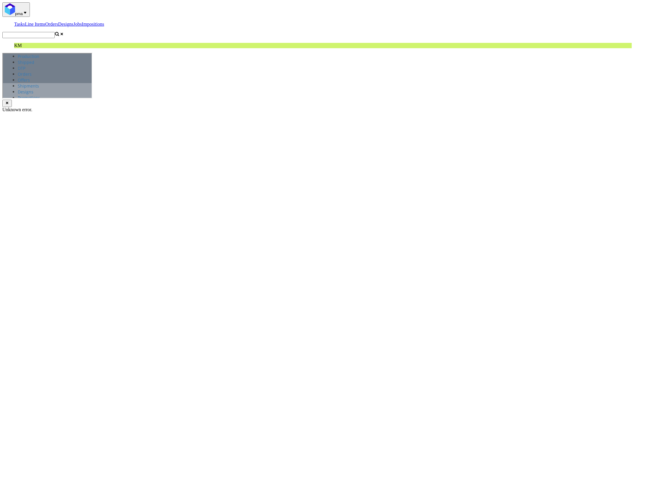
scroll to position [101, 0]
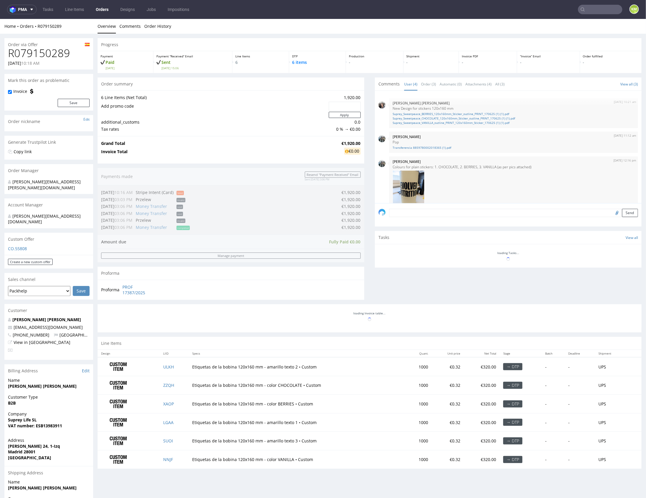
scroll to position [101, 0]
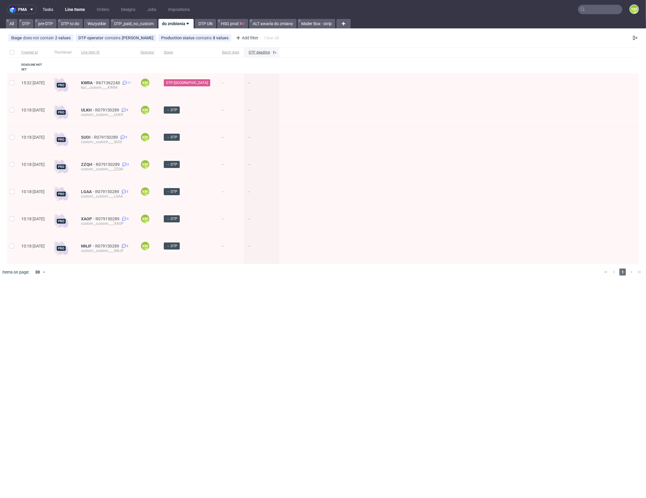
click at [53, 9] on link "Tasks" at bounding box center [48, 9] width 18 height 9
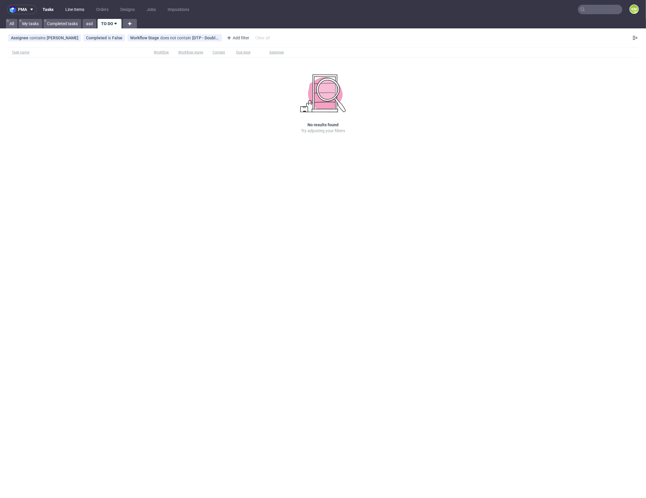
click at [75, 12] on link "Line Items" at bounding box center [75, 9] width 26 height 9
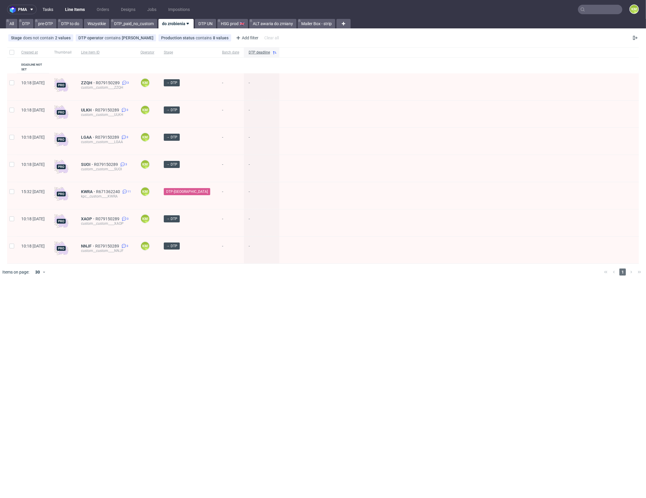
click at [54, 12] on link "Tasks" at bounding box center [48, 9] width 18 height 9
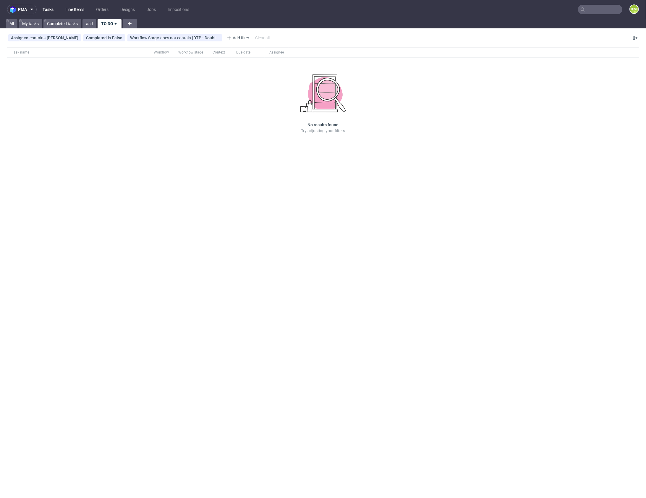
click at [78, 12] on link "Line Items" at bounding box center [75, 9] width 26 height 9
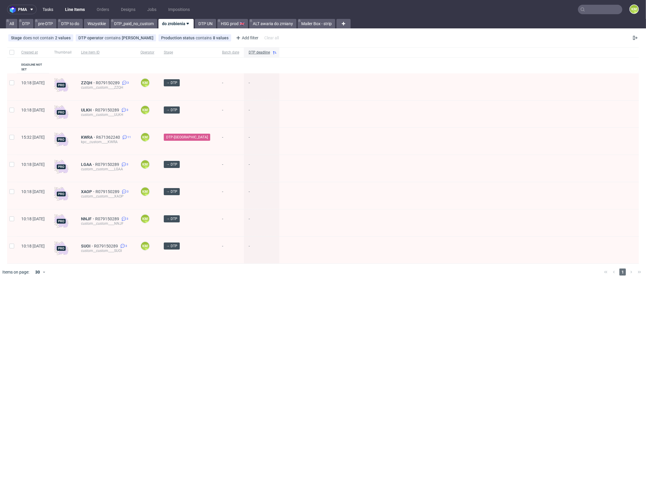
click at [45, 7] on link "Tasks" at bounding box center [48, 9] width 18 height 9
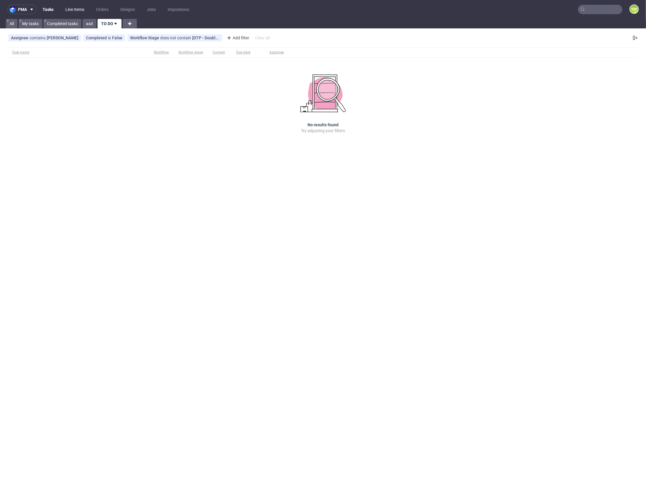
click at [80, 10] on link "Line Items" at bounding box center [75, 9] width 26 height 9
